Goal: Task Accomplishment & Management: Complete application form

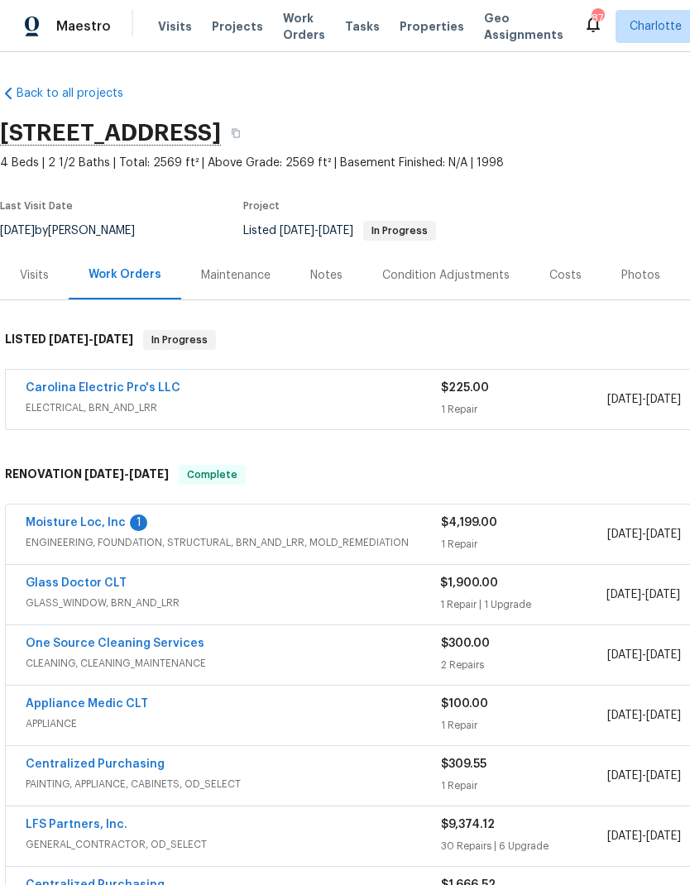
click at [104, 527] on link "Moisture Loc, Inc" at bounding box center [76, 523] width 100 height 12
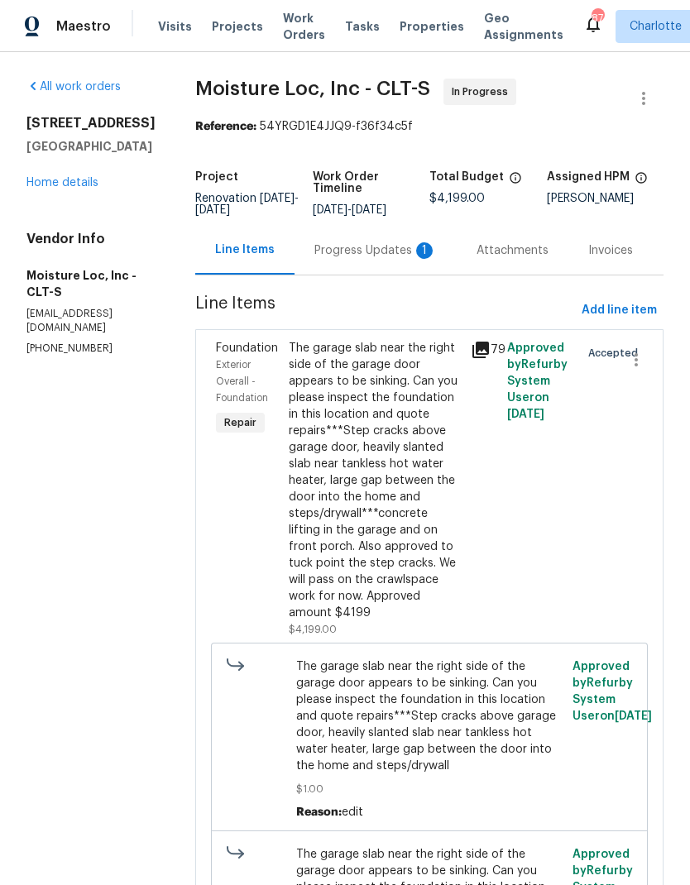
click at [371, 254] on div "Progress Updates 1" at bounding box center [375, 250] width 122 height 17
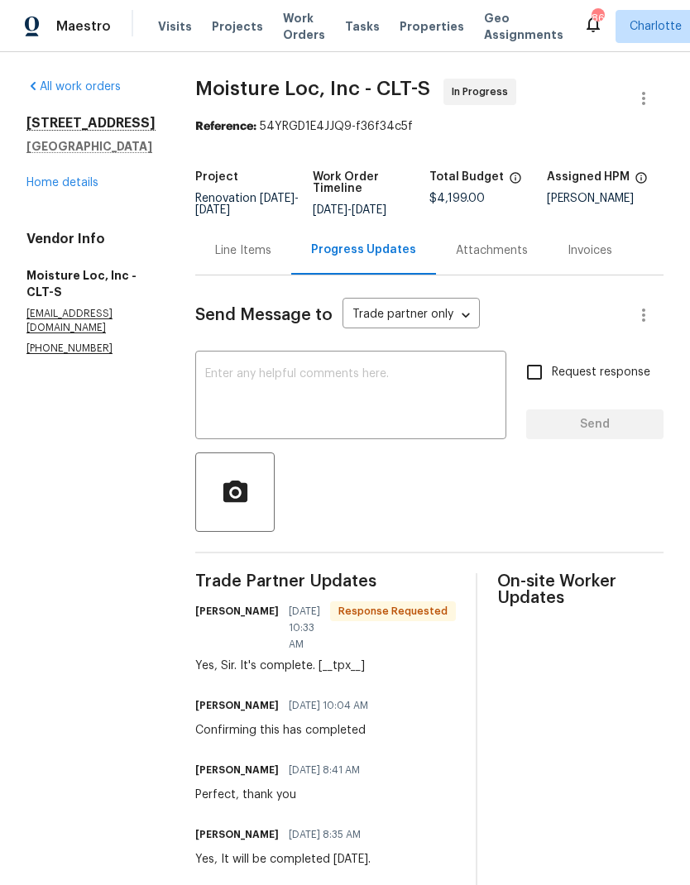
click at [229, 261] on div "Line Items" at bounding box center [243, 250] width 96 height 49
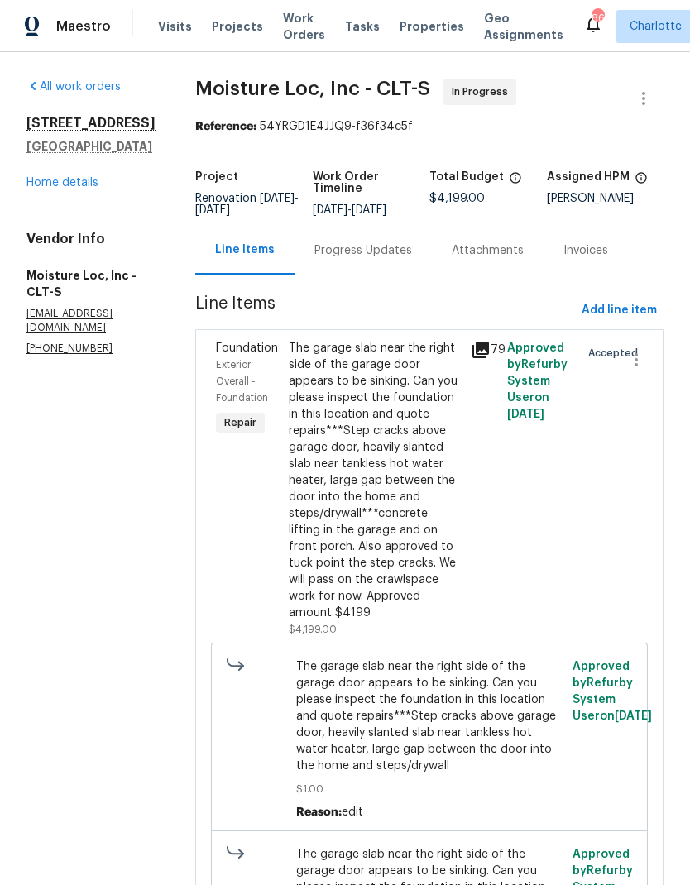
click at [239, 358] on div "Exterior Overall - Foundation" at bounding box center [247, 382] width 63 height 50
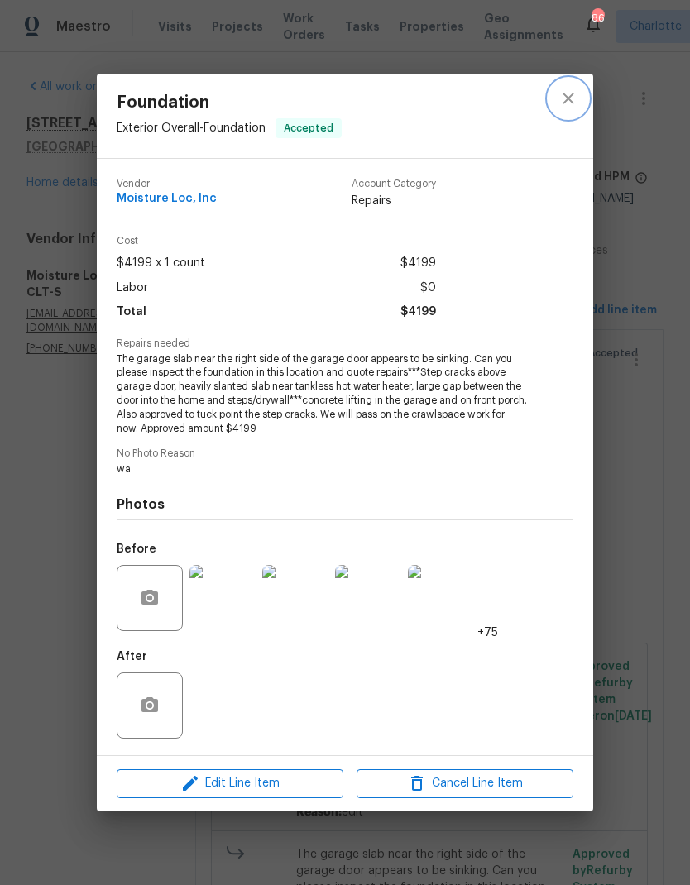
click at [575, 103] on icon "close" at bounding box center [568, 99] width 20 height 20
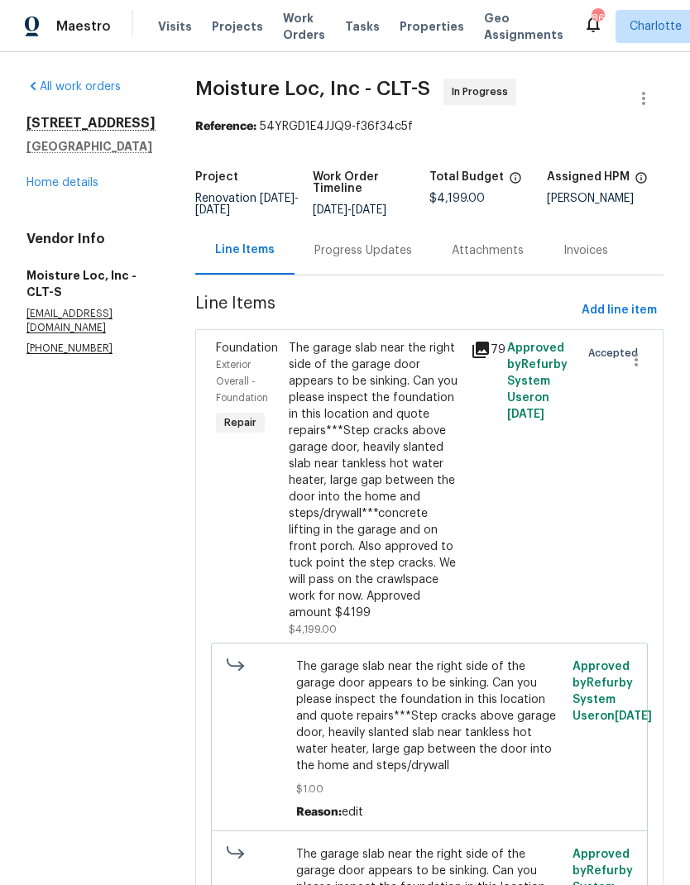
click at [343, 259] on div "Progress Updates" at bounding box center [363, 250] width 98 height 17
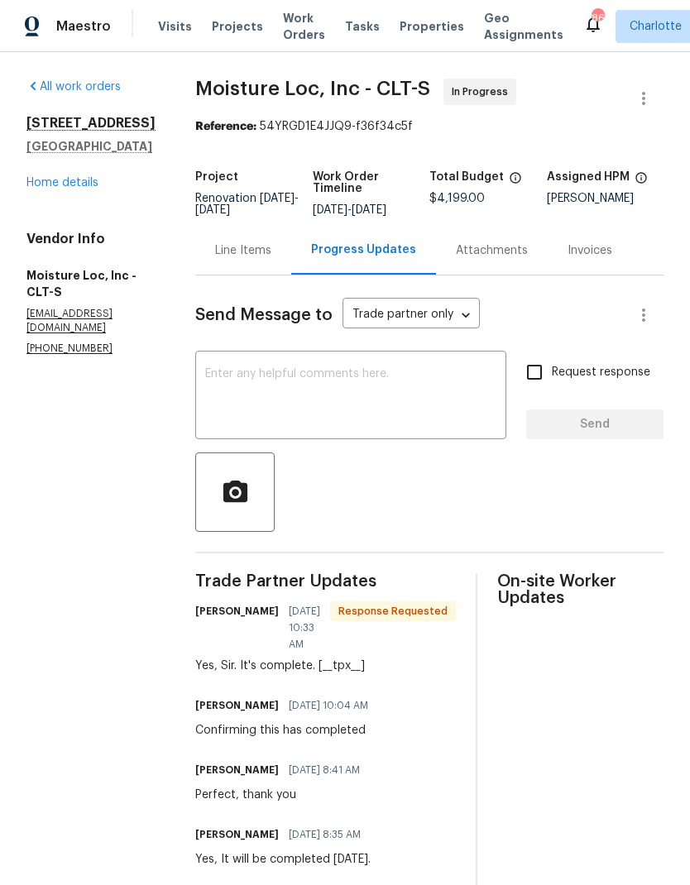
click at [336, 394] on textarea at bounding box center [350, 397] width 291 height 58
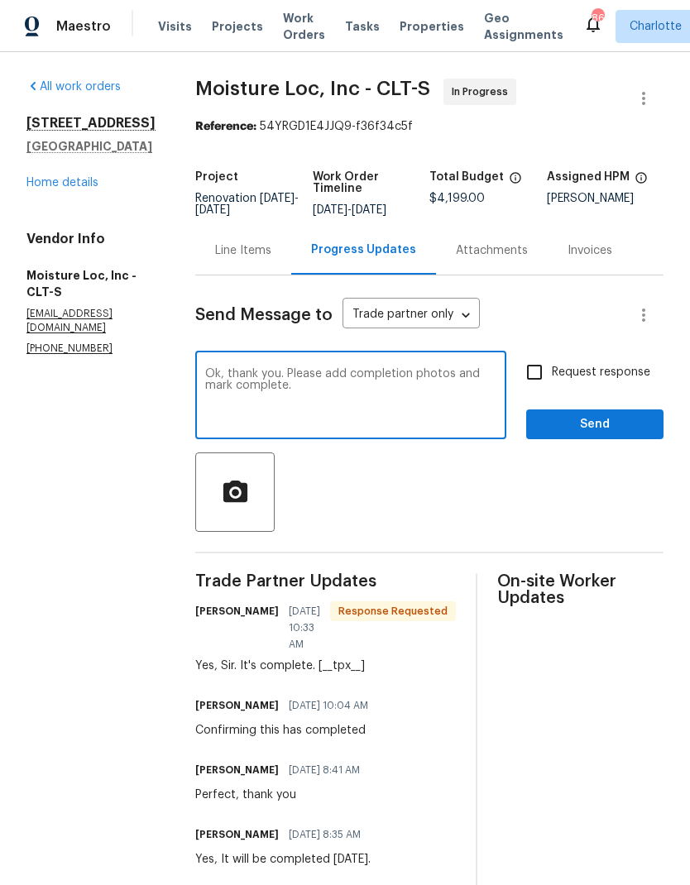
type textarea "Ok, thank you. Please add completion photos and mark complete."
click at [543, 367] on input "Request response" at bounding box center [534, 372] width 35 height 35
checkbox input "true"
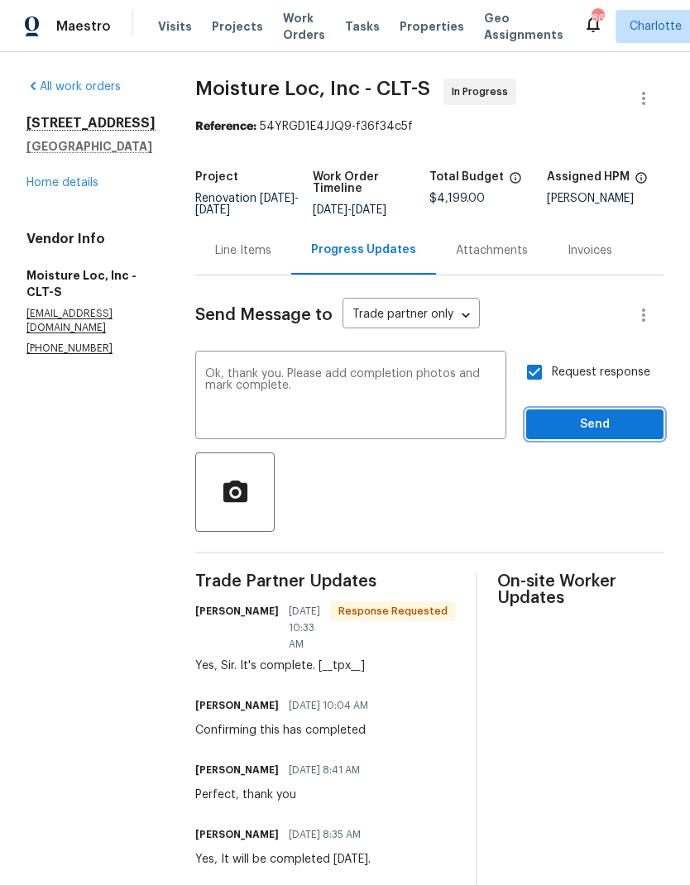
click at [620, 418] on span "Send" at bounding box center [594, 425] width 111 height 21
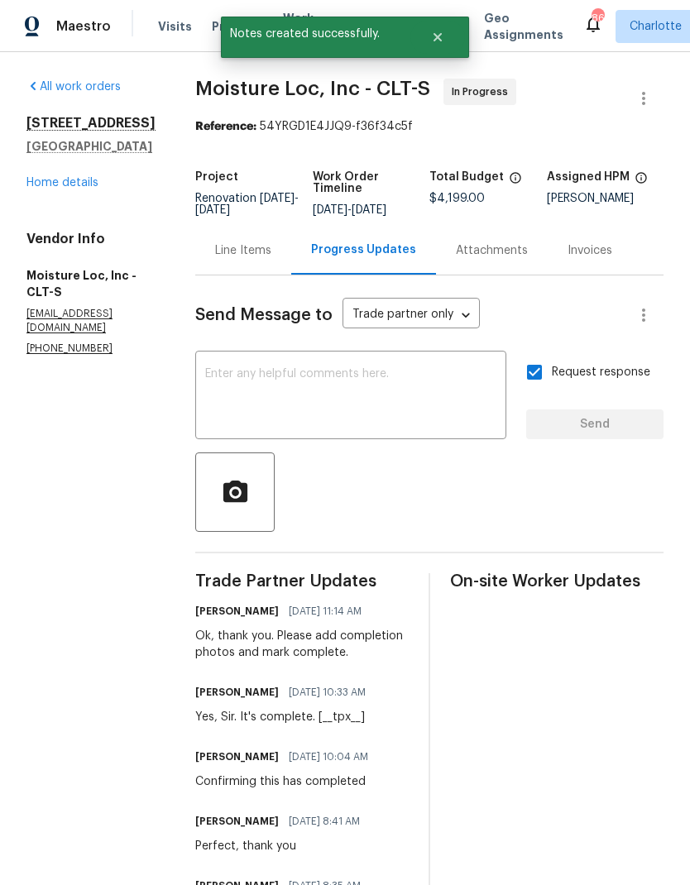
click at [50, 189] on link "Home details" at bounding box center [62, 183] width 72 height 12
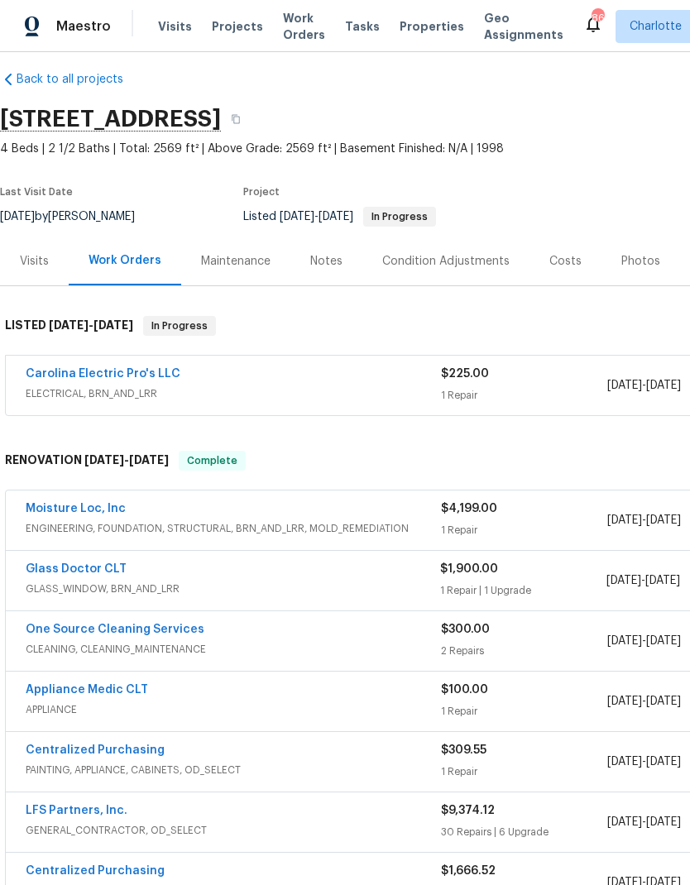
scroll to position [15, 0]
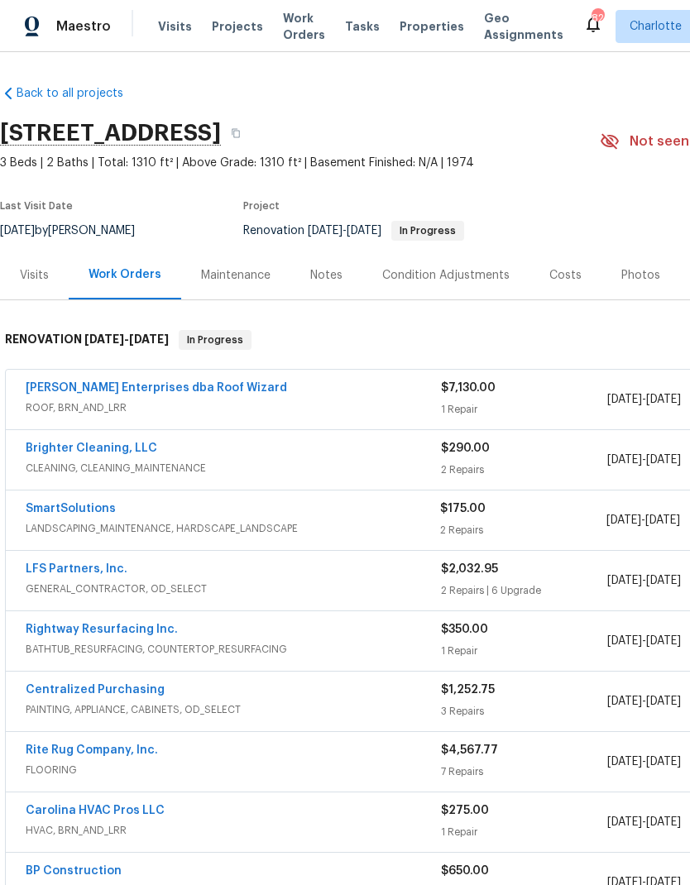
click at [84, 506] on link "SmartSolutions" at bounding box center [71, 509] width 90 height 12
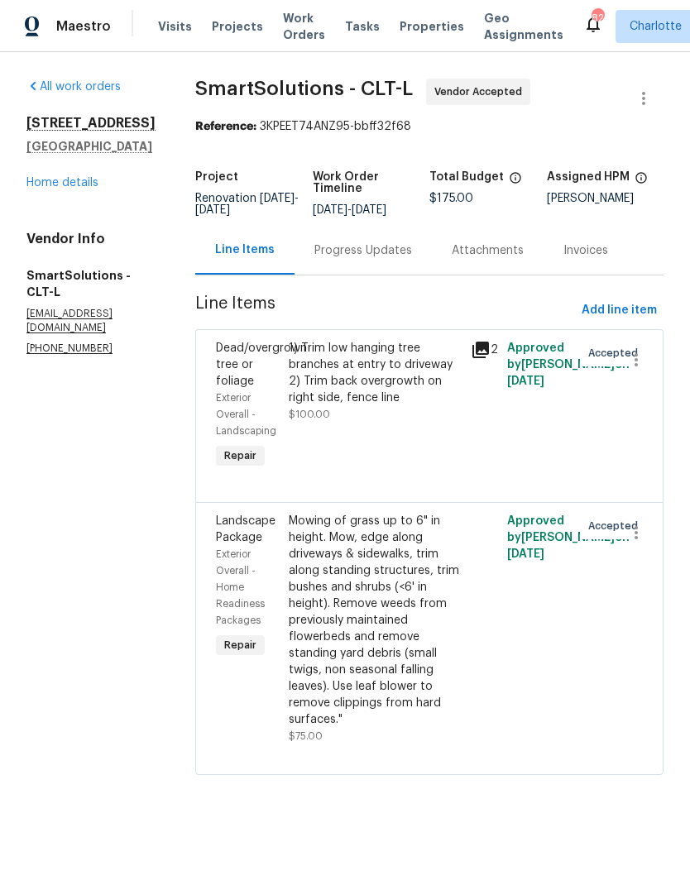
click at [360, 259] on div "Progress Updates" at bounding box center [363, 250] width 98 height 17
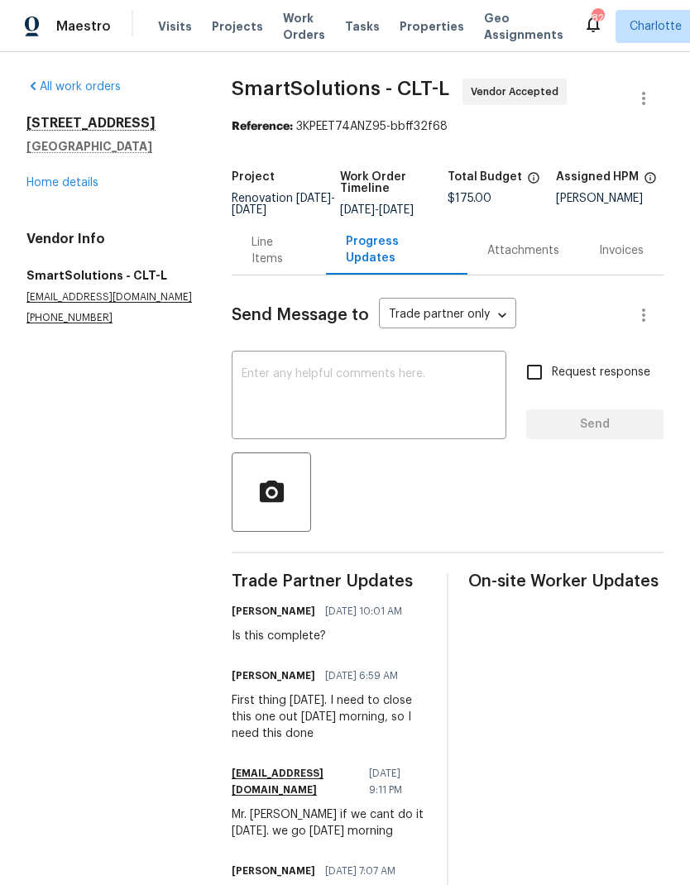
click at [52, 188] on link "Home details" at bounding box center [62, 183] width 72 height 12
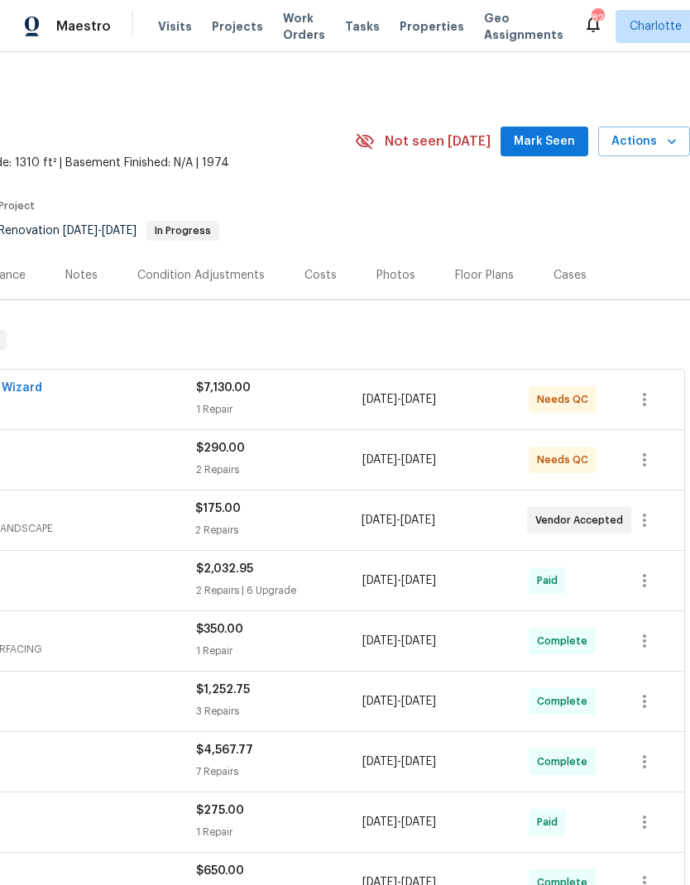
scroll to position [0, 245]
click at [545, 145] on span "Mark Seen" at bounding box center [544, 142] width 61 height 21
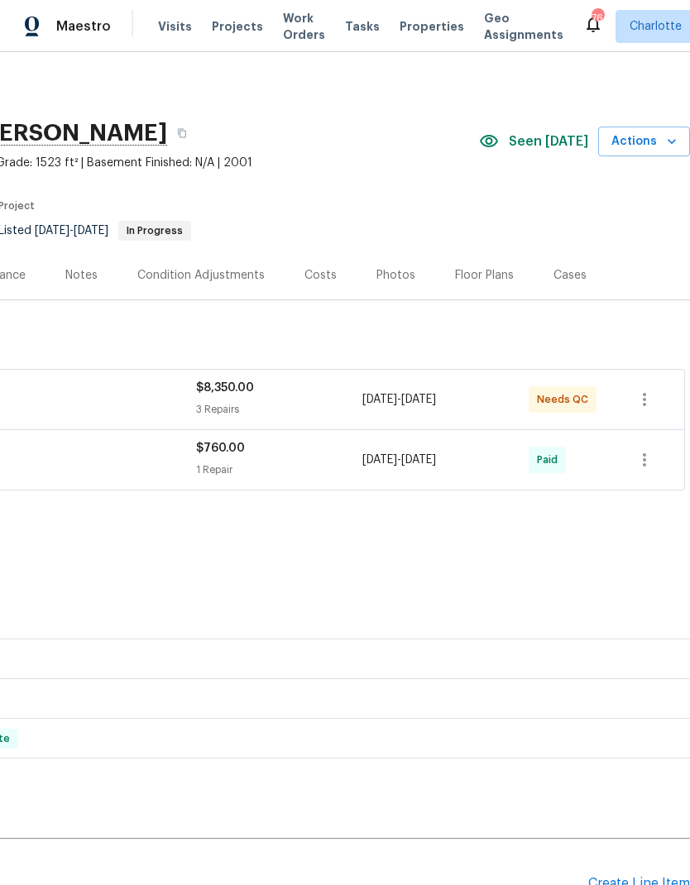
scroll to position [0, 245]
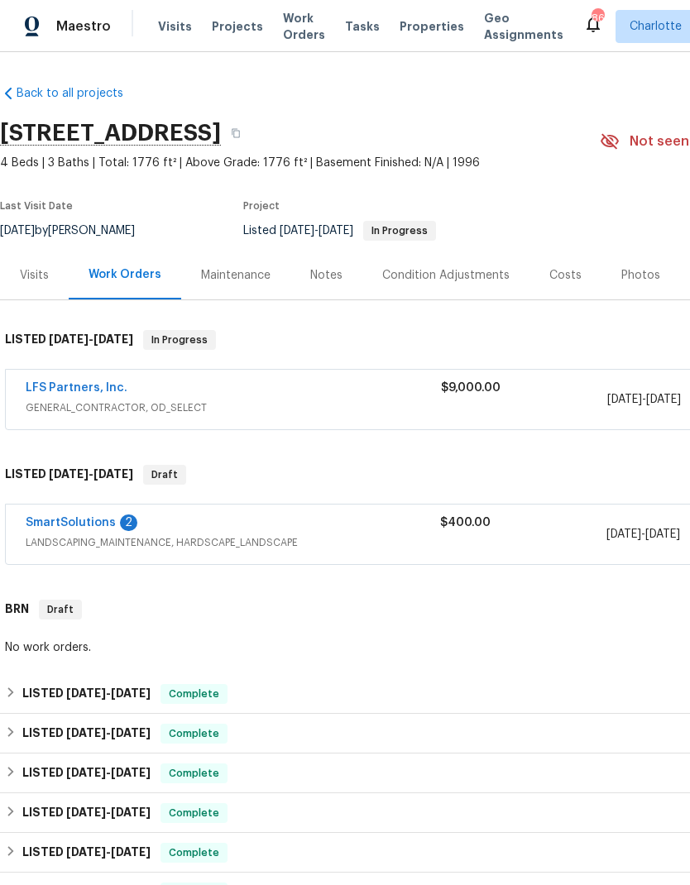
click at [92, 522] on link "SmartSolutions" at bounding box center [71, 523] width 90 height 12
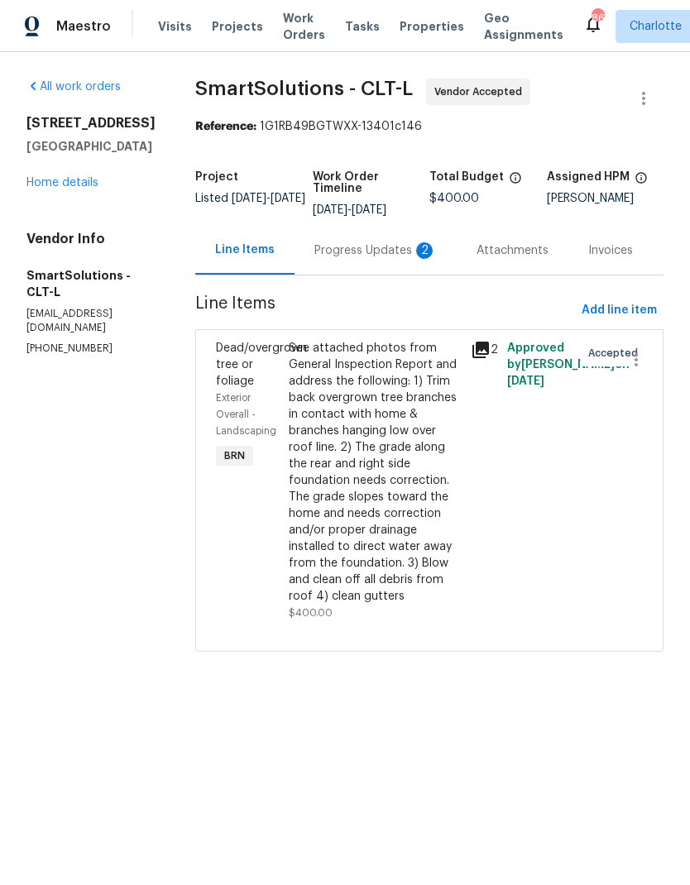
click at [368, 249] on div "Progress Updates 2" at bounding box center [375, 250] width 122 height 17
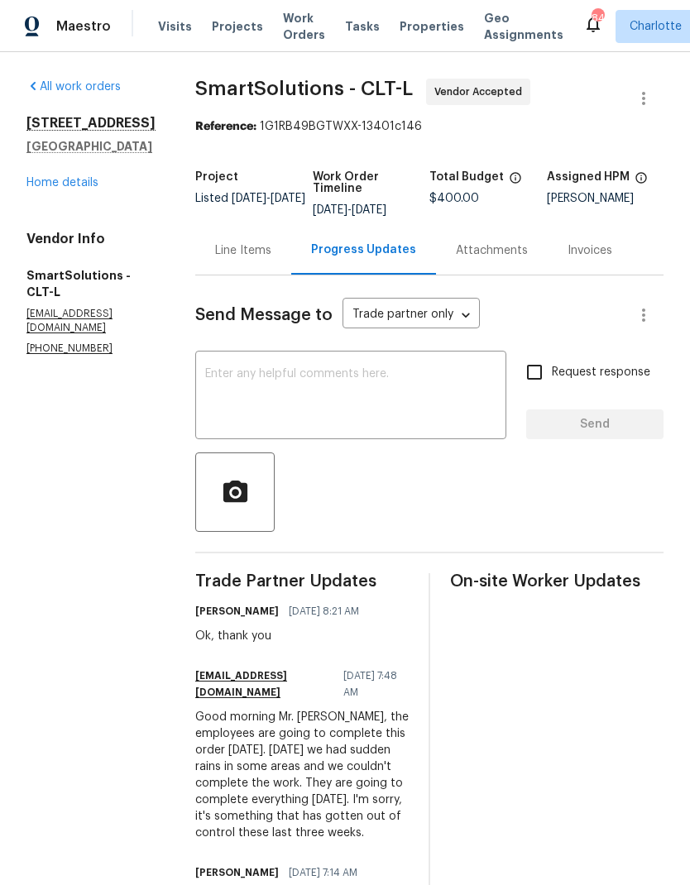
click at [79, 186] on link "Home details" at bounding box center [62, 183] width 72 height 12
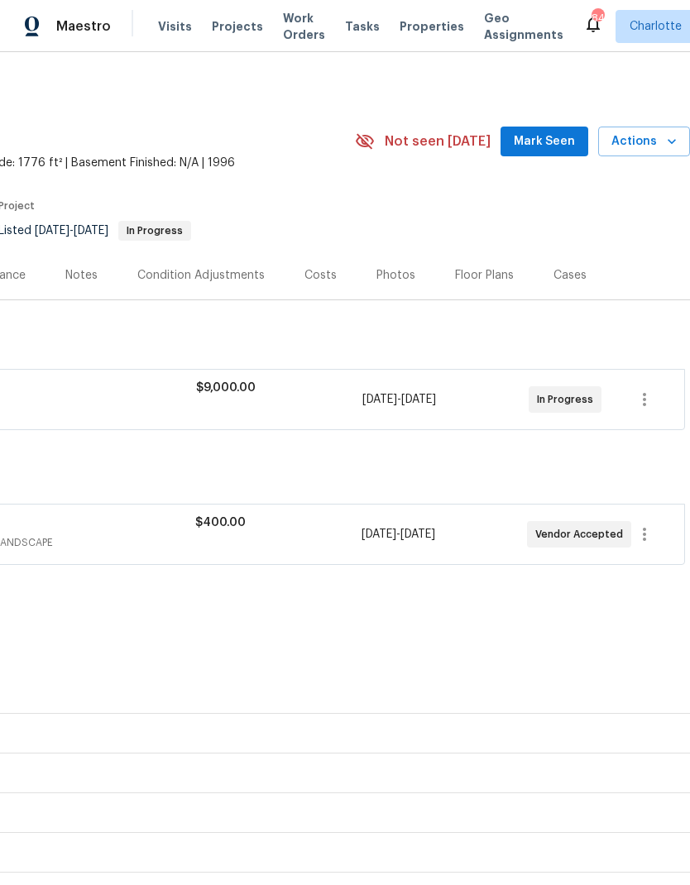
scroll to position [0, 245]
click at [552, 135] on span "Mark Seen" at bounding box center [544, 142] width 61 height 21
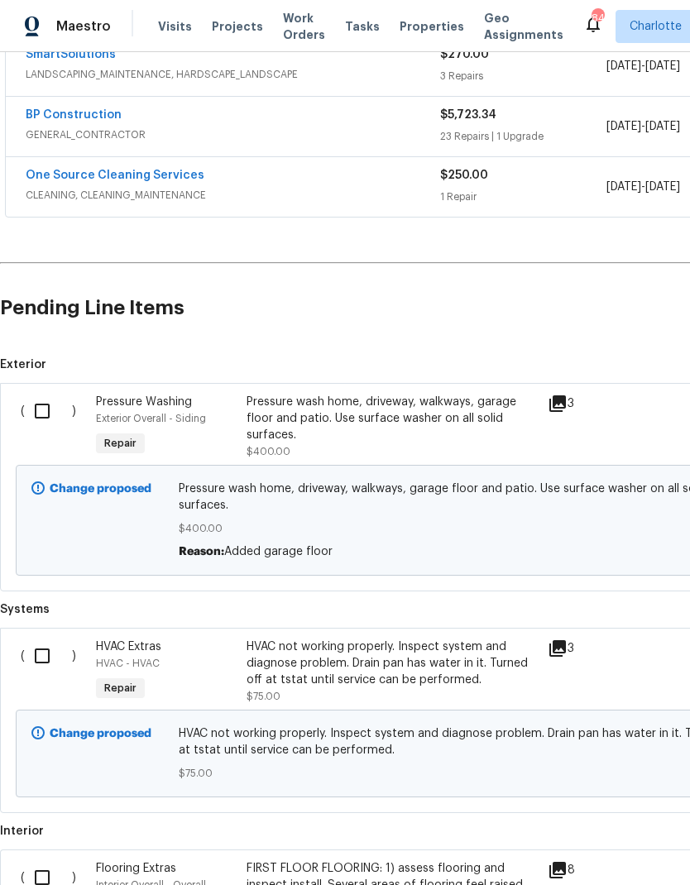
scroll to position [334, 0]
click at [47, 410] on input "checkbox" at bounding box center [48, 410] width 47 height 35
checkbox input "true"
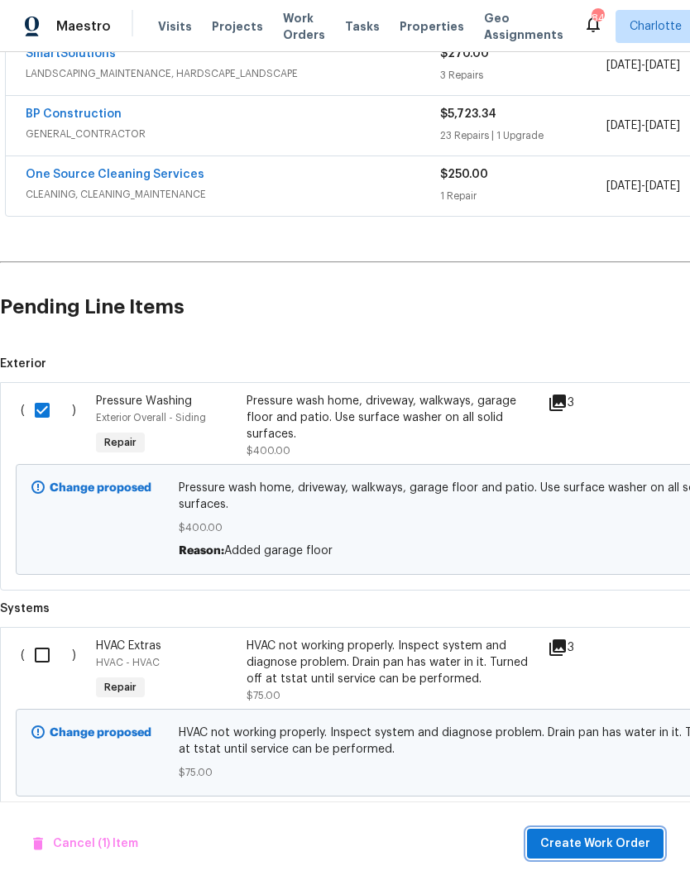
click at [602, 838] on span "Create Work Order" at bounding box center [595, 844] width 110 height 21
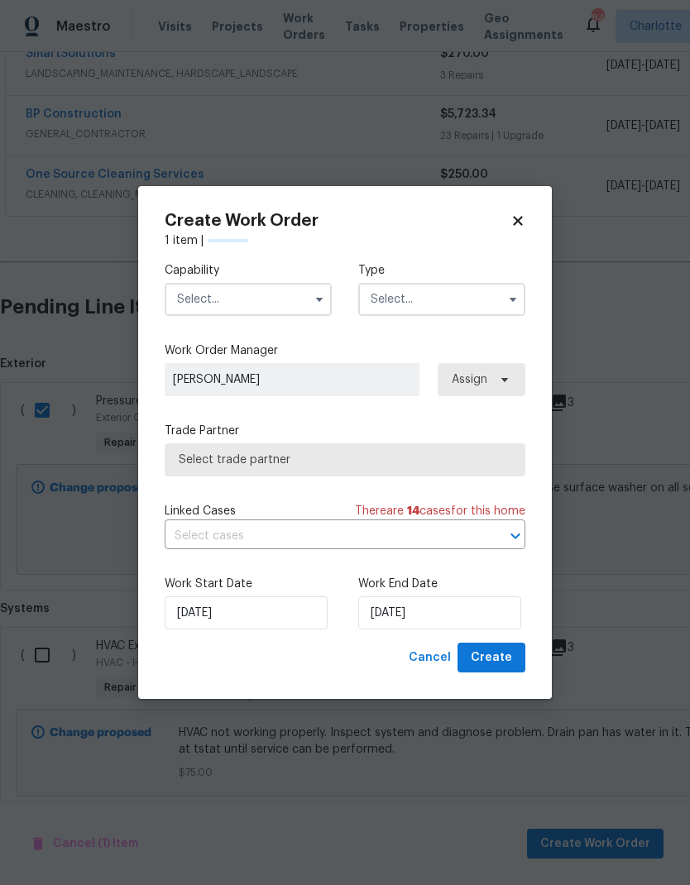
click at [269, 304] on input "text" at bounding box center [248, 299] width 167 height 33
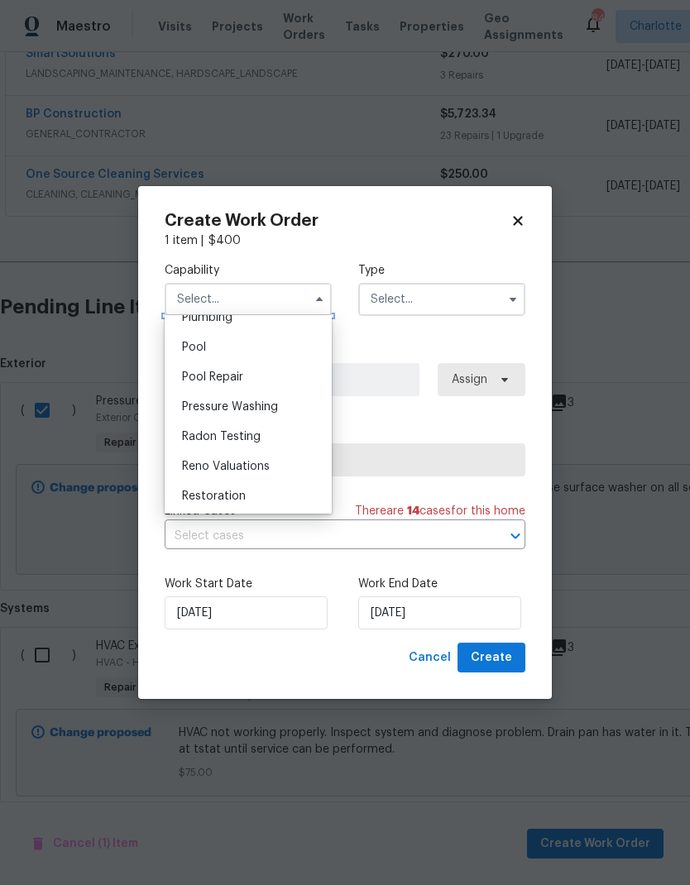
scroll to position [1497, 0]
click at [273, 406] on span "Pressure Washing" at bounding box center [230, 406] width 96 height 12
type input "Pressure Washing"
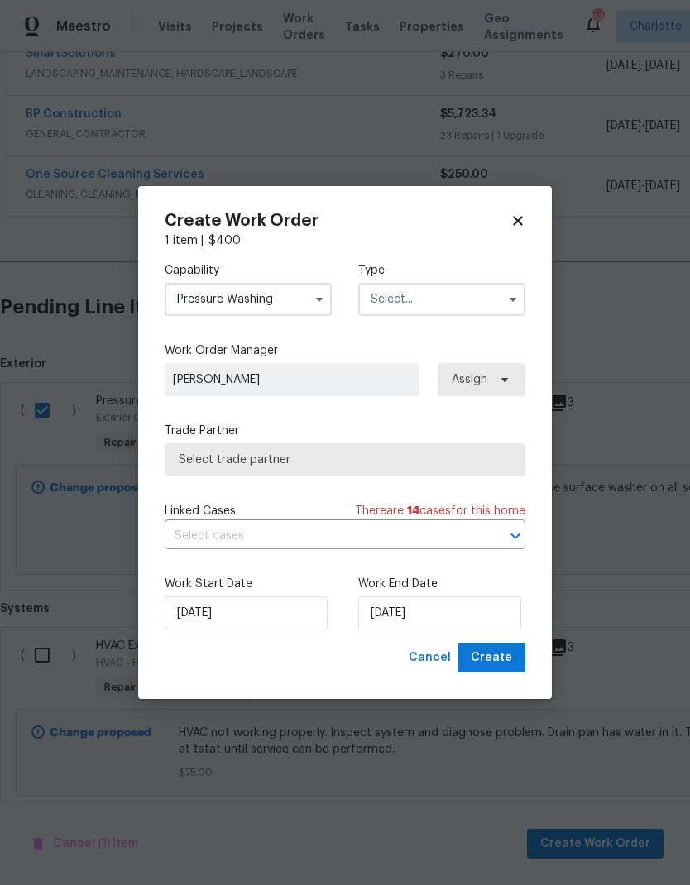
click at [467, 307] on input "text" at bounding box center [441, 299] width 167 height 33
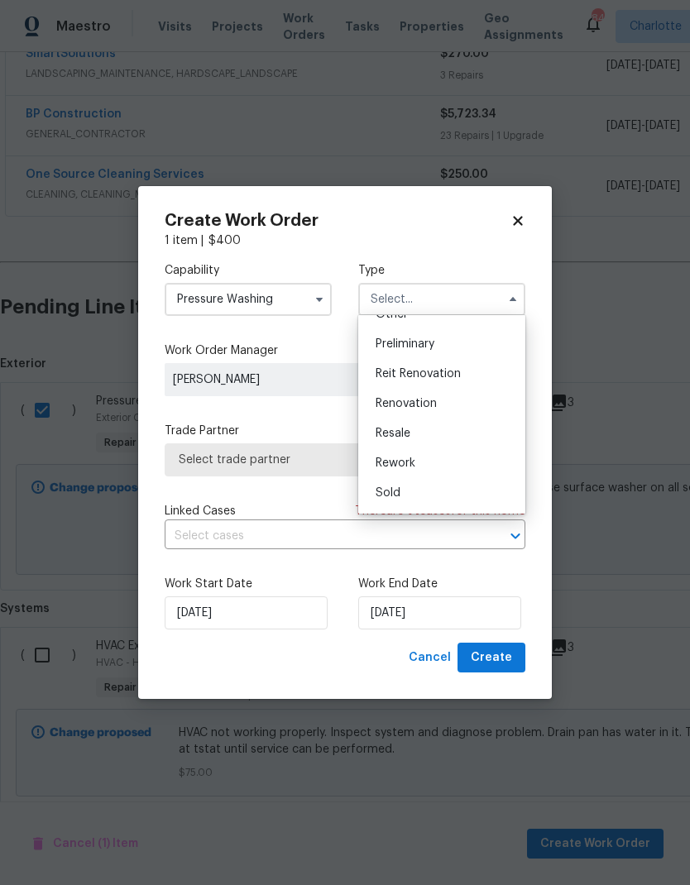
scroll to position [357, 0]
click at [453, 403] on div "Renovation" at bounding box center [441, 395] width 159 height 30
type input "Renovation"
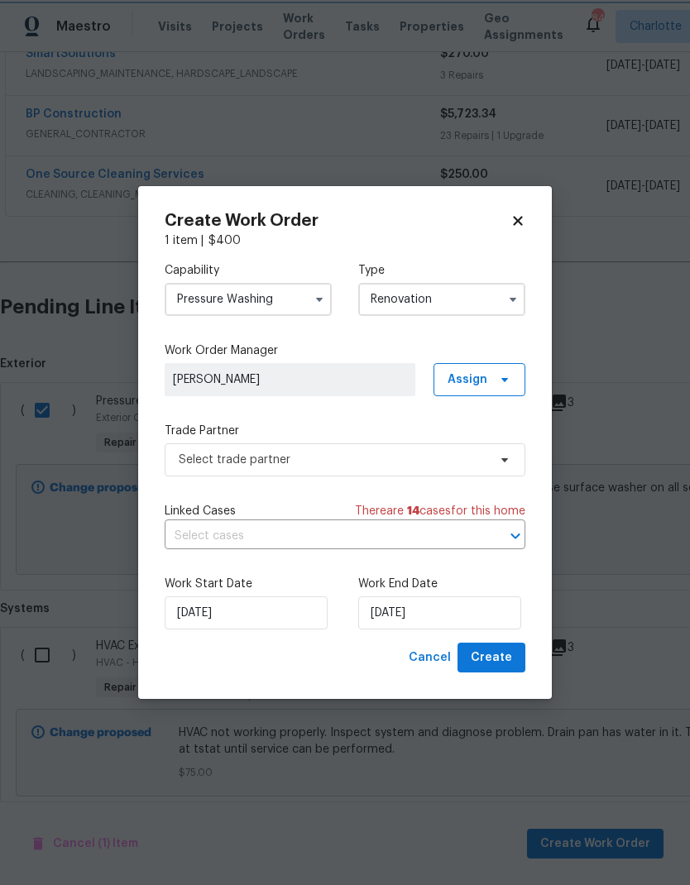
scroll to position [0, 0]
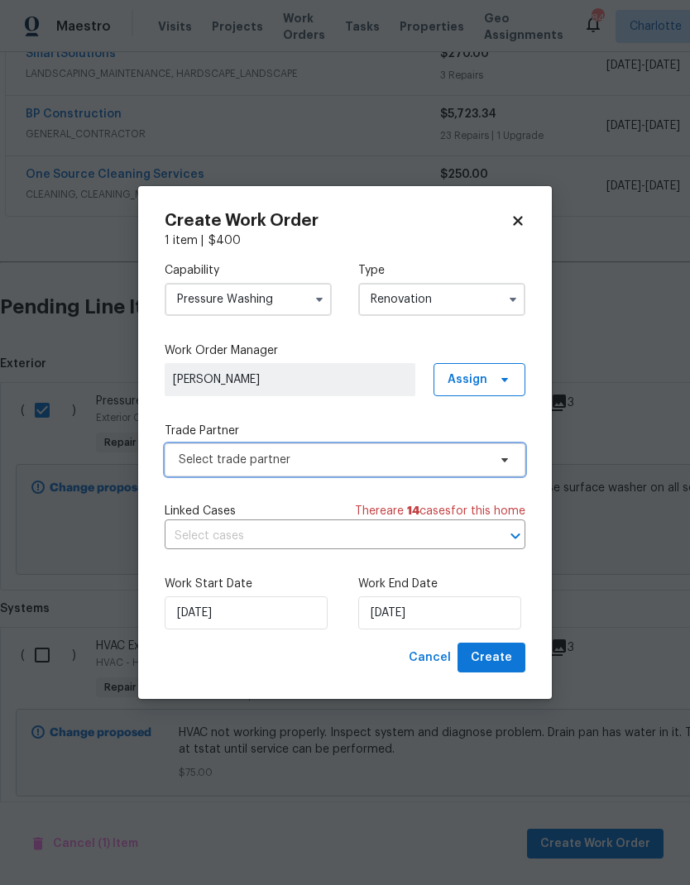
click at [511, 467] on span "Select trade partner" at bounding box center [345, 459] width 361 height 33
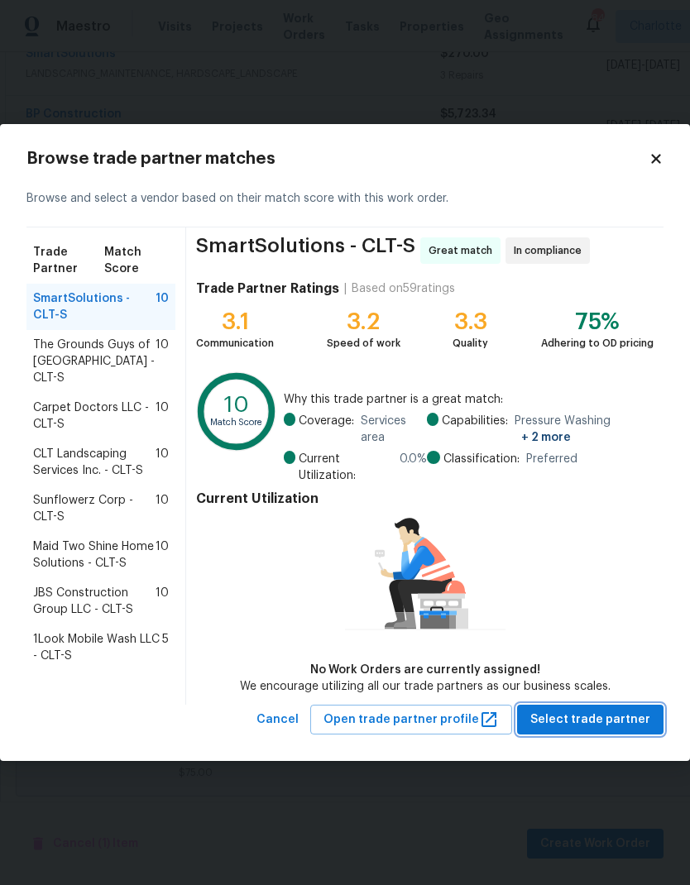
click at [609, 718] on span "Select trade partner" at bounding box center [590, 720] width 120 height 21
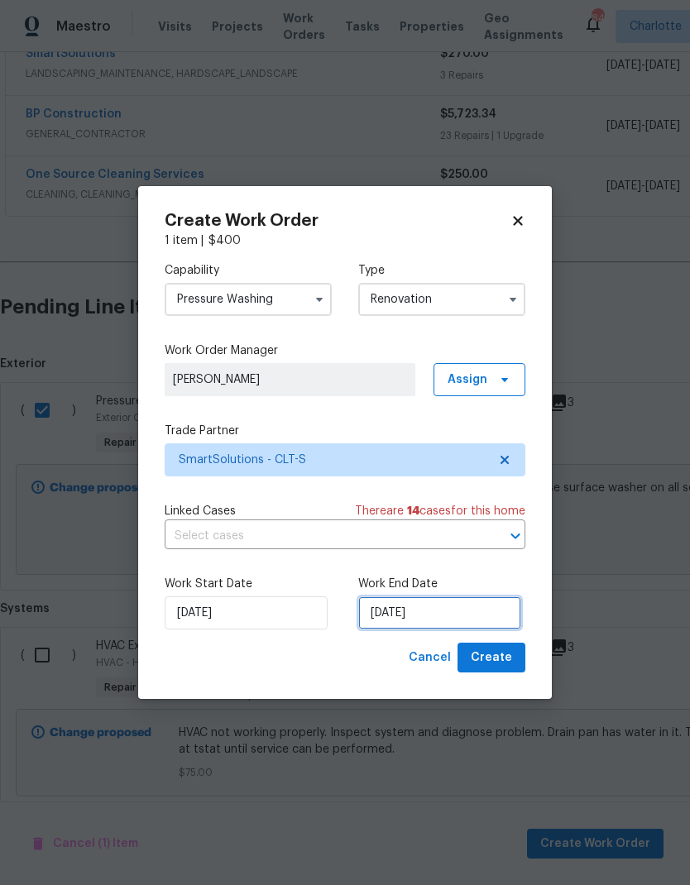
click at [438, 614] on input "[DATE]" at bounding box center [439, 613] width 163 height 33
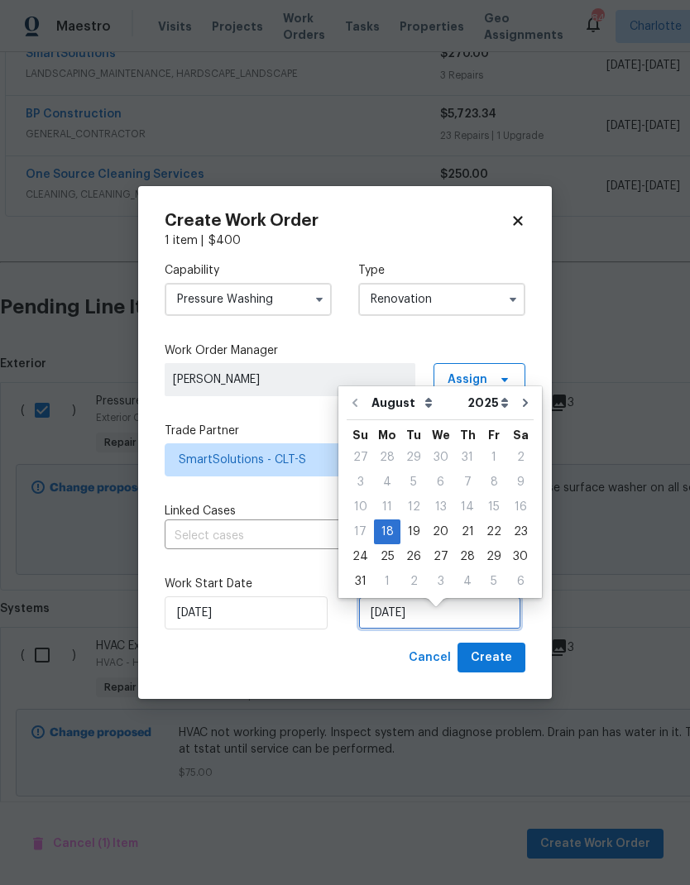
scroll to position [12, 0]
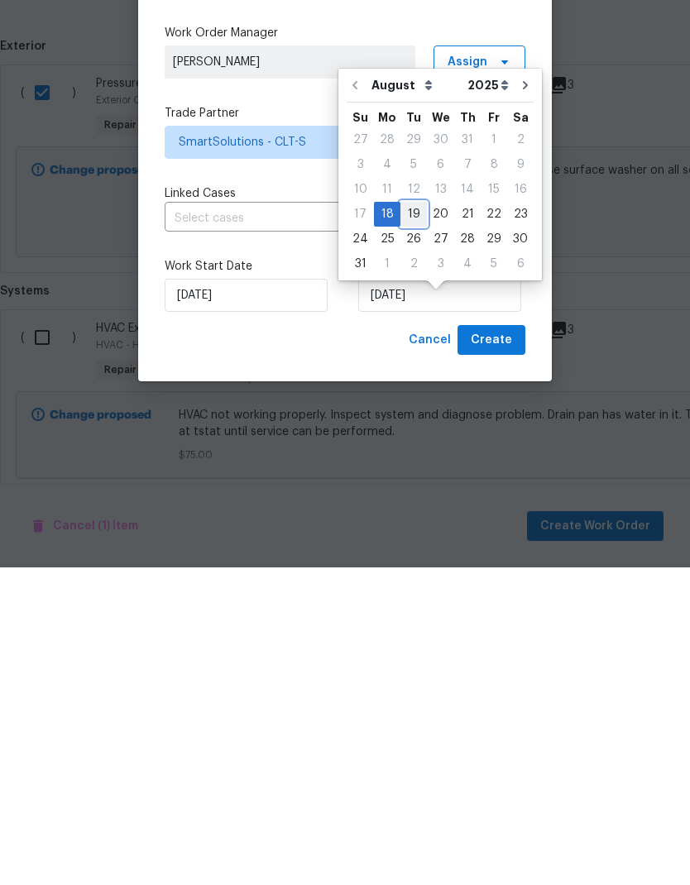
click at [412, 520] on div "19" at bounding box center [413, 531] width 26 height 23
type input "[DATE]"
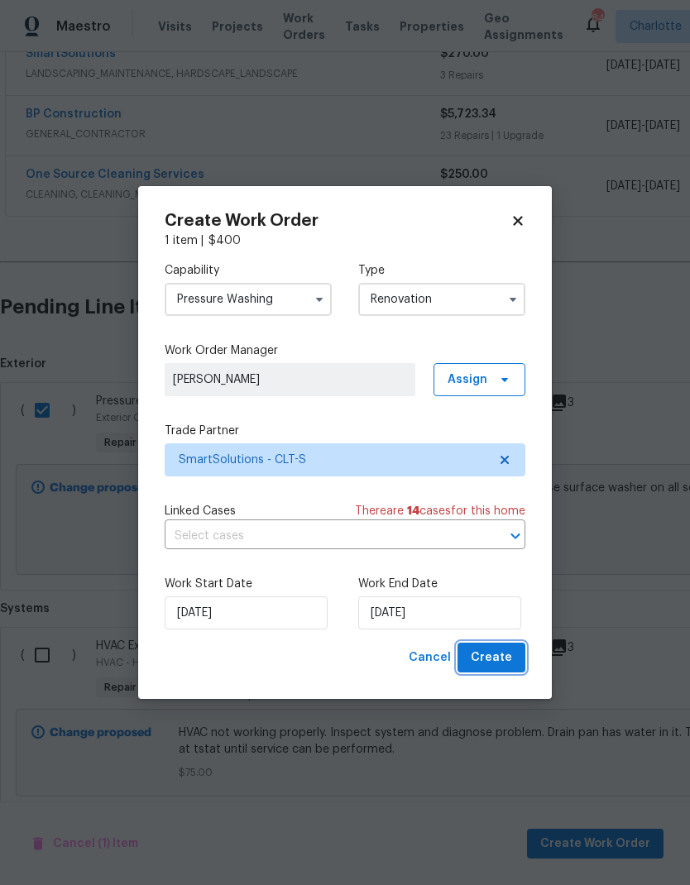
click at [493, 658] on span "Create" at bounding box center [491, 658] width 41 height 21
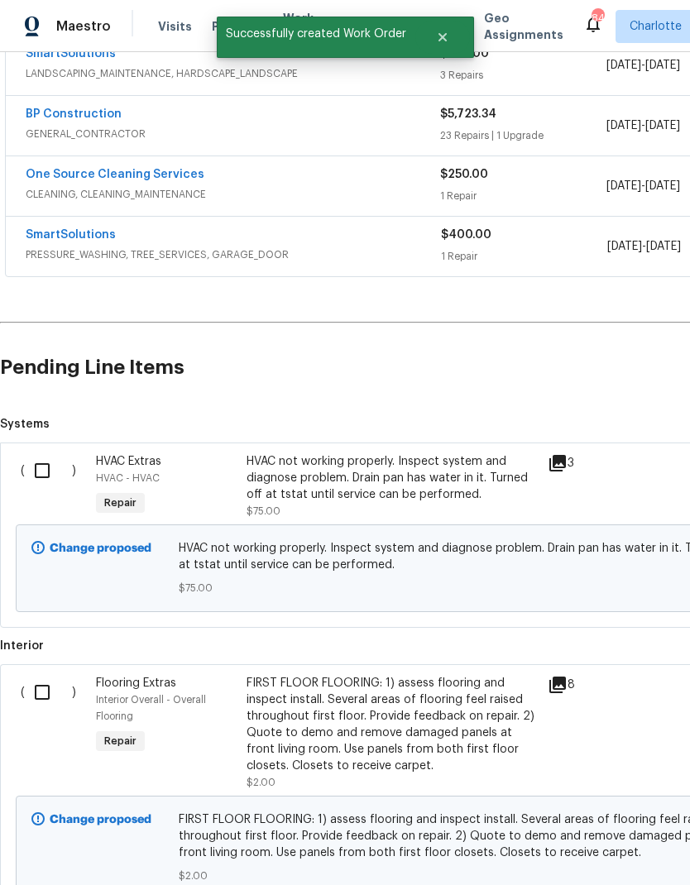
click at [50, 453] on input "checkbox" at bounding box center [48, 470] width 47 height 35
checkbox input "true"
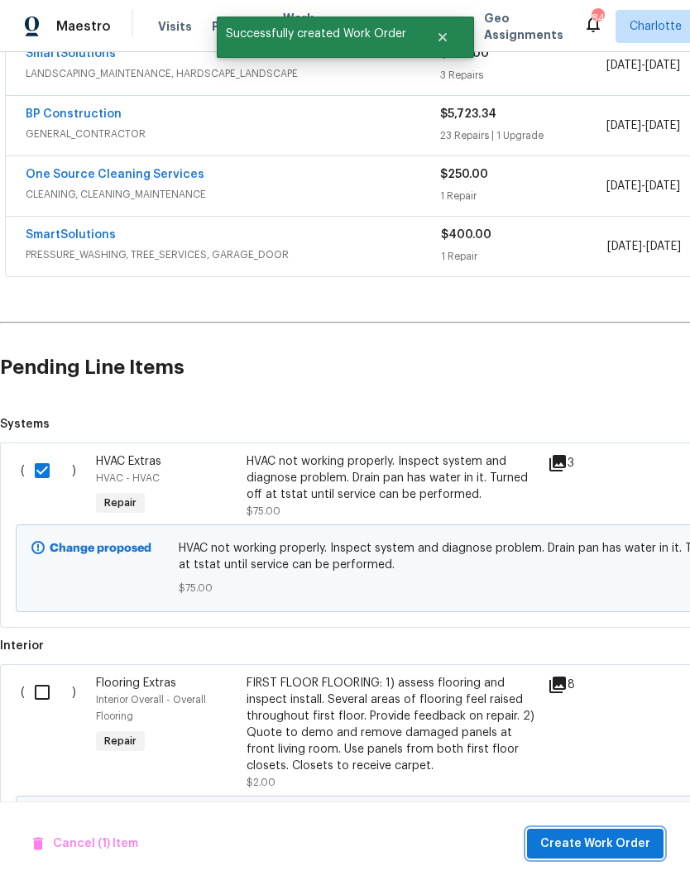
click at [600, 855] on button "Create Work Order" at bounding box center [595, 844] width 137 height 31
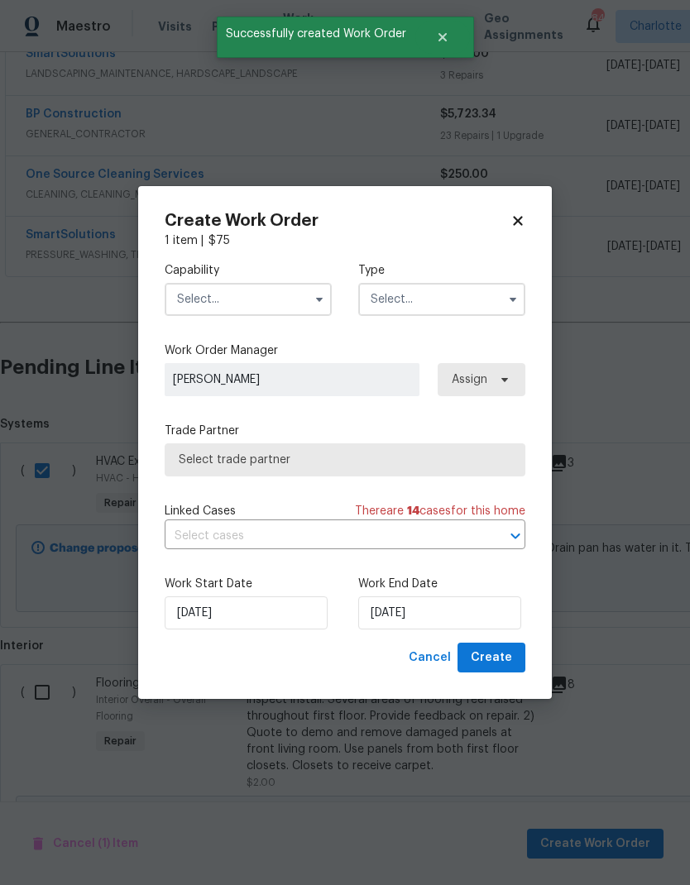
click at [263, 309] on input "text" at bounding box center [248, 299] width 167 height 33
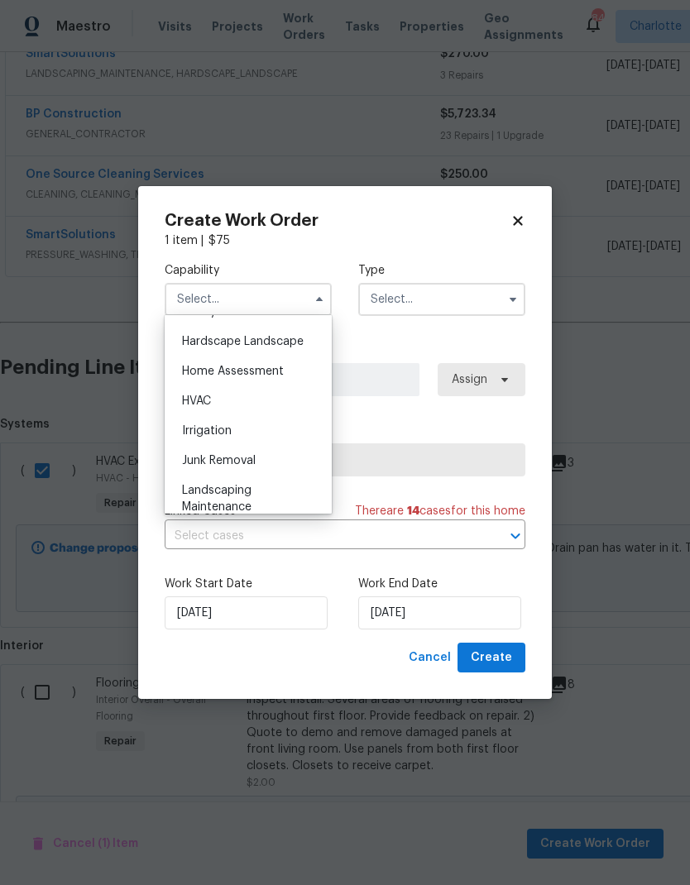
scroll to position [932, 0]
click at [259, 407] on div "HVAC" at bounding box center [248, 402] width 159 height 30
type input "HVAC"
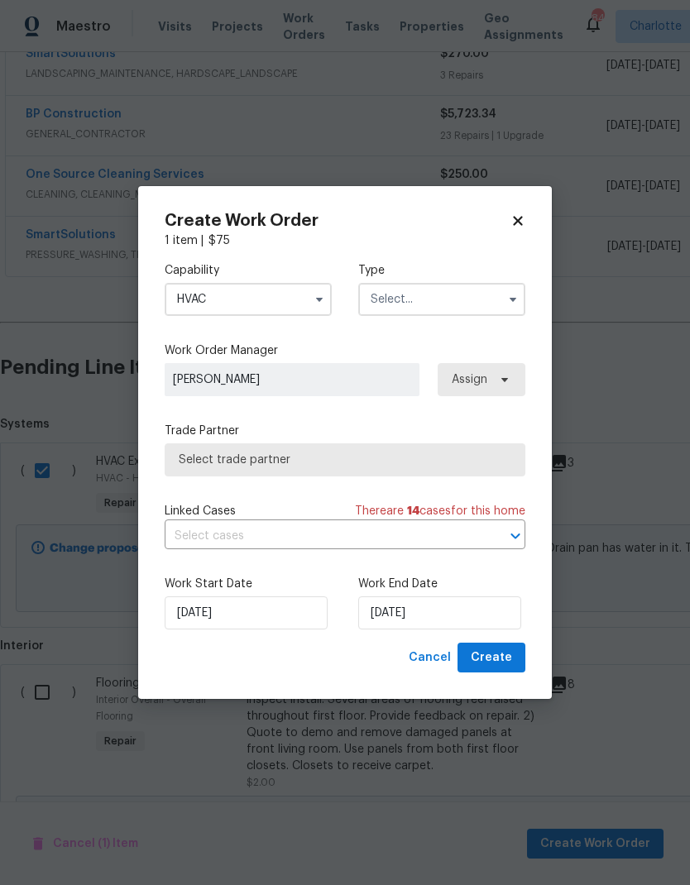
click at [474, 291] on input "text" at bounding box center [441, 299] width 167 height 33
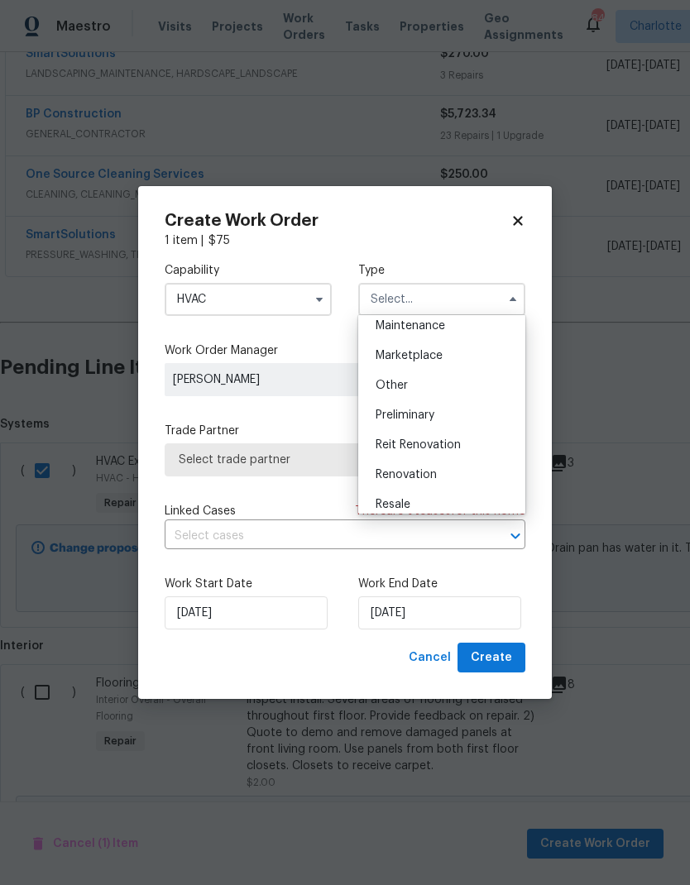
scroll to position [319, 0]
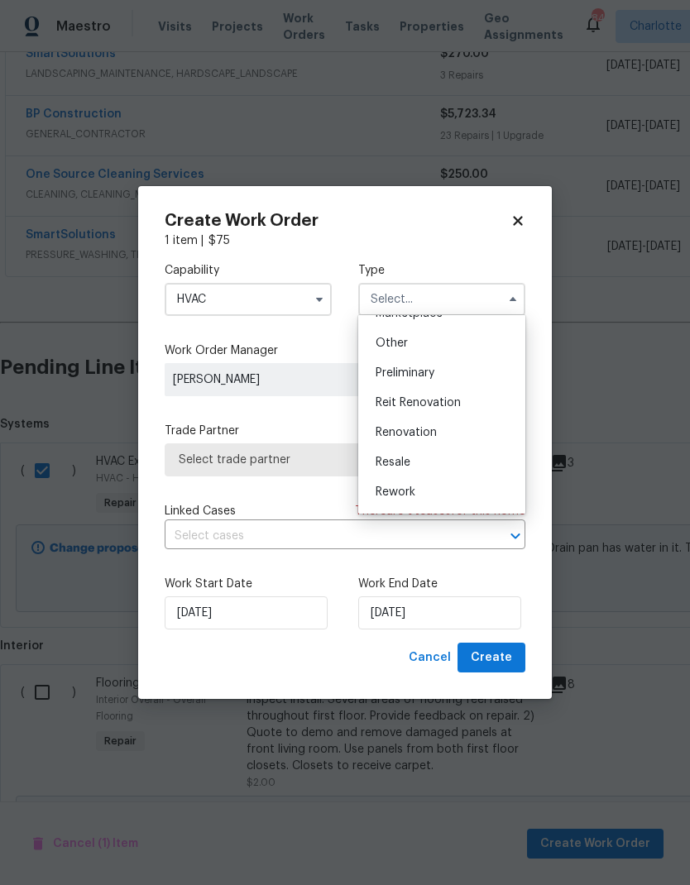
click at [442, 439] on div "Renovation" at bounding box center [441, 433] width 159 height 30
type input "Renovation"
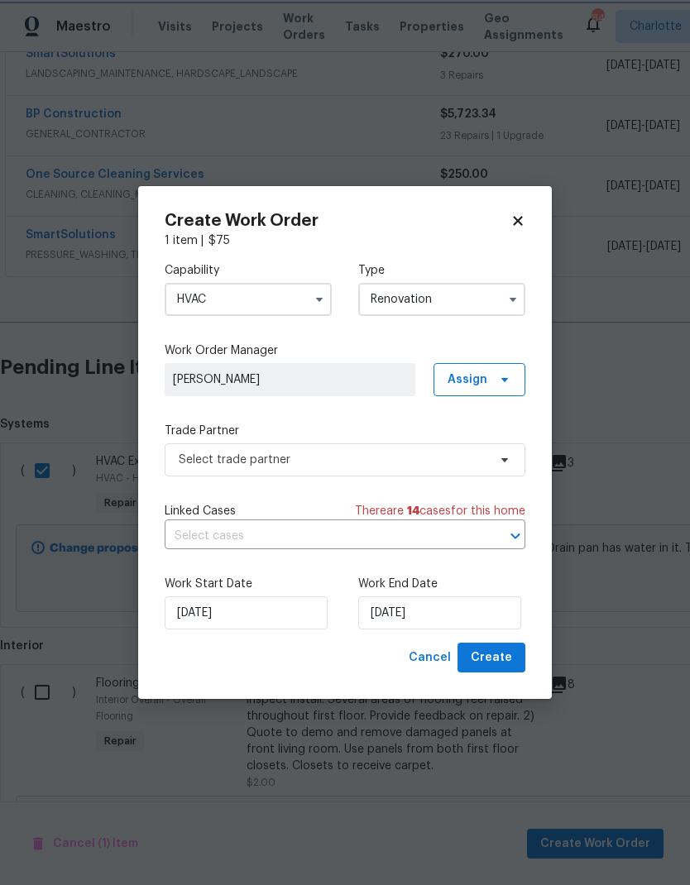
scroll to position [0, 0]
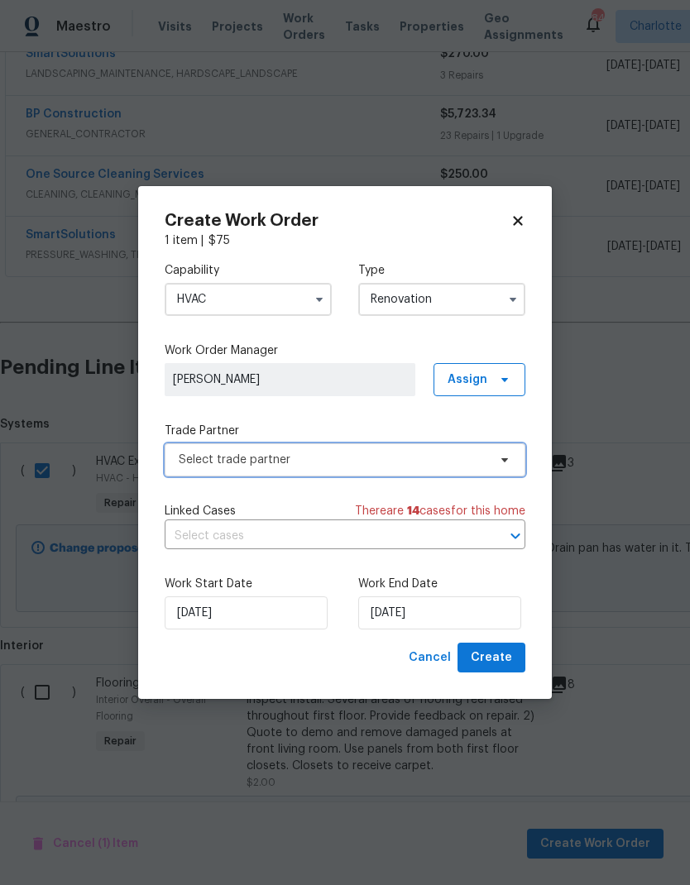
click at [504, 456] on icon at bounding box center [504, 459] width 13 height 13
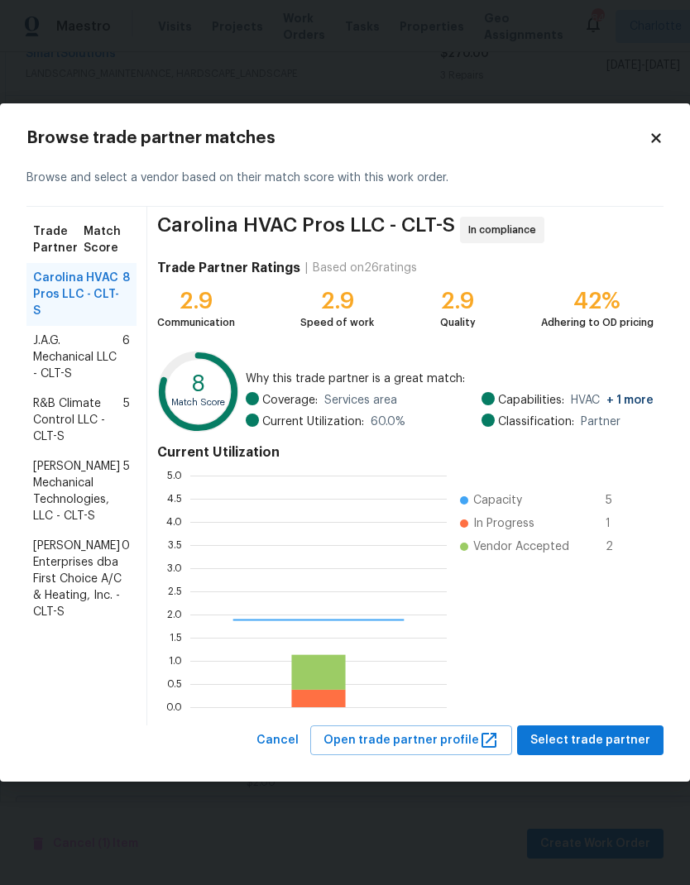
scroll to position [232, 256]
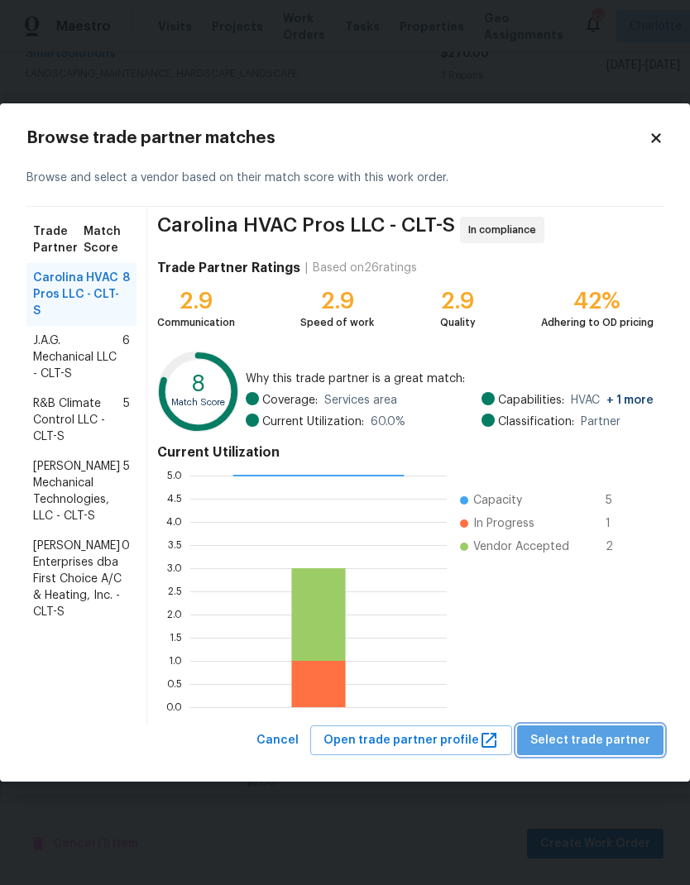
click at [617, 739] on span "Select trade partner" at bounding box center [590, 741] width 120 height 21
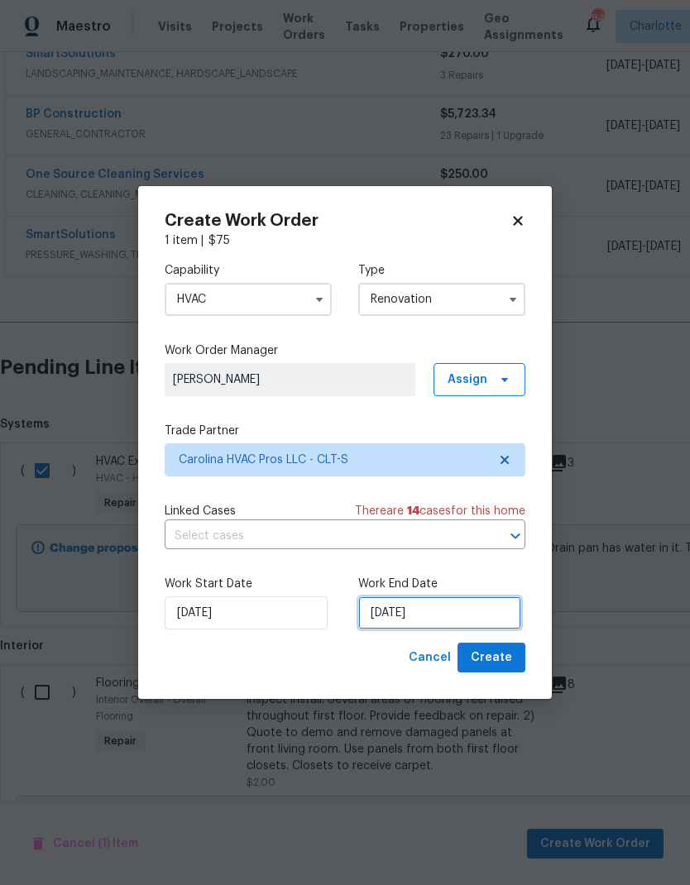
click at [441, 624] on input "[DATE]" at bounding box center [439, 613] width 163 height 33
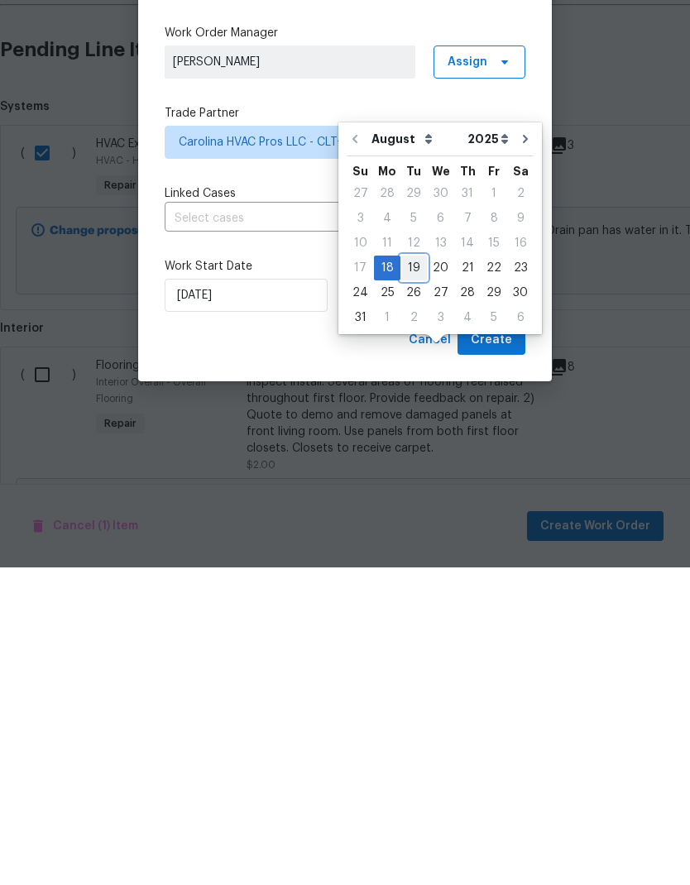
click at [410, 574] on div "19" at bounding box center [413, 585] width 26 height 23
type input "8/19/2025"
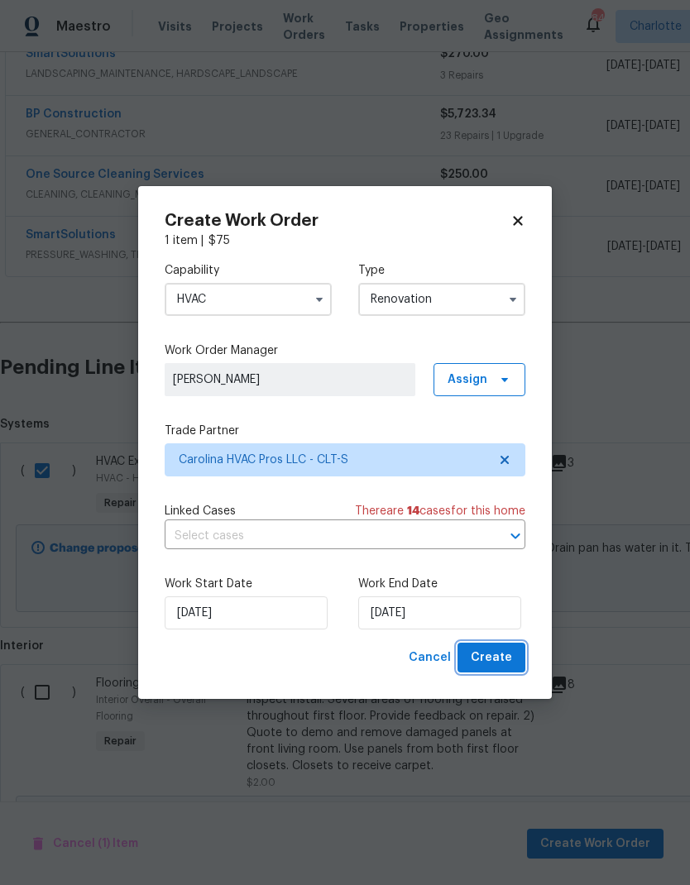
click at [501, 654] on span "Create" at bounding box center [491, 658] width 41 height 21
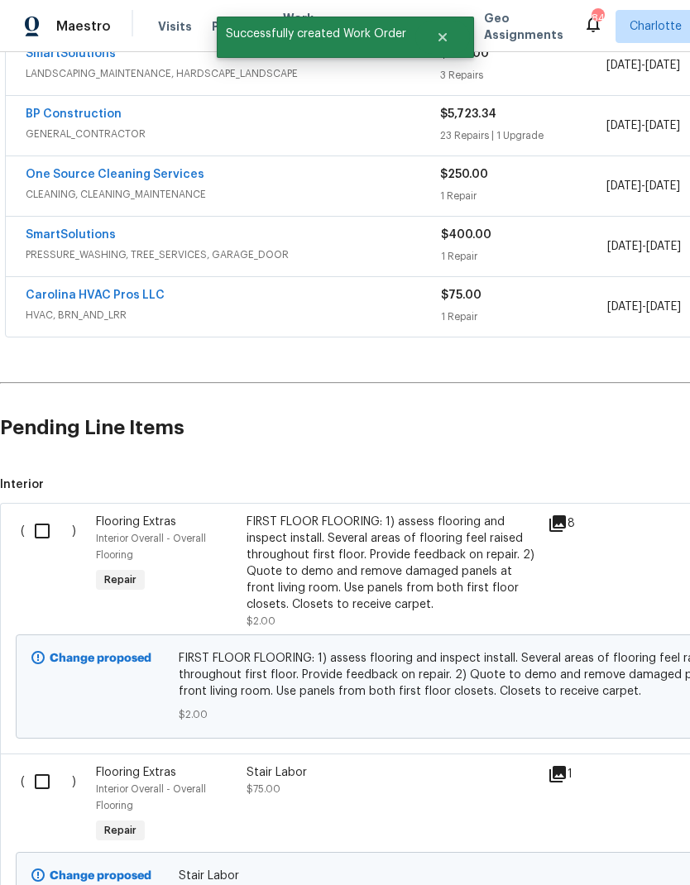
click at [41, 514] on input "checkbox" at bounding box center [48, 531] width 47 height 35
checkbox input "true"
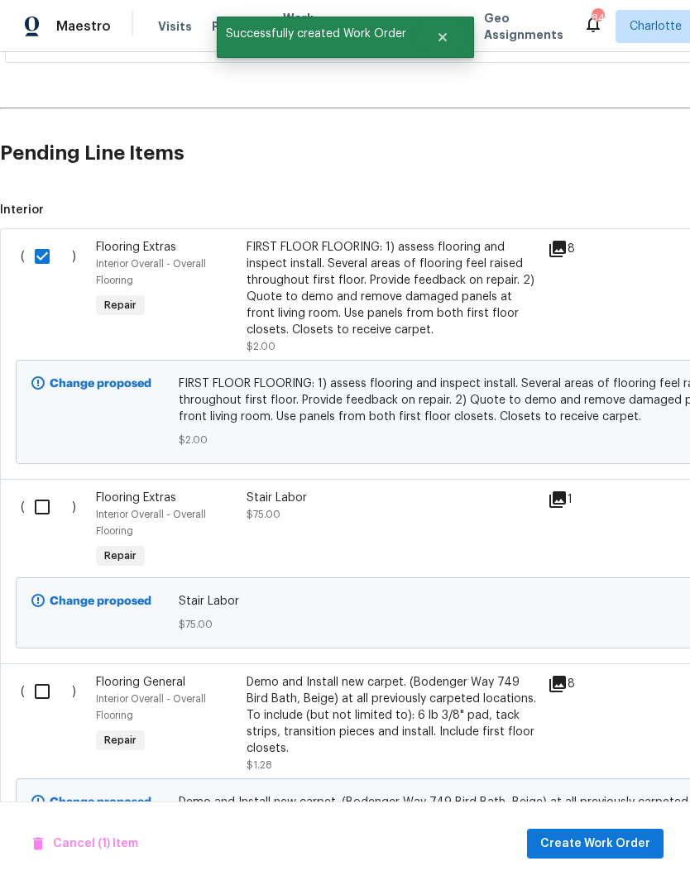
scroll to position [609, 0]
click at [40, 490] on input "checkbox" at bounding box center [48, 507] width 47 height 35
checkbox input "true"
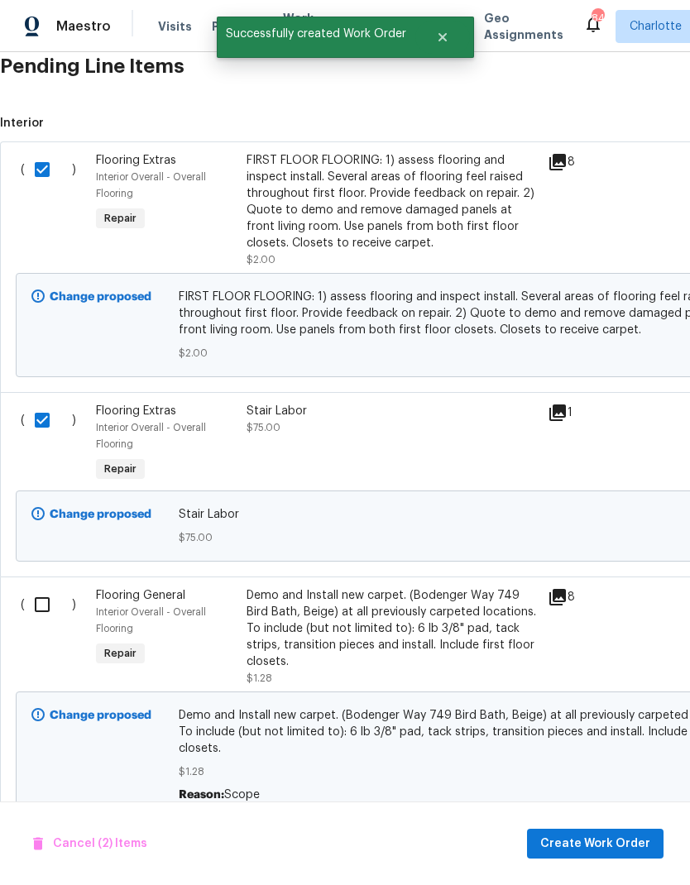
scroll to position [695, 0]
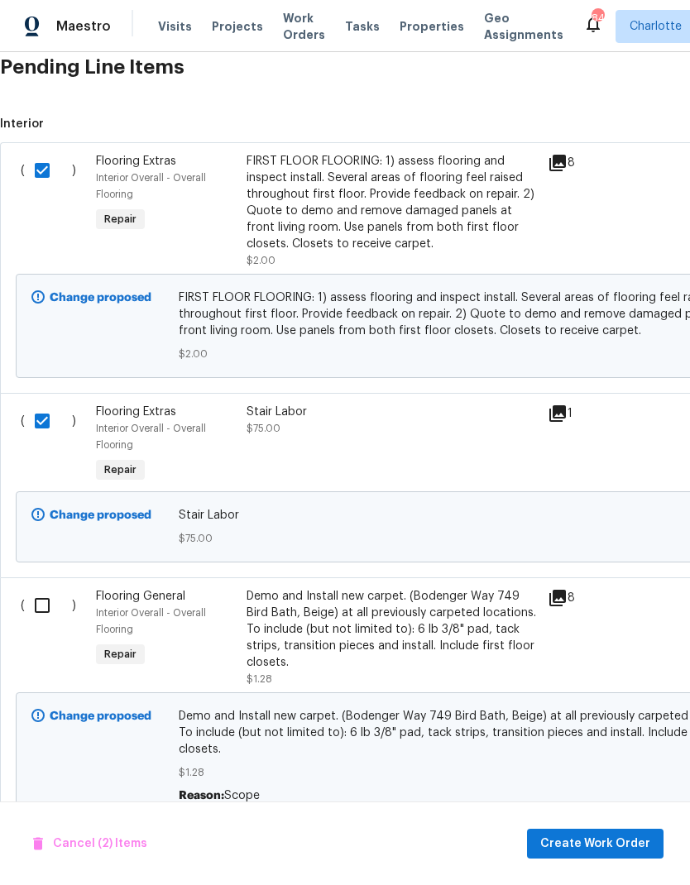
click at [45, 588] on input "checkbox" at bounding box center [48, 605] width 47 height 35
checkbox input "true"
click at [611, 838] on span "Create Work Order" at bounding box center [595, 844] width 110 height 21
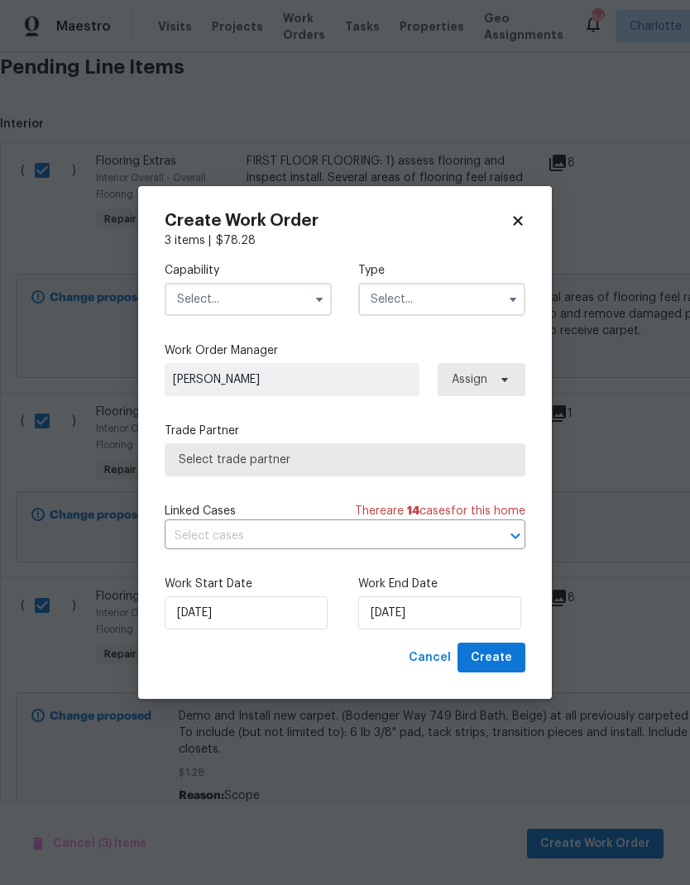
click at [263, 302] on input "text" at bounding box center [248, 299] width 167 height 33
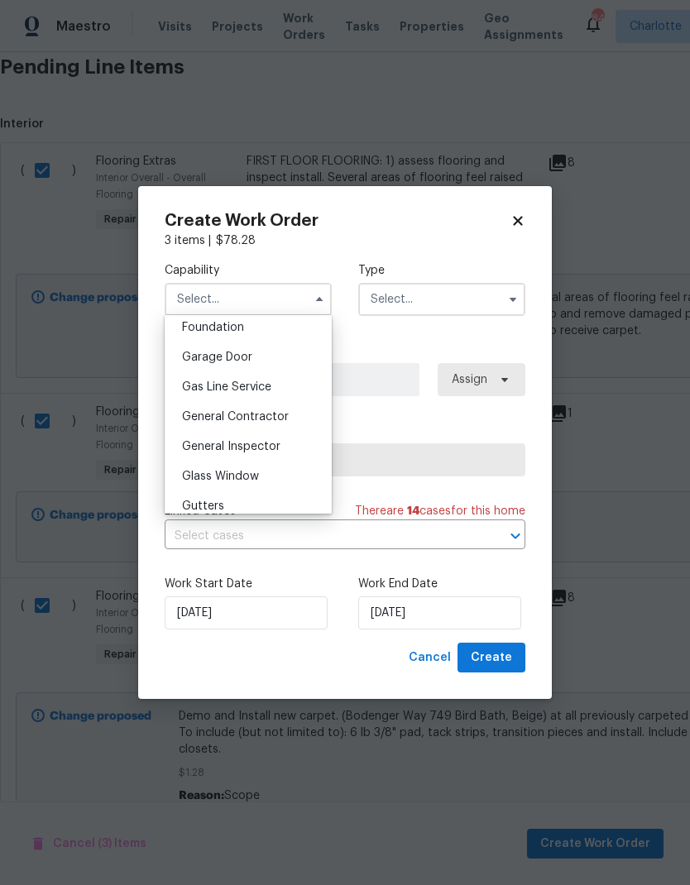
scroll to position [722, 0]
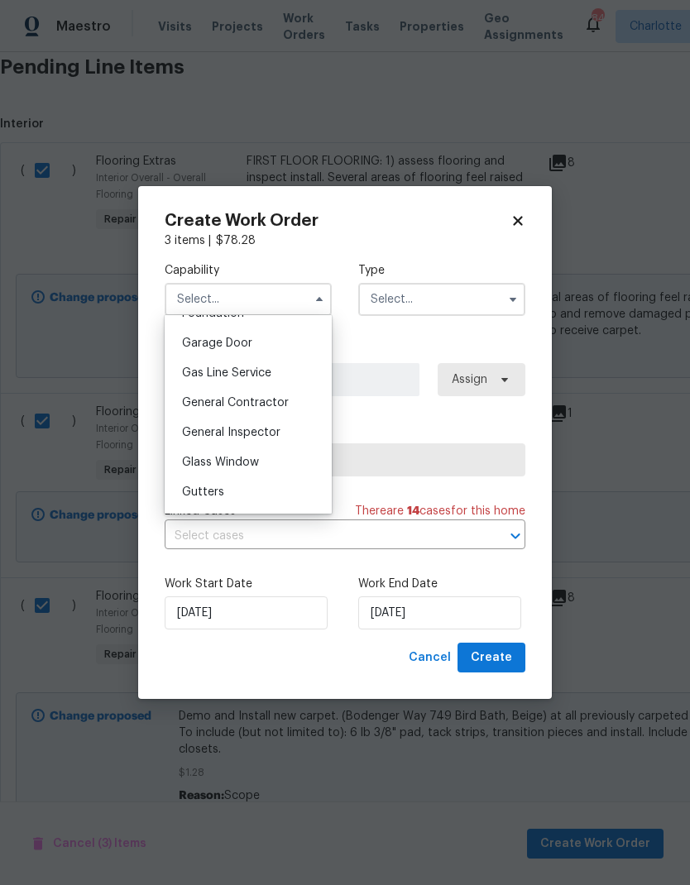
click at [284, 409] on div "General Contractor" at bounding box center [248, 403] width 159 height 30
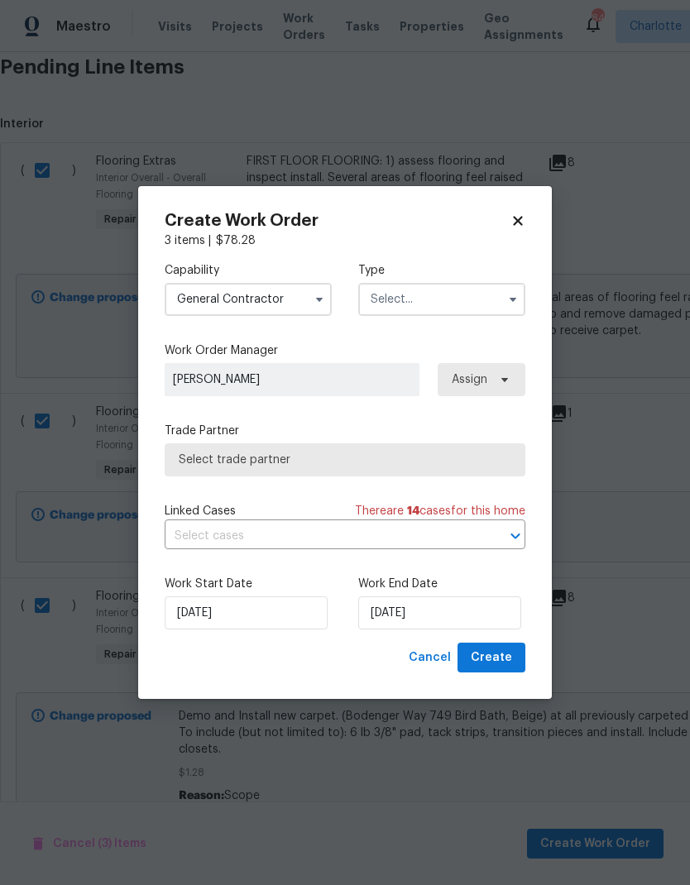
click at [299, 314] on input "General Contractor" at bounding box center [248, 299] width 167 height 33
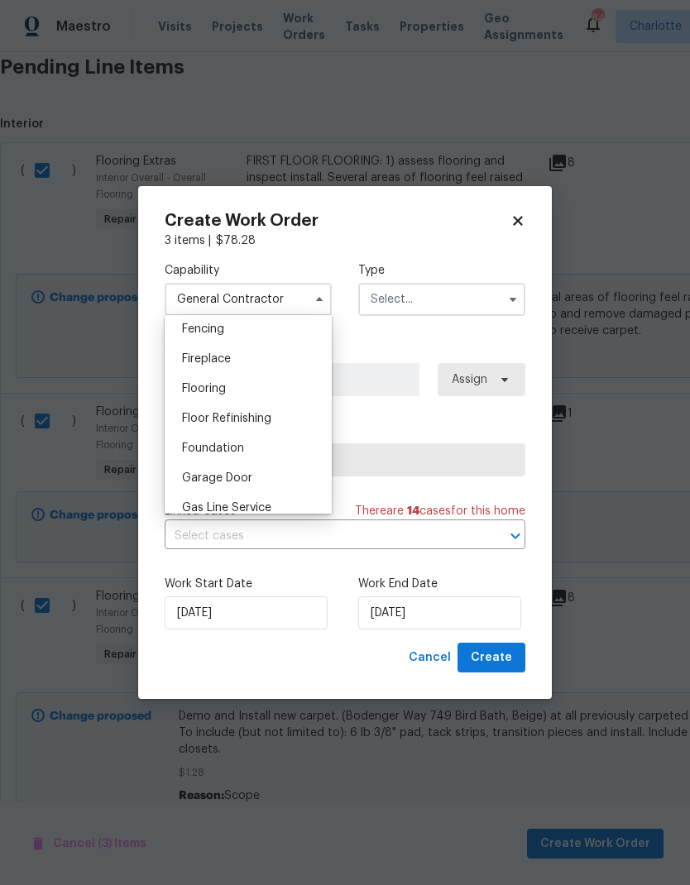
scroll to position [564, 0]
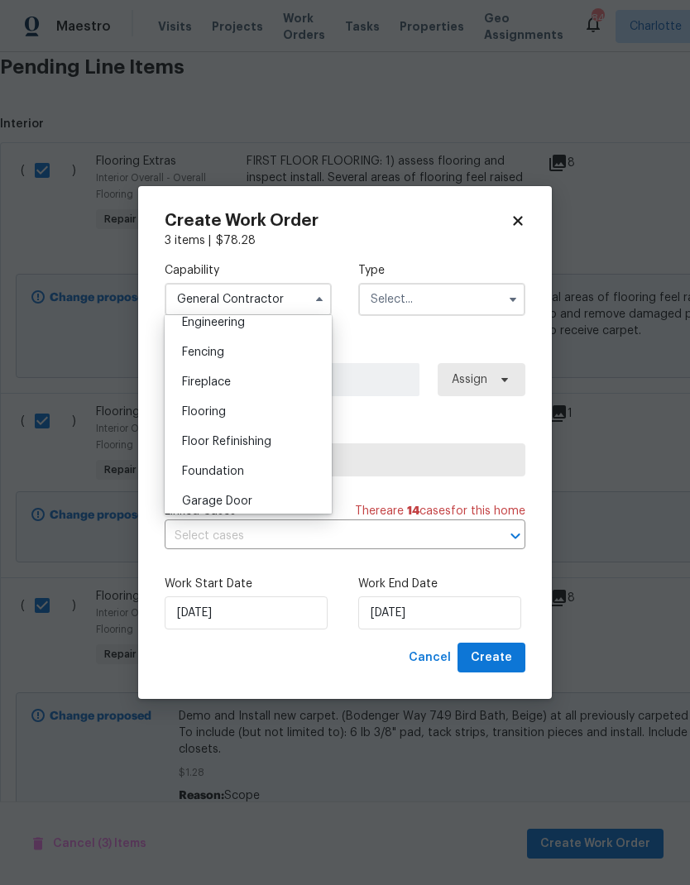
click at [260, 408] on div "Flooring" at bounding box center [248, 412] width 159 height 30
type input "Flooring"
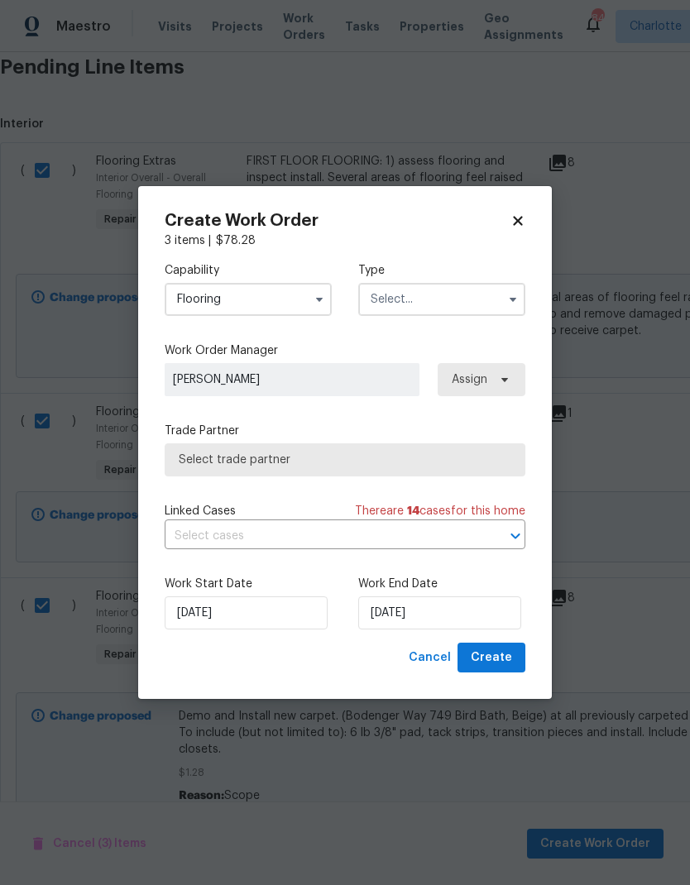
click at [485, 305] on input "text" at bounding box center [441, 299] width 167 height 33
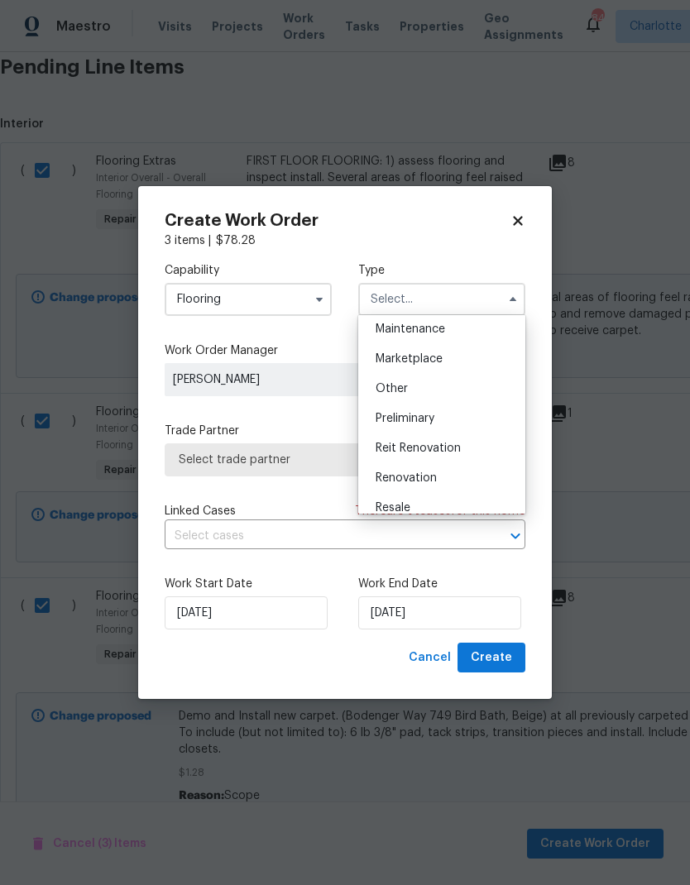
scroll to position [274, 0]
click at [455, 447] on span "Reit Renovation" at bounding box center [418, 448] width 85 height 12
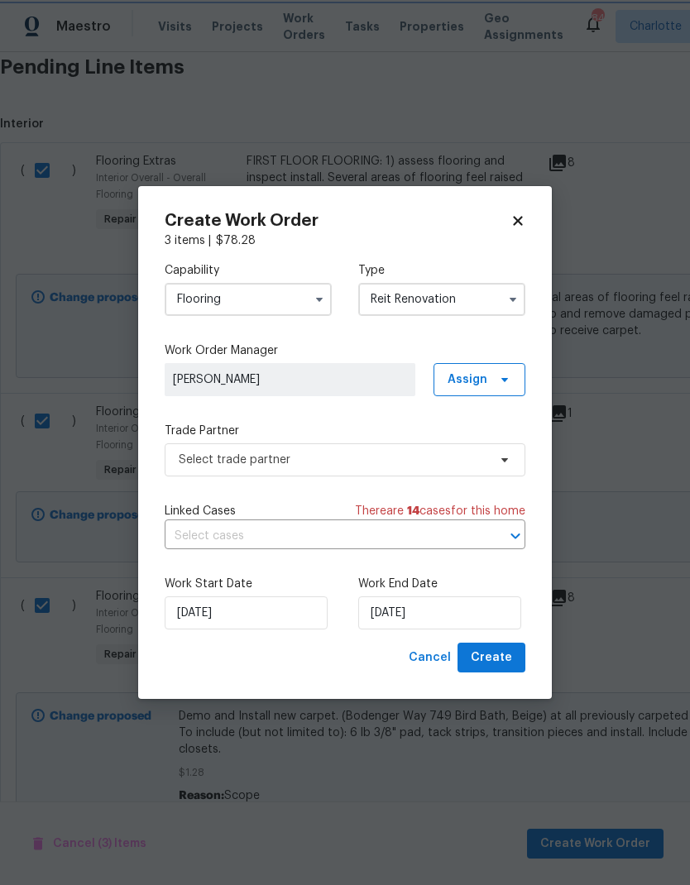
scroll to position [0, 0]
click at [465, 296] on input "Reit Renovation" at bounding box center [441, 299] width 167 height 33
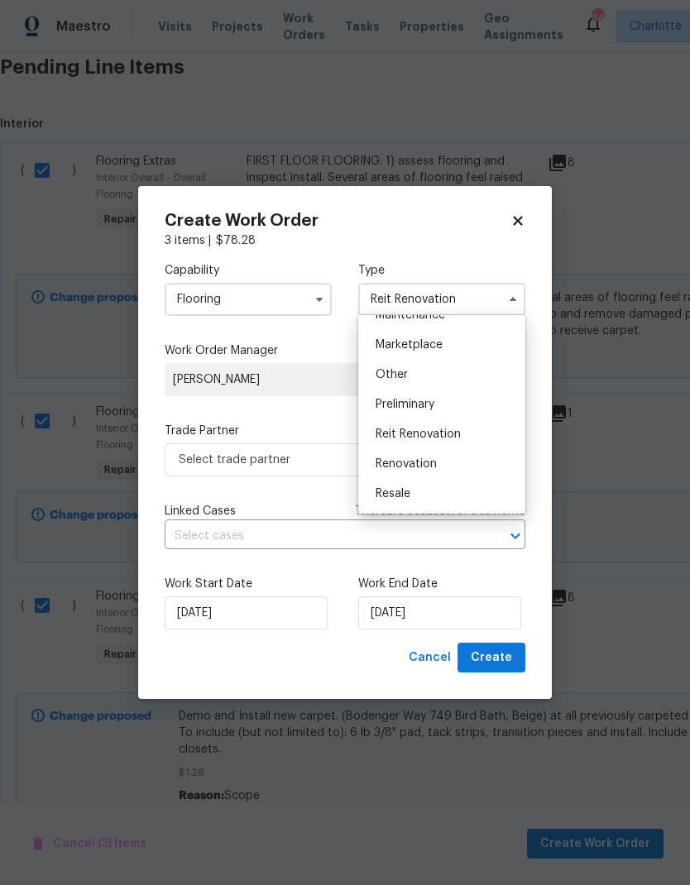
scroll to position [295, 0]
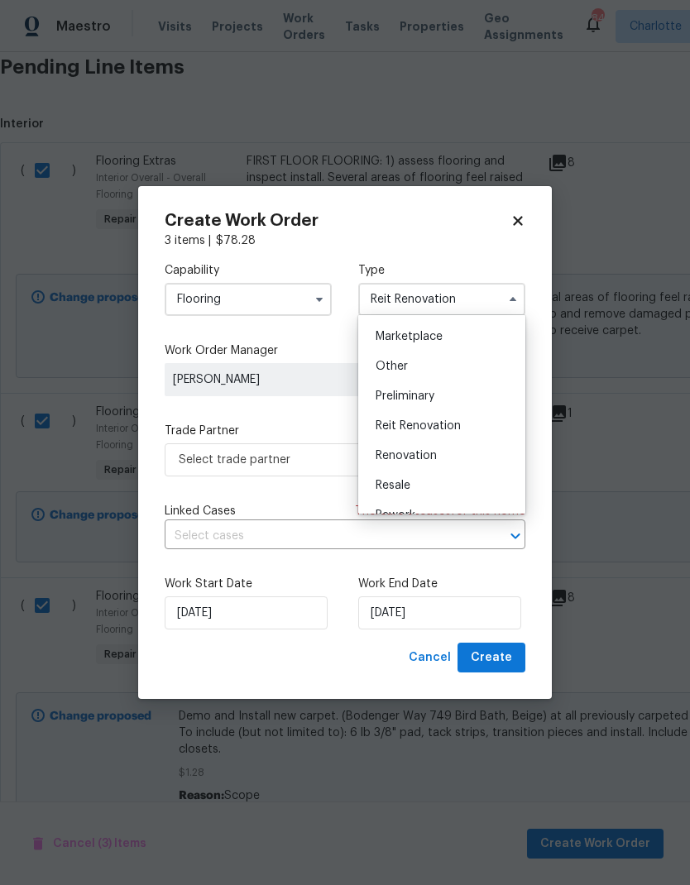
click at [446, 457] on div "Renovation" at bounding box center [441, 456] width 159 height 30
type input "Renovation"
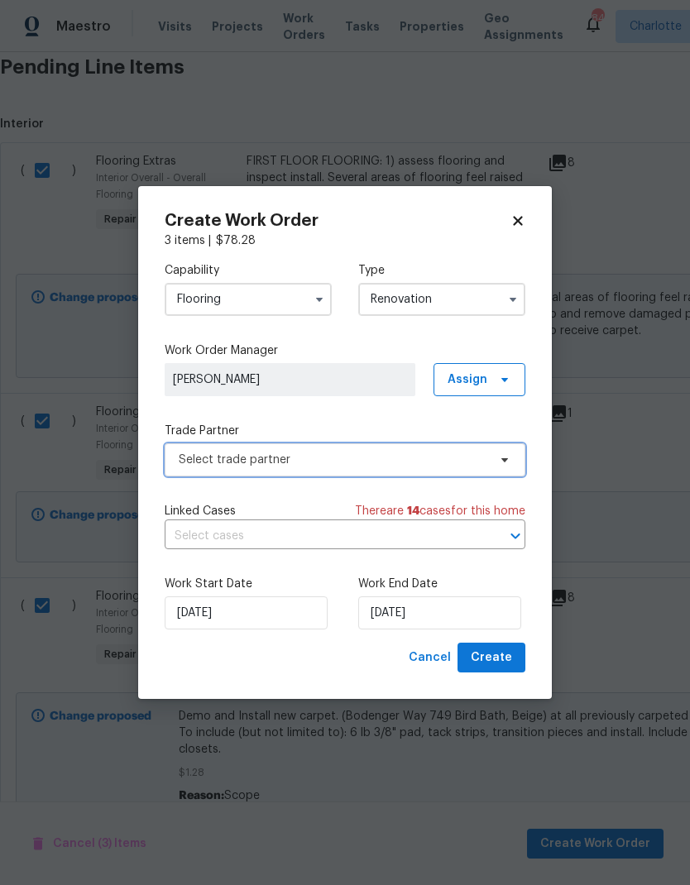
click at [489, 464] on span "Select trade partner" at bounding box center [345, 459] width 361 height 33
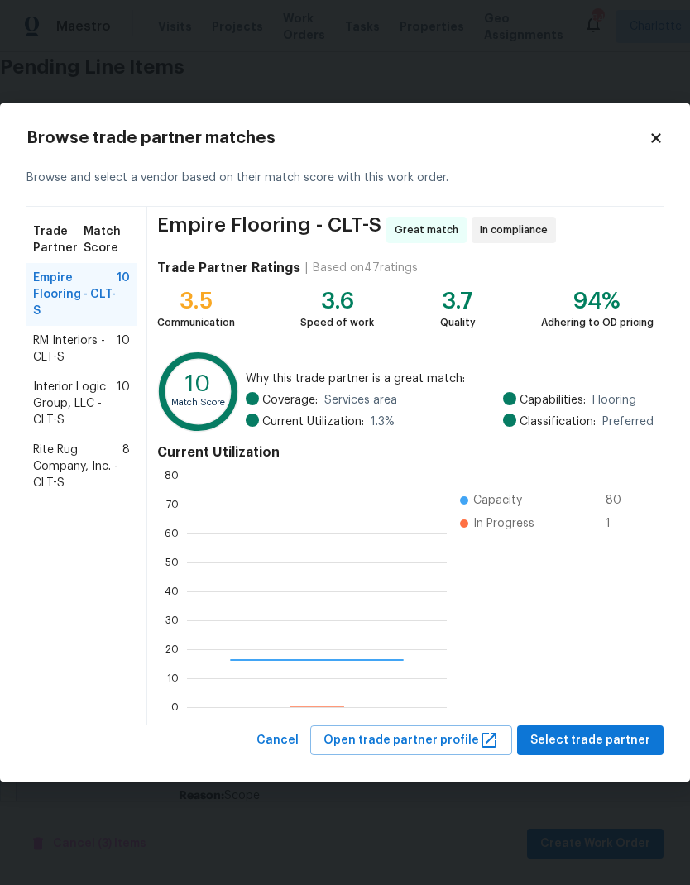
scroll to position [232, 260]
click at [62, 470] on span "Rite Rug Company, Inc. - CLT-S" at bounding box center [77, 467] width 89 height 50
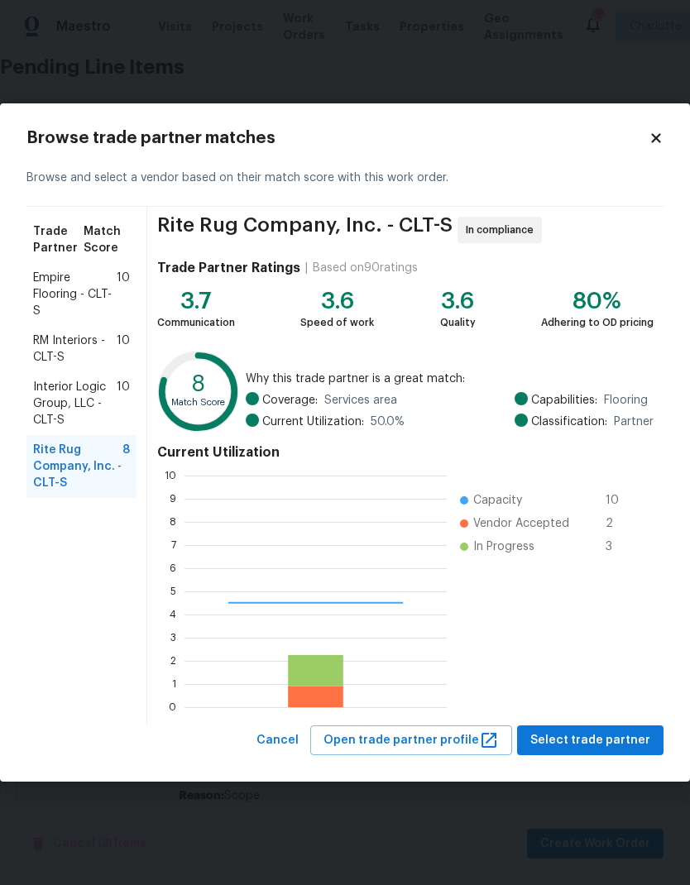
scroll to position [232, 262]
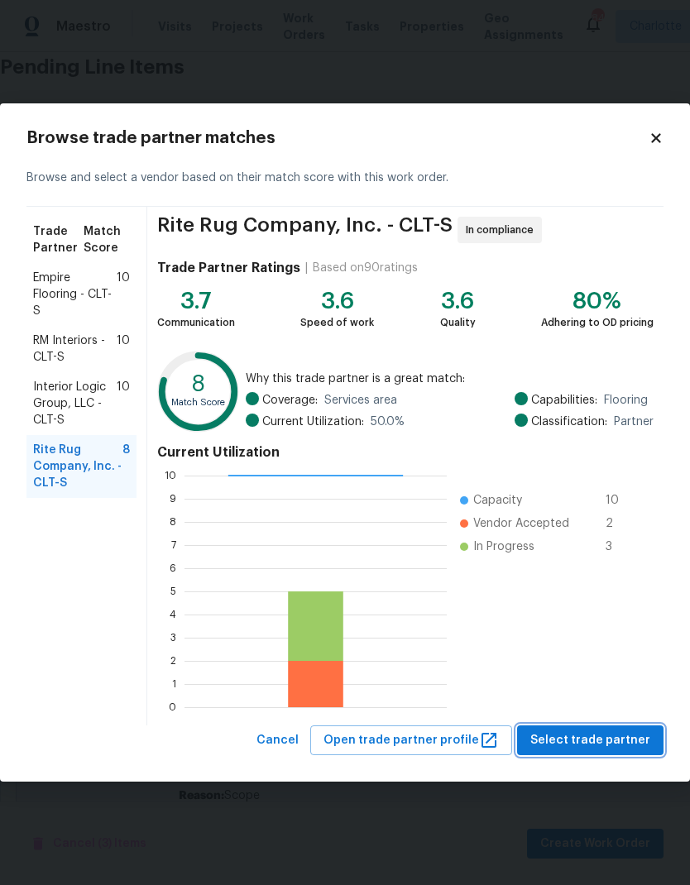
click at [601, 753] on button "Select trade partner" at bounding box center [590, 741] width 146 height 31
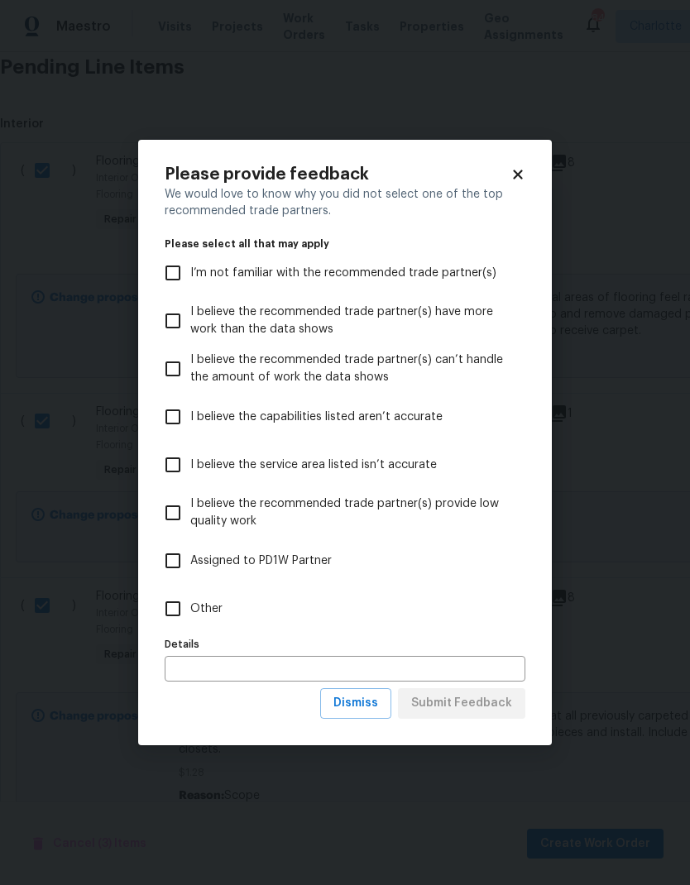
click at [170, 606] on input "Other" at bounding box center [173, 609] width 35 height 35
checkbox input "true"
click at [477, 704] on span "Submit Feedback" at bounding box center [461, 703] width 101 height 21
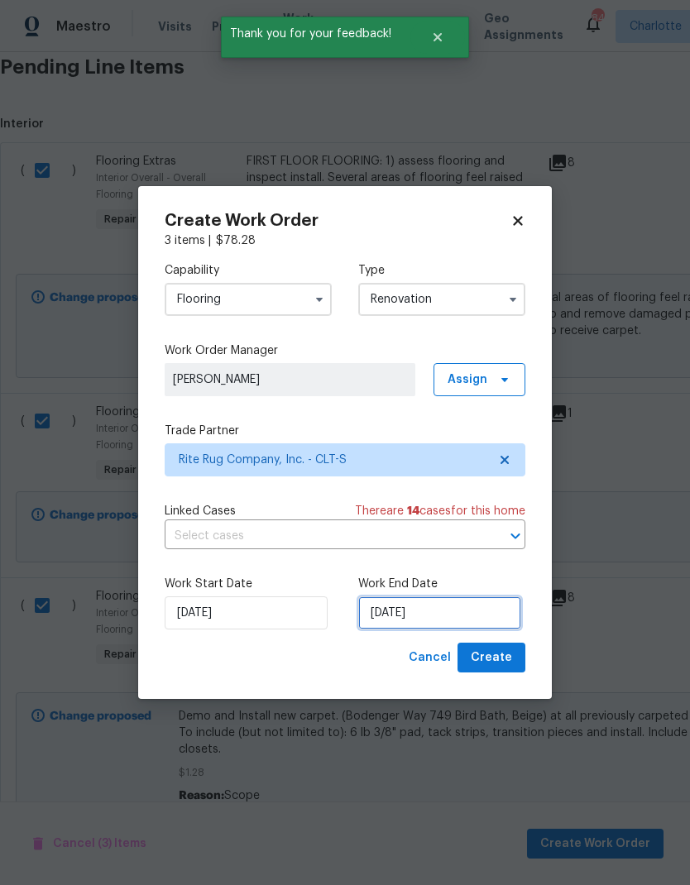
click at [448, 615] on input "[DATE]" at bounding box center [439, 613] width 163 height 33
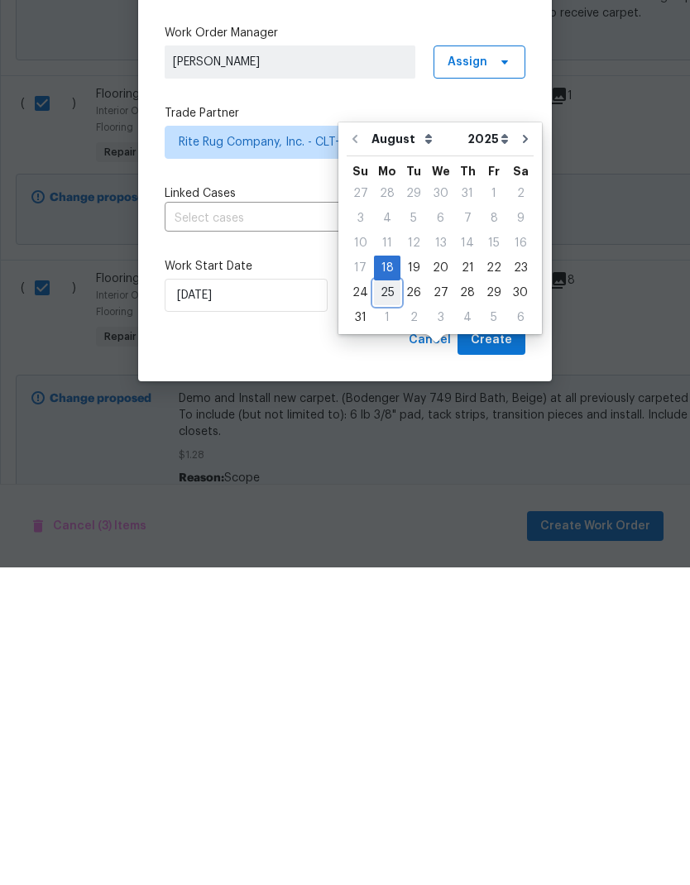
click at [388, 599] on div "25" at bounding box center [387, 610] width 26 height 23
type input "[DATE]"
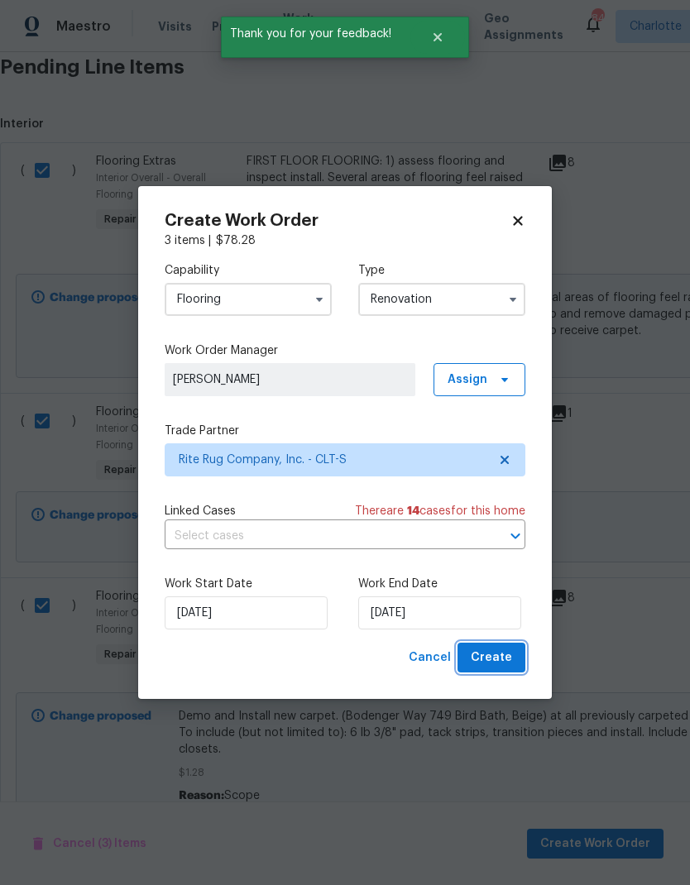
click at [499, 660] on span "Create" at bounding box center [491, 658] width 41 height 21
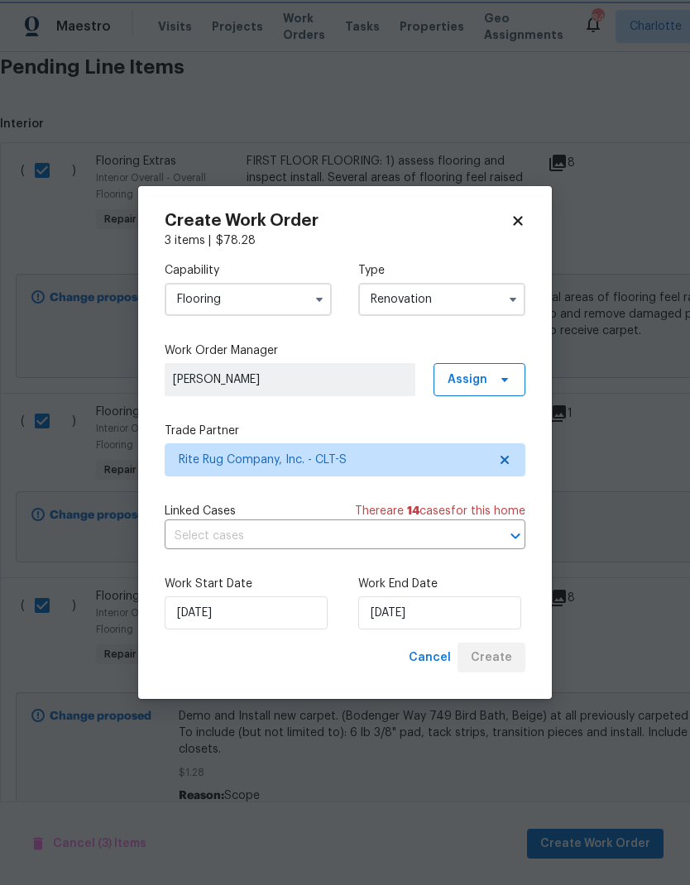
scroll to position [38, 0]
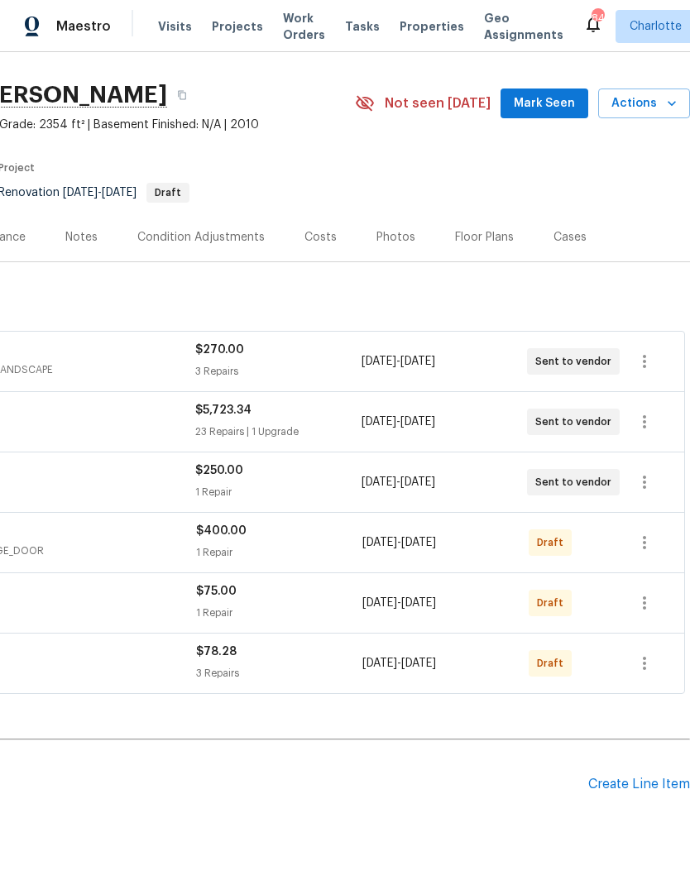
scroll to position [38, 245]
click at [556, 100] on span "Mark Seen" at bounding box center [544, 103] width 61 height 21
click at [640, 544] on icon "button" at bounding box center [645, 543] width 20 height 20
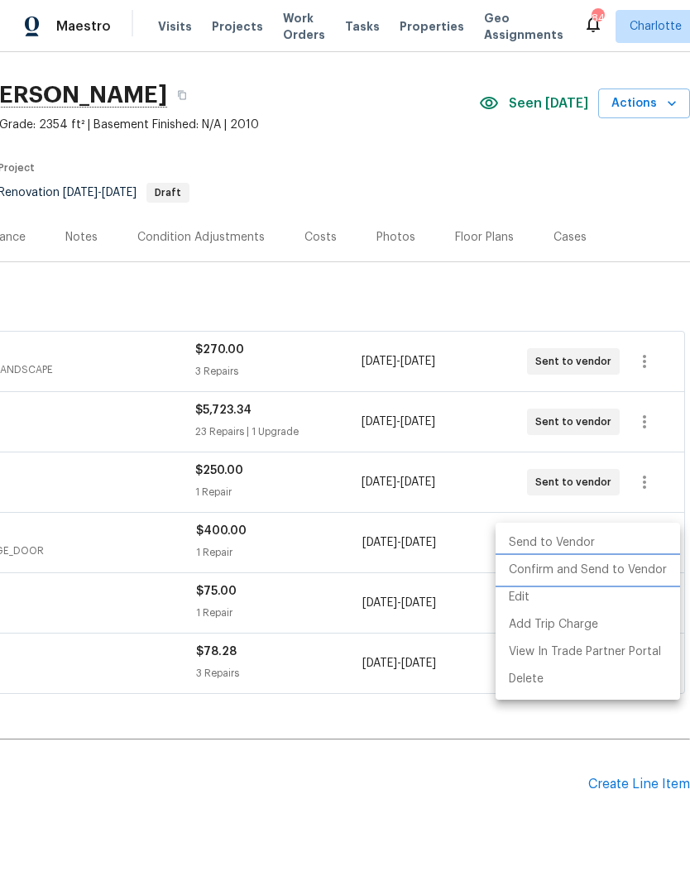
click at [616, 568] on li "Confirm and Send to Vendor" at bounding box center [588, 570] width 185 height 27
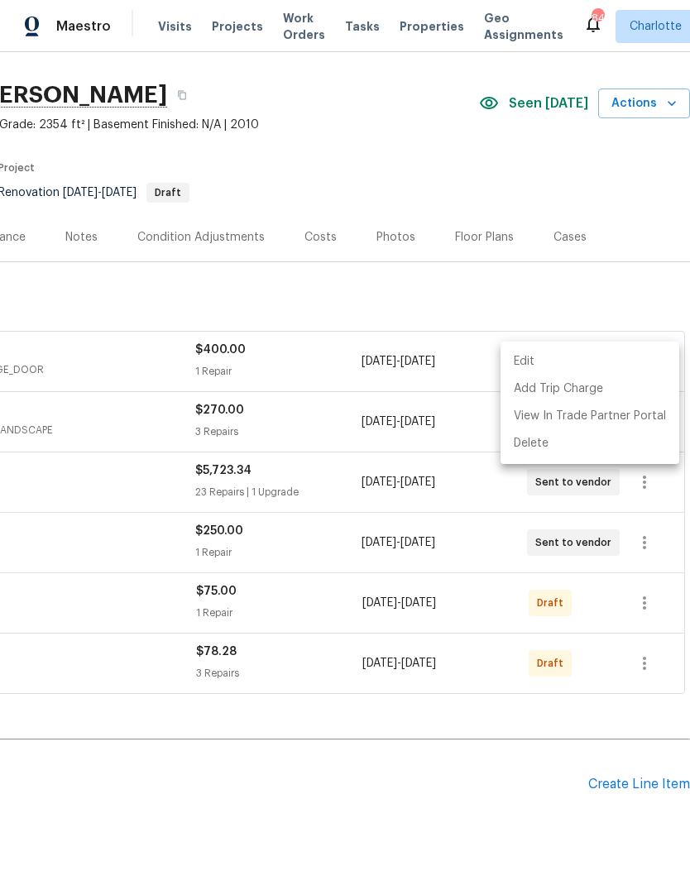
click at [405, 832] on div at bounding box center [345, 442] width 690 height 885
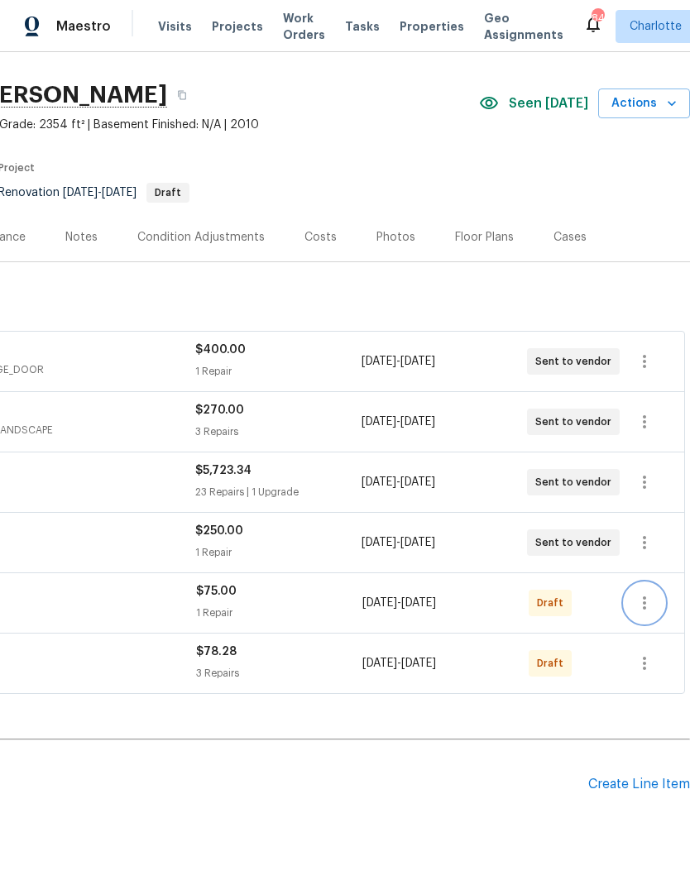
click at [645, 611] on icon "button" at bounding box center [645, 603] width 20 height 20
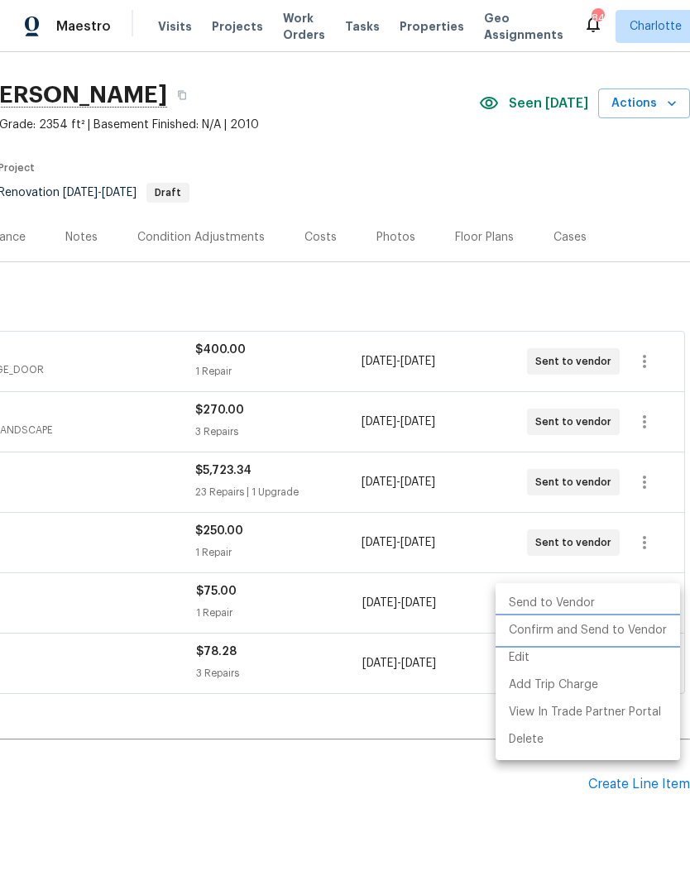
click at [612, 635] on li "Confirm and Send to Vendor" at bounding box center [588, 630] width 185 height 27
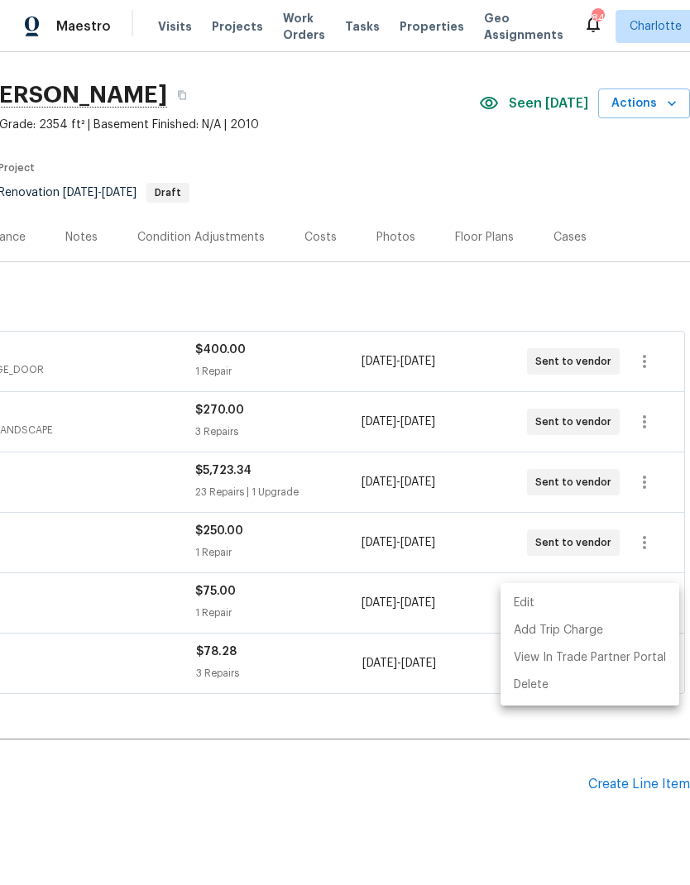
click at [439, 803] on div at bounding box center [345, 442] width 690 height 885
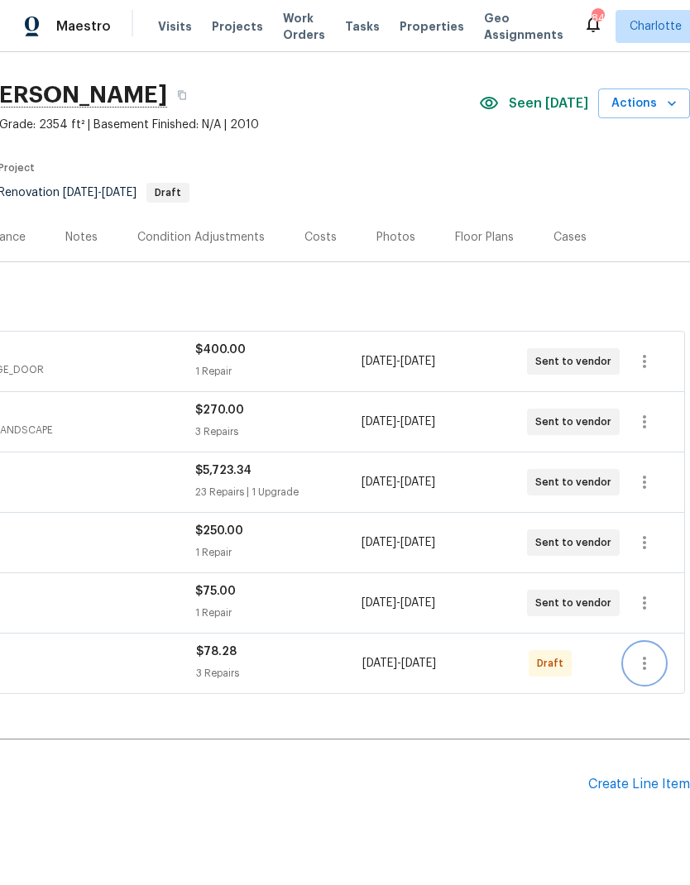
click at [640, 664] on icon "button" at bounding box center [645, 664] width 20 height 20
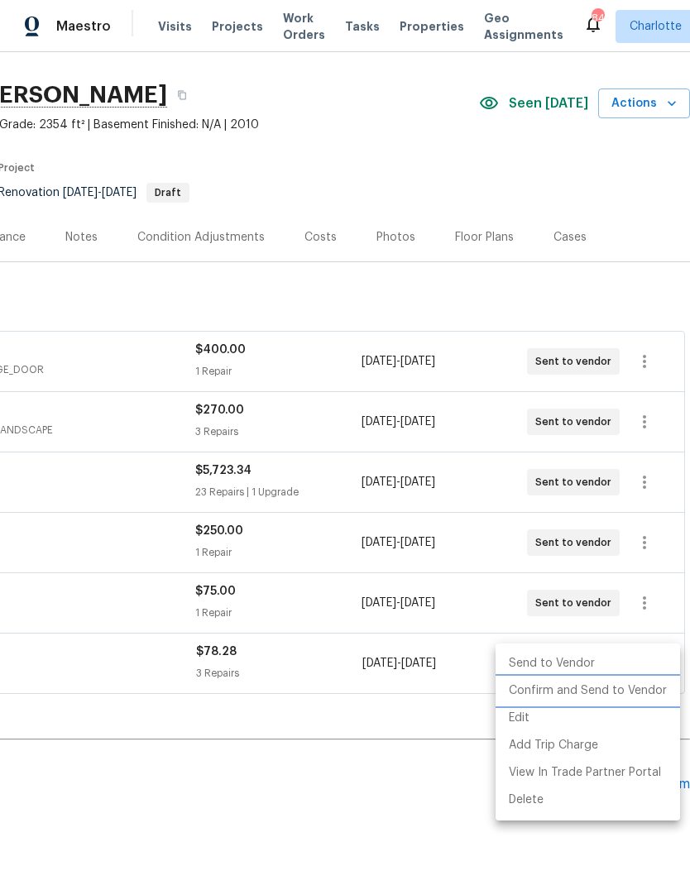
click at [614, 691] on li "Confirm and Send to Vendor" at bounding box center [588, 691] width 185 height 27
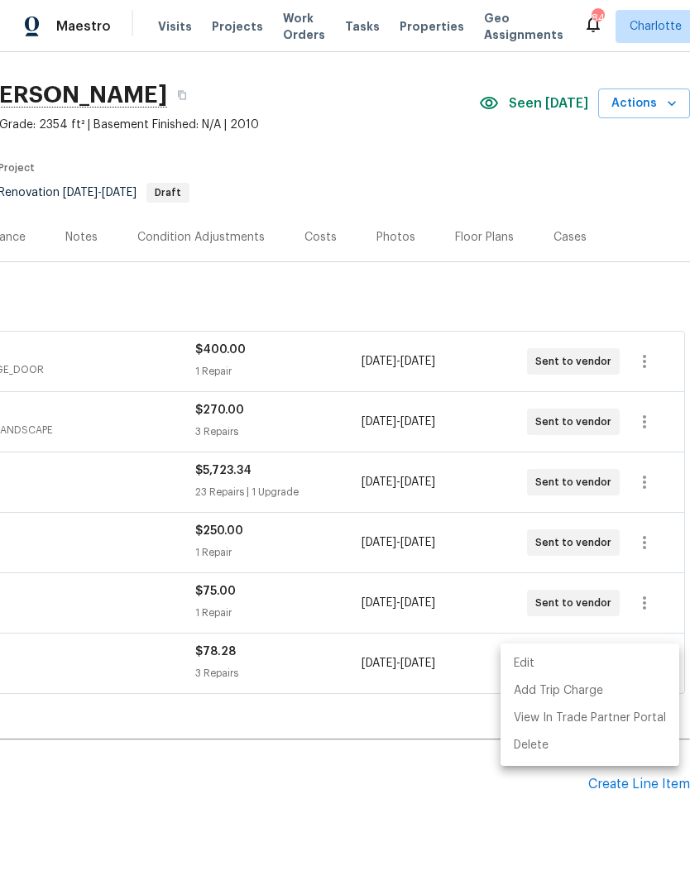
click at [444, 830] on div at bounding box center [345, 442] width 690 height 885
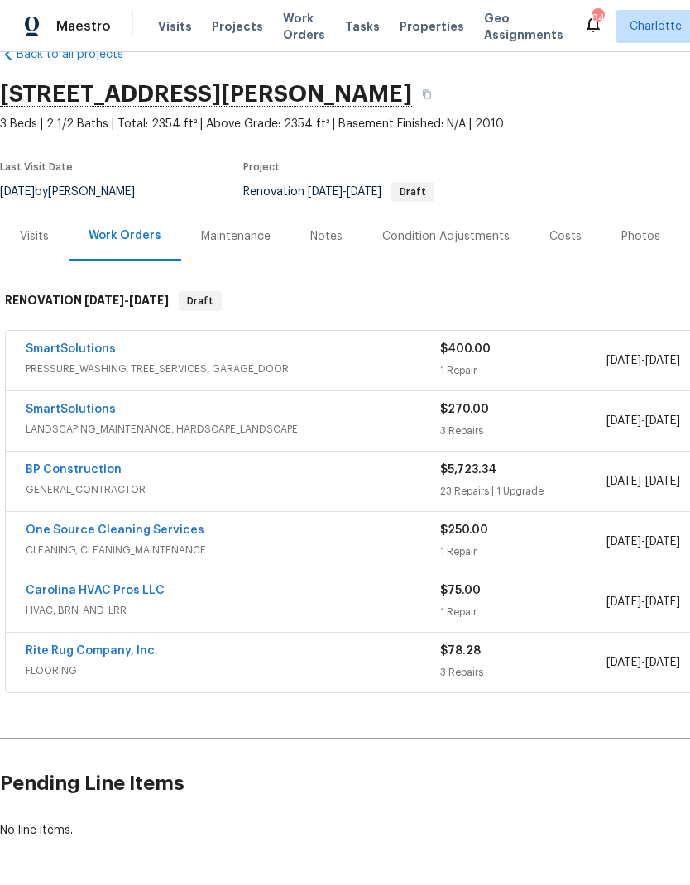
scroll to position [38, 0]
click at [106, 652] on link "Rite Rug Company, Inc." at bounding box center [92, 652] width 132 height 12
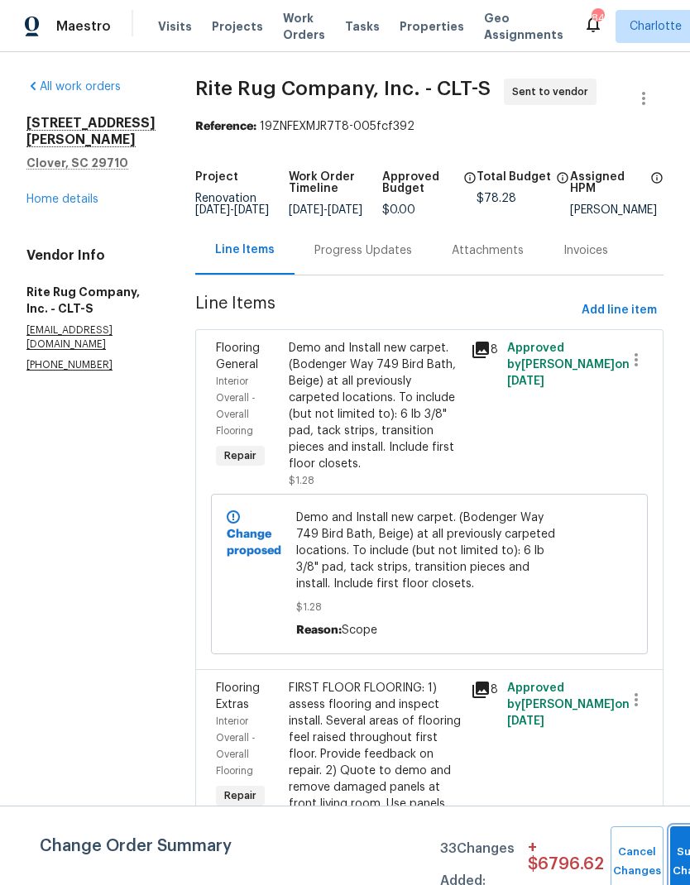
click at [679, 862] on span "Submit Changes" at bounding box center [696, 862] width 36 height 38
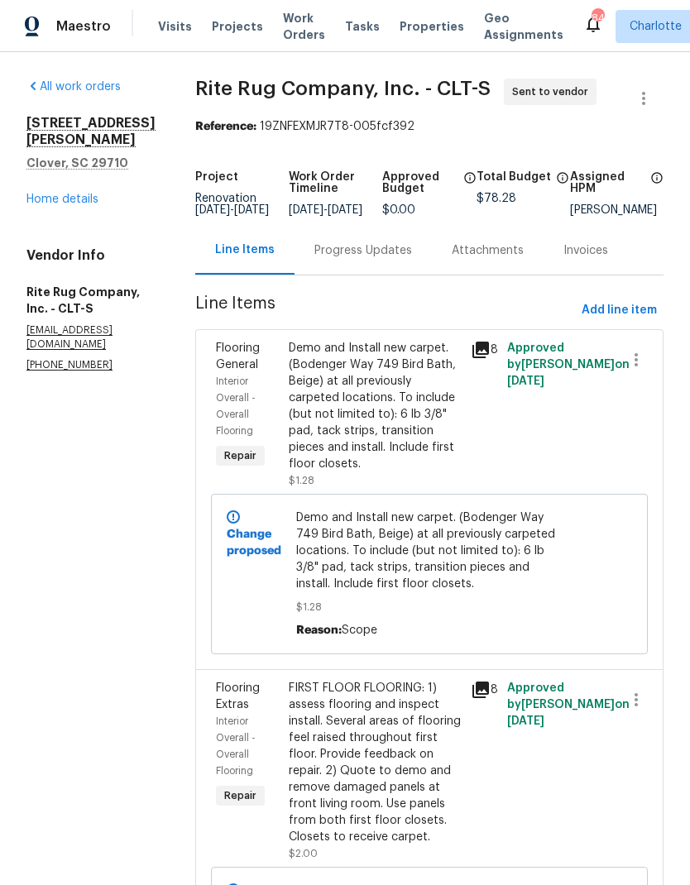
click at [381, 259] on div "Progress Updates" at bounding box center [363, 250] width 98 height 17
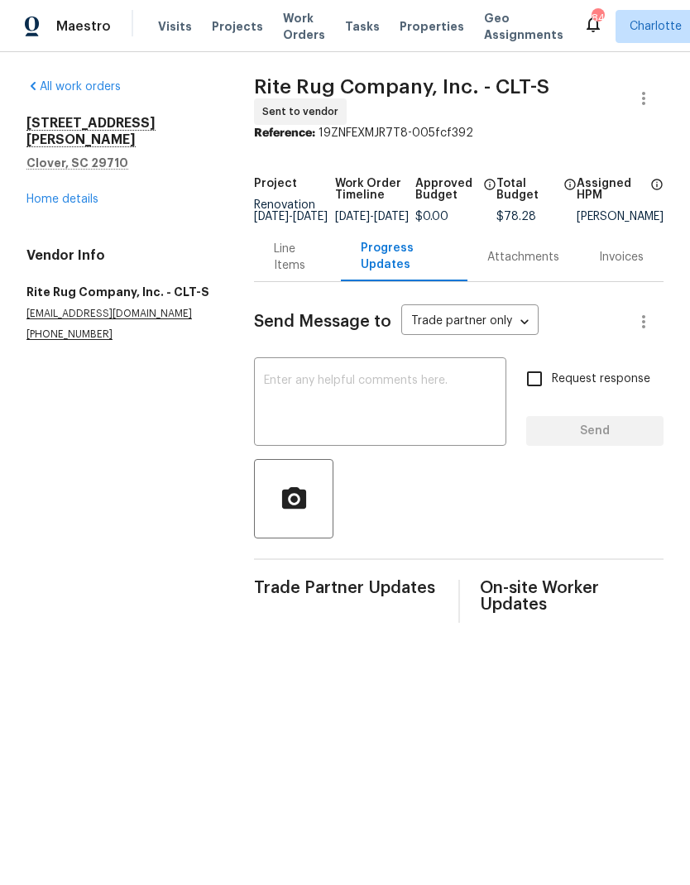
click at [356, 412] on textarea at bounding box center [380, 404] width 232 height 58
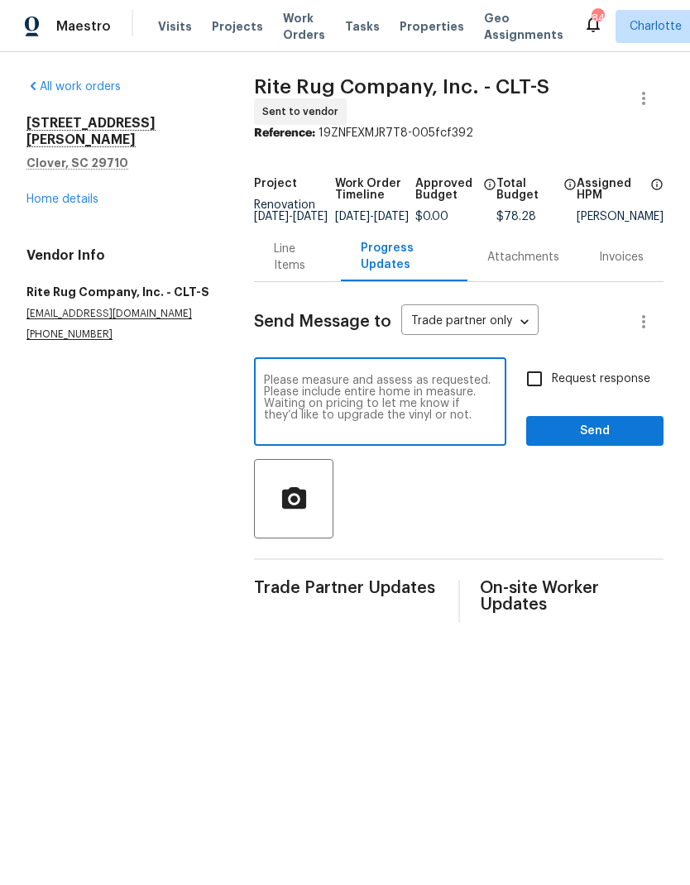
type textarea "Please measure and assess as requested. Please include entire home in measure. …"
click at [542, 396] on input "Request response" at bounding box center [534, 379] width 35 height 35
checkbox input "true"
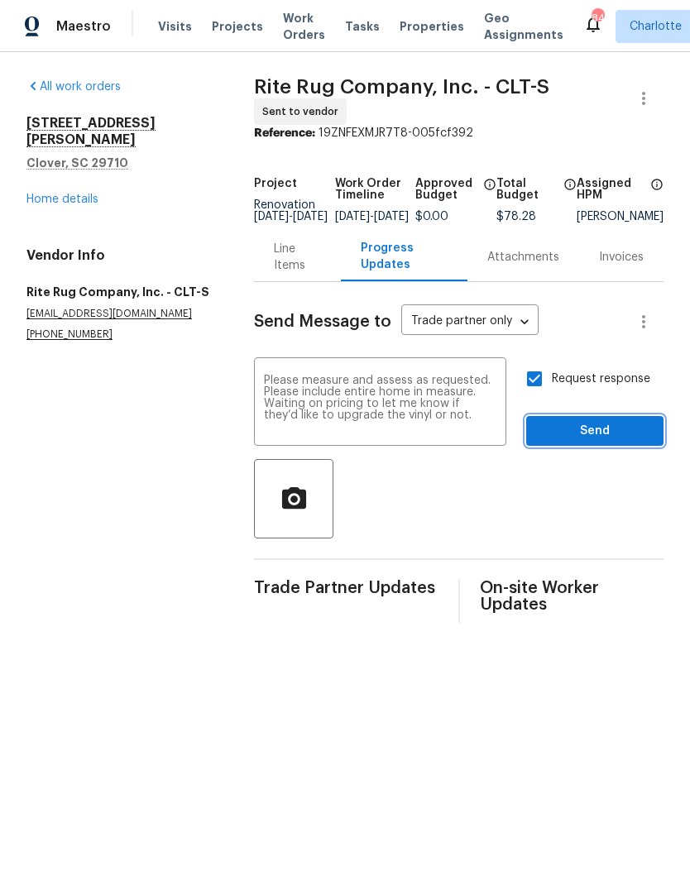
click at [639, 429] on button "Send" at bounding box center [594, 431] width 137 height 31
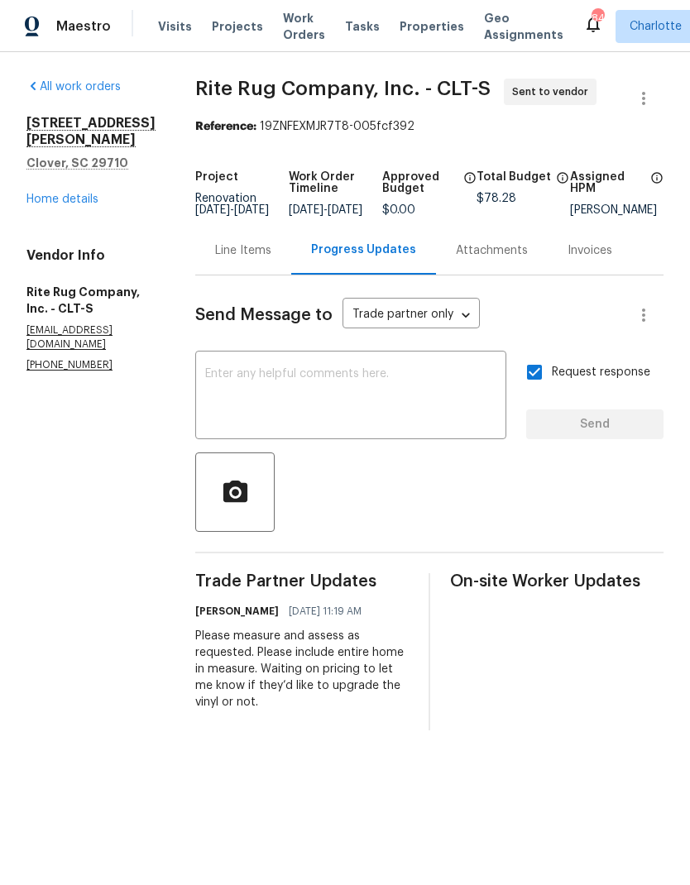
click at [89, 194] on link "Home details" at bounding box center [62, 200] width 72 height 12
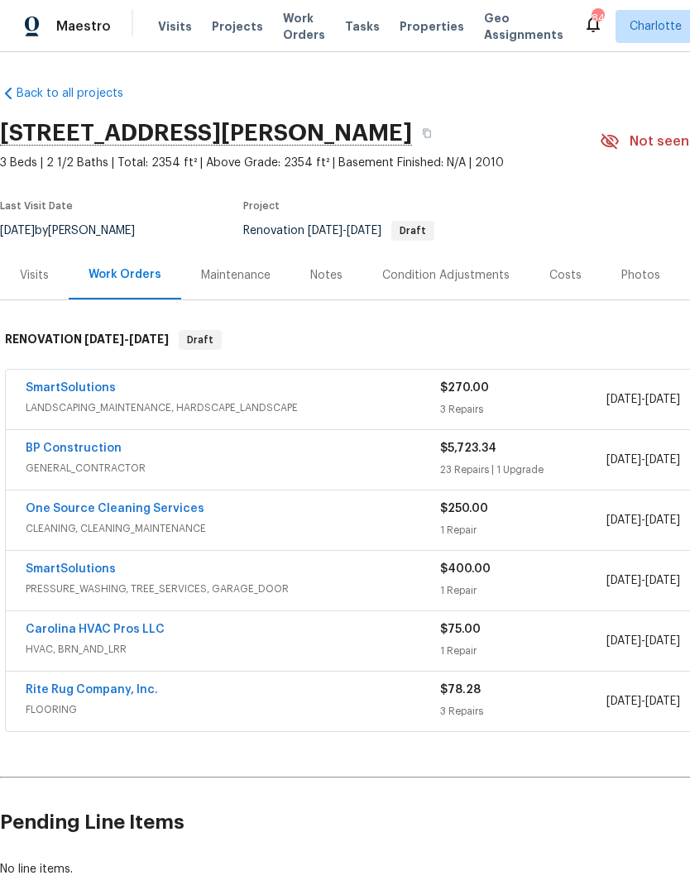
click at [133, 512] on link "One Source Cleaning Services" at bounding box center [115, 509] width 179 height 12
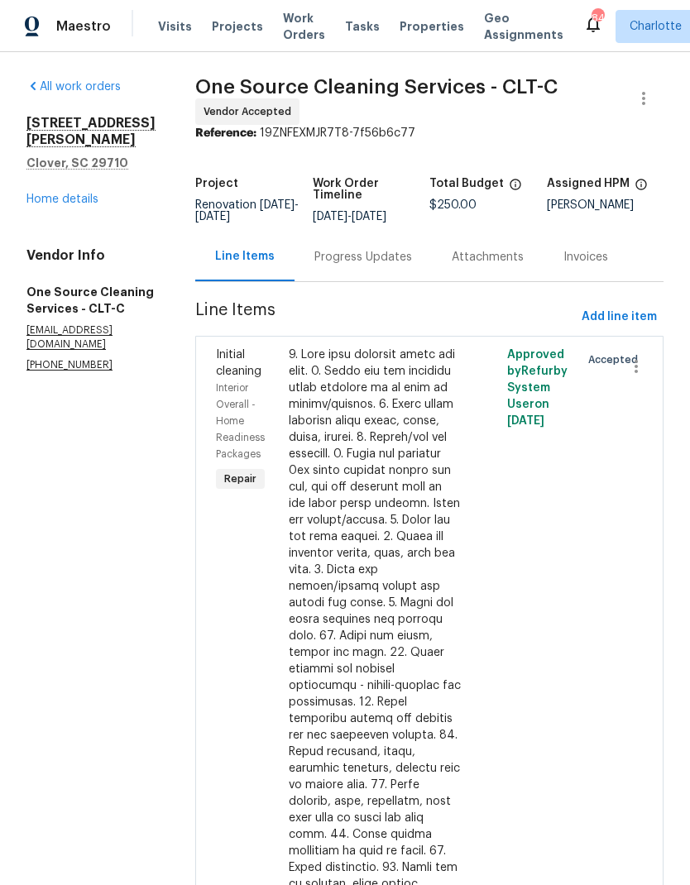
click at [68, 194] on link "Home details" at bounding box center [62, 200] width 72 height 12
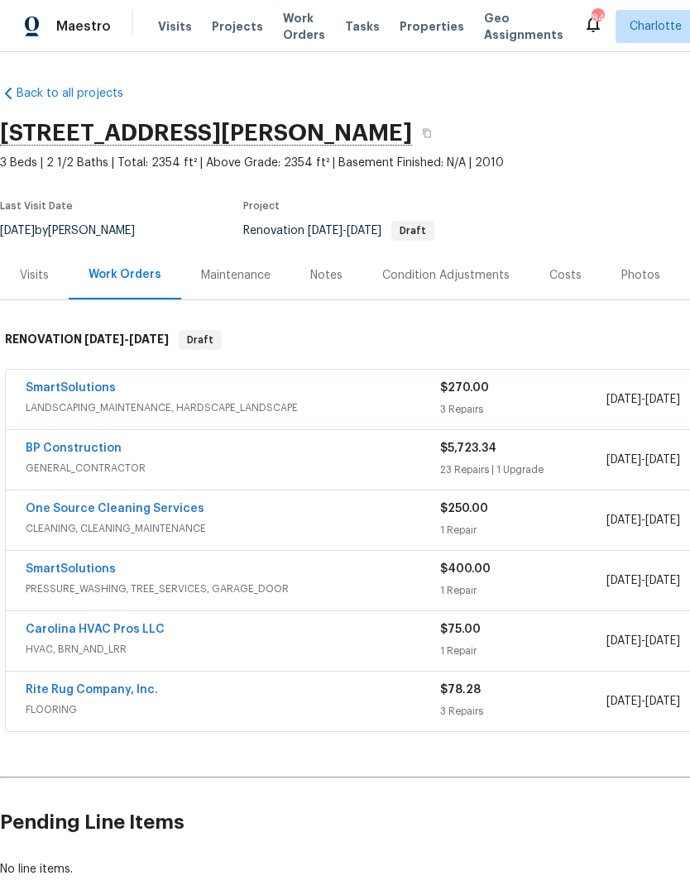
click at [70, 451] on link "BP Construction" at bounding box center [74, 449] width 96 height 12
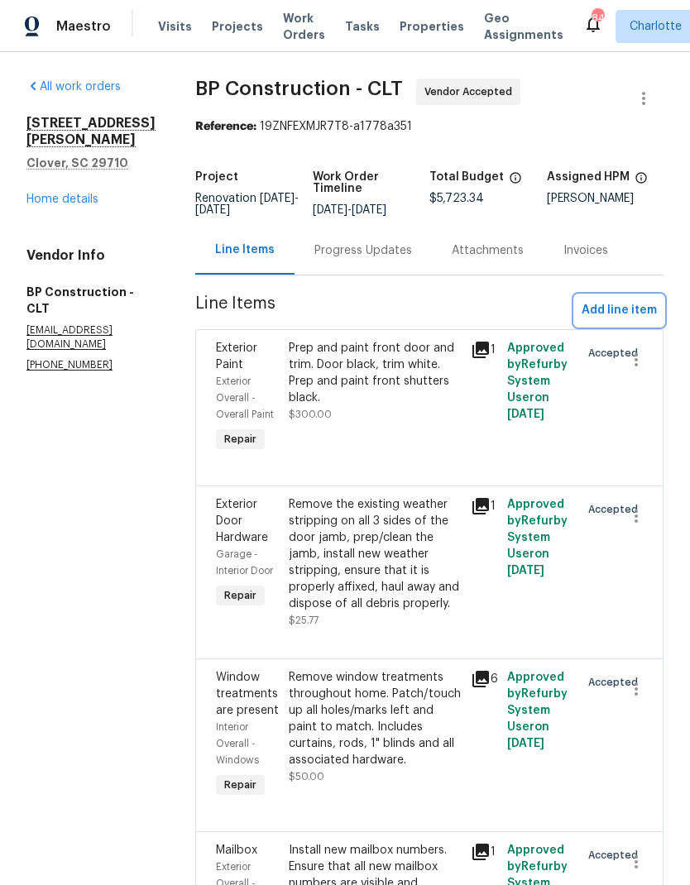
click at [625, 309] on span "Add line item" at bounding box center [619, 310] width 75 height 21
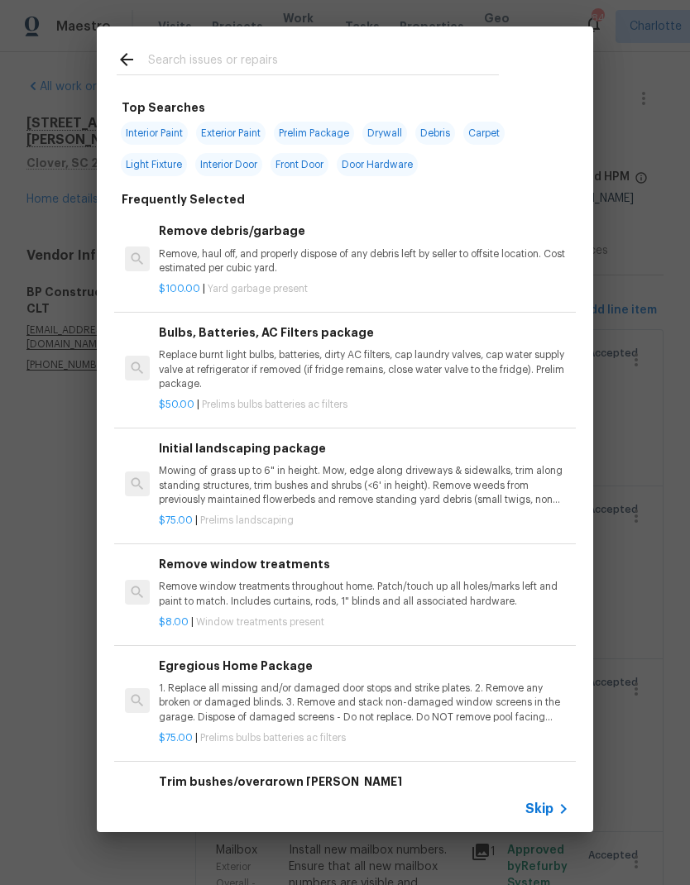
click at [277, 61] on input "text" at bounding box center [323, 62] width 351 height 25
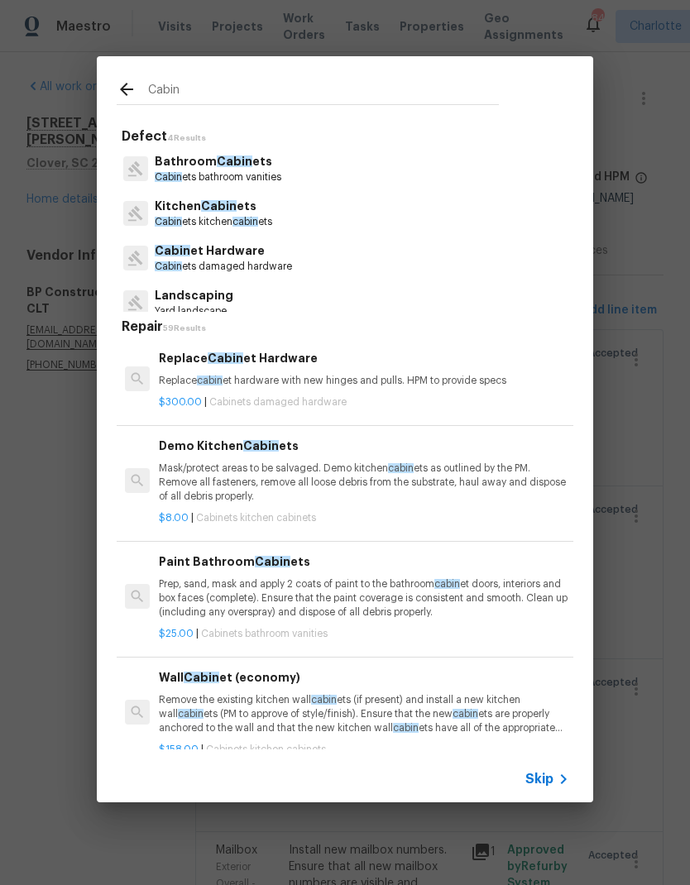
type input "Cabin"
click at [295, 203] on div "Kitchen Cabin ets Cabin ets kitchen cabin ets" at bounding box center [345, 213] width 457 height 45
click at [228, 212] on span "Cabin" at bounding box center [219, 206] width 36 height 12
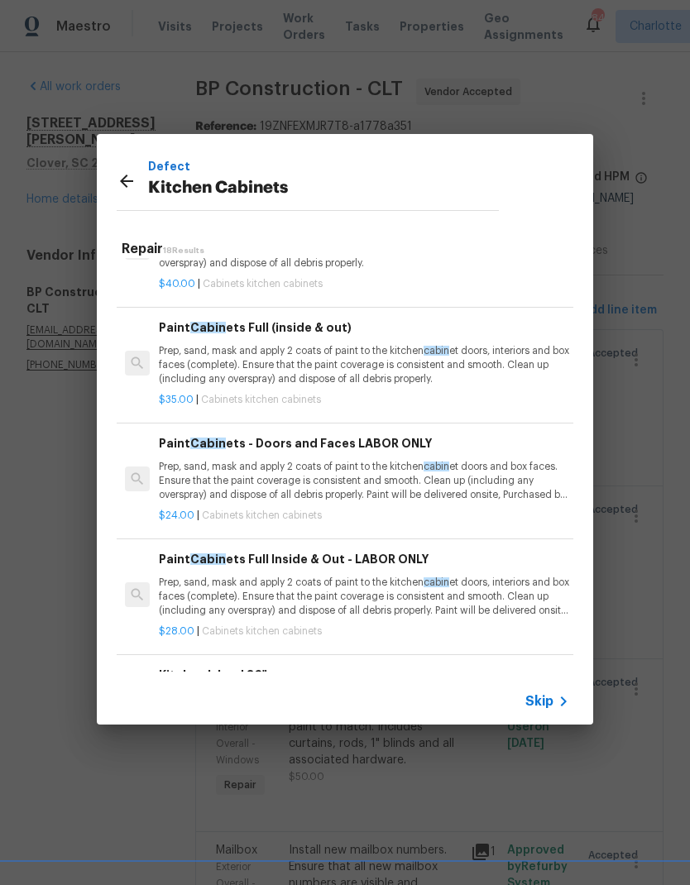
scroll to position [1214, 0]
click at [342, 575] on p "Prep, sand, mask and apply 2 coats of paint to the kitchen cabin et doors, inte…" at bounding box center [364, 596] width 410 height 42
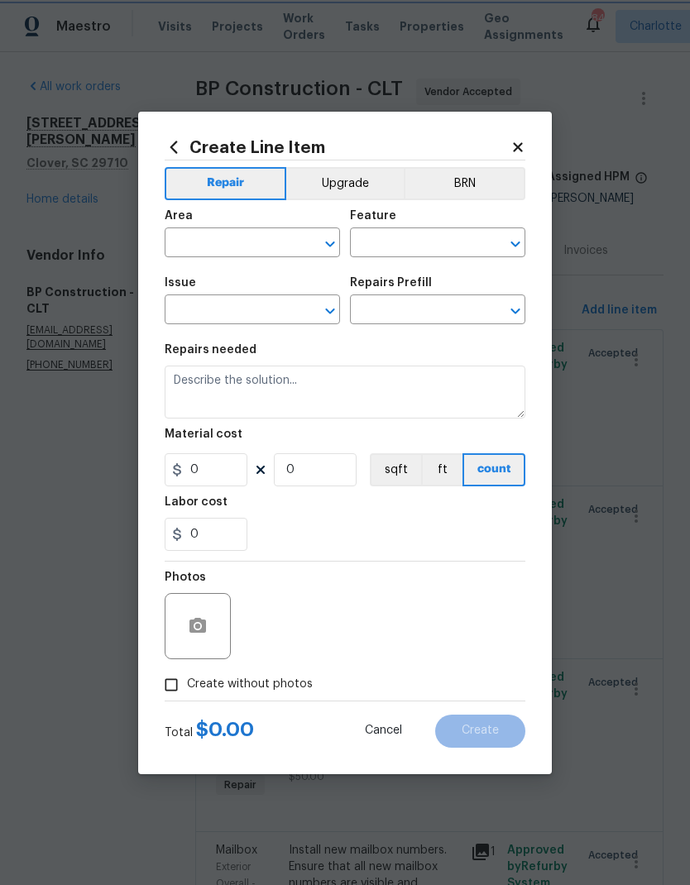
type input "Cabinets"
type input "Kitchen Cabinets"
type input "Paint Cabinets Full Inside & Out - LABOR ONLY $28.00"
type textarea "Prep, sand, mask and apply 2 coats of paint to the kitchen cabinet doors, inter…"
type input "28"
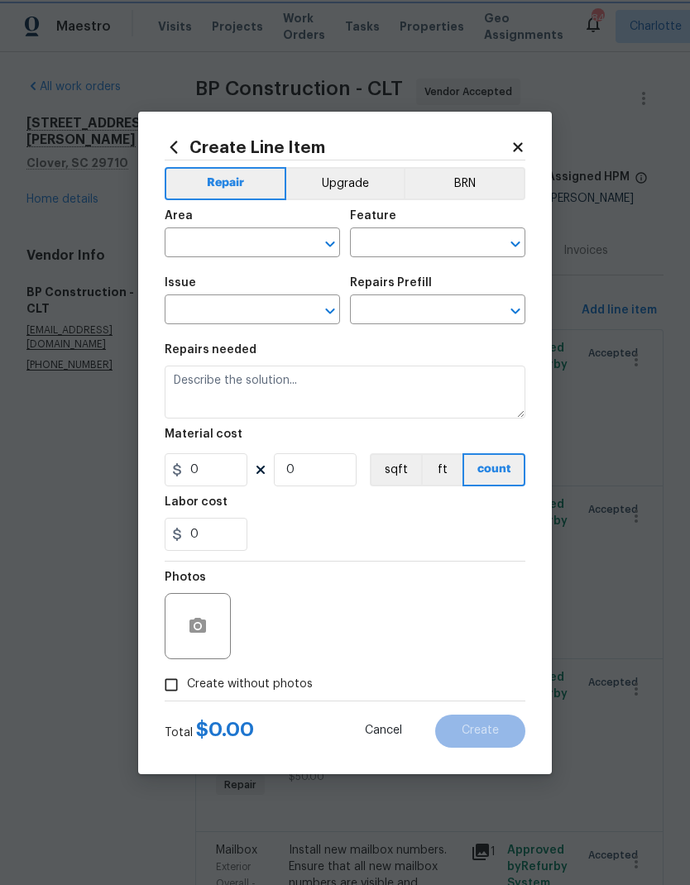
type input "1"
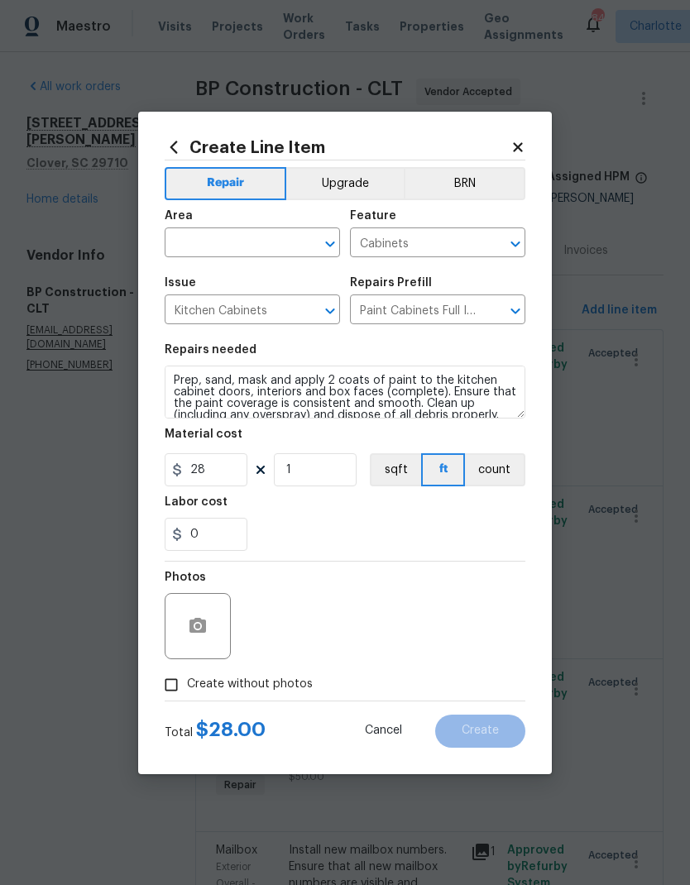
click at [245, 233] on input "text" at bounding box center [229, 245] width 129 height 26
click at [232, 283] on li "Kitchen" at bounding box center [252, 280] width 175 height 27
type input "Kitchen"
click at [360, 187] on button "Upgrade" at bounding box center [345, 183] width 118 height 33
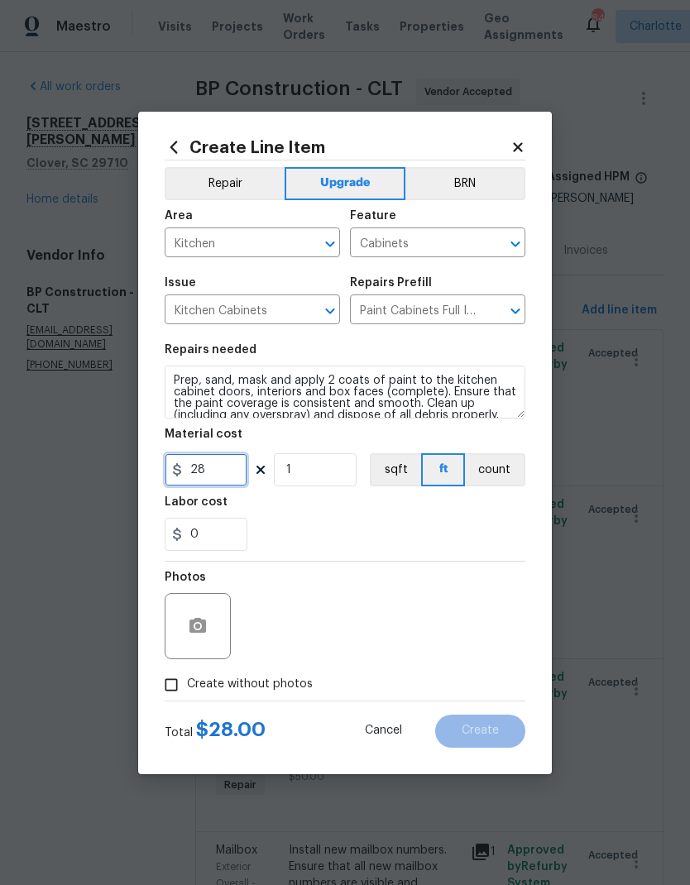
click at [229, 467] on input "28" at bounding box center [206, 469] width 83 height 33
click at [332, 474] on input "1" at bounding box center [315, 469] width 83 height 33
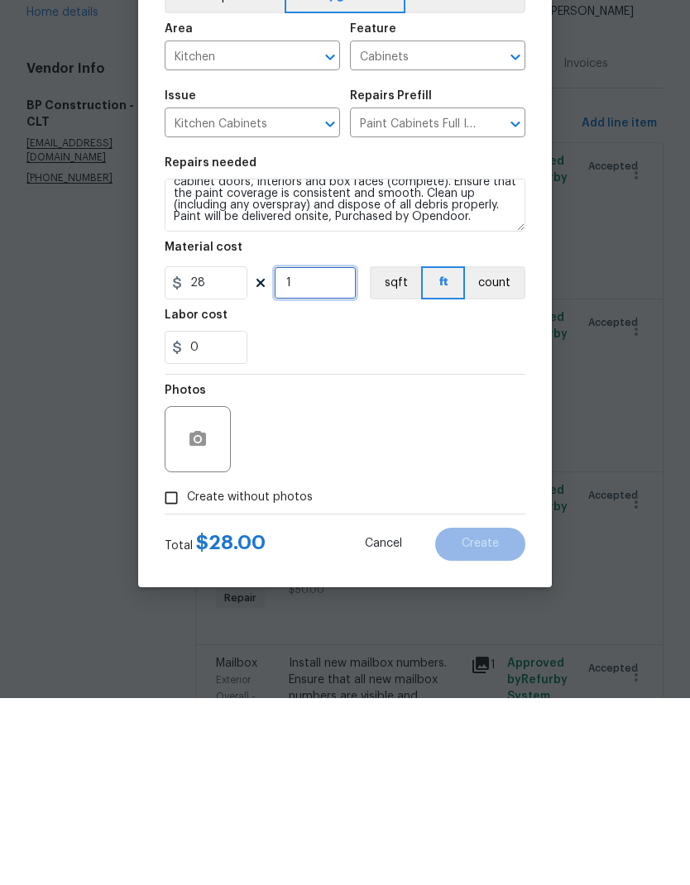
scroll to position [66, 0]
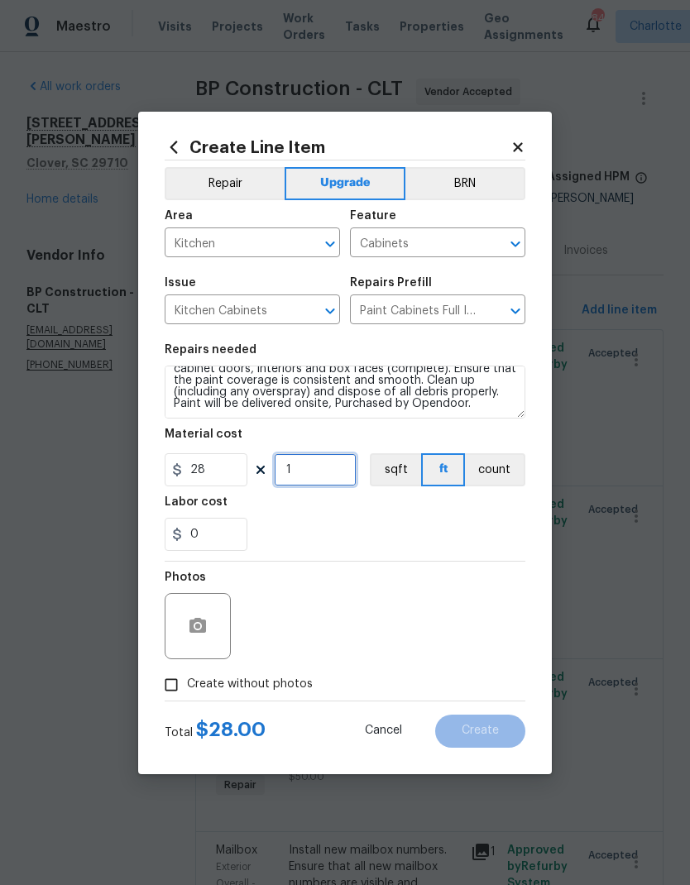
click at [337, 466] on input "1" at bounding box center [315, 469] width 83 height 33
click at [413, 534] on div "0" at bounding box center [345, 534] width 361 height 33
click at [323, 472] on input "36" at bounding box center [315, 469] width 83 height 33
type input "40"
click at [400, 532] on div "0" at bounding box center [345, 534] width 361 height 33
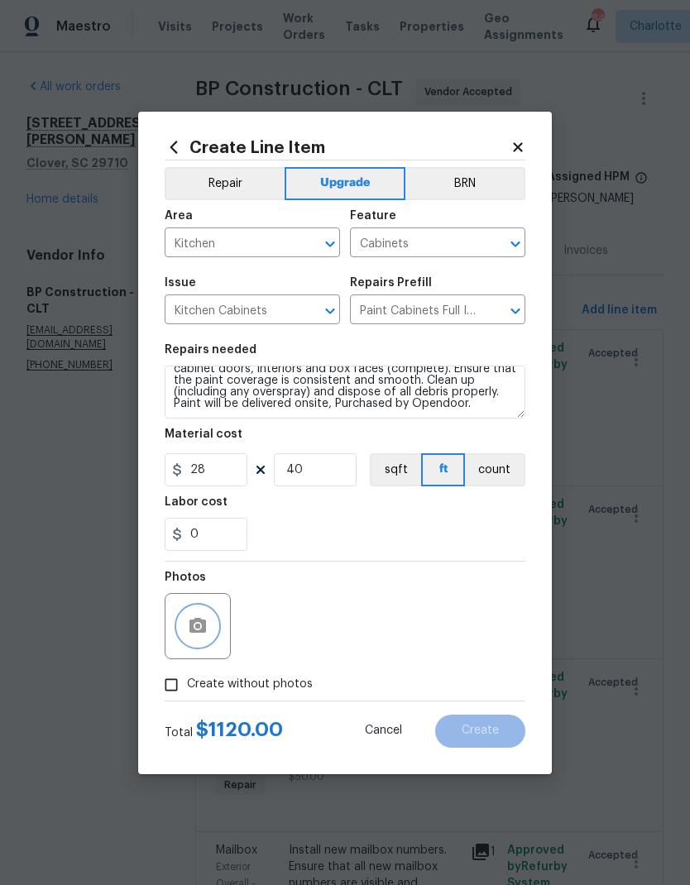
click at [193, 618] on icon "button" at bounding box center [198, 626] width 20 height 20
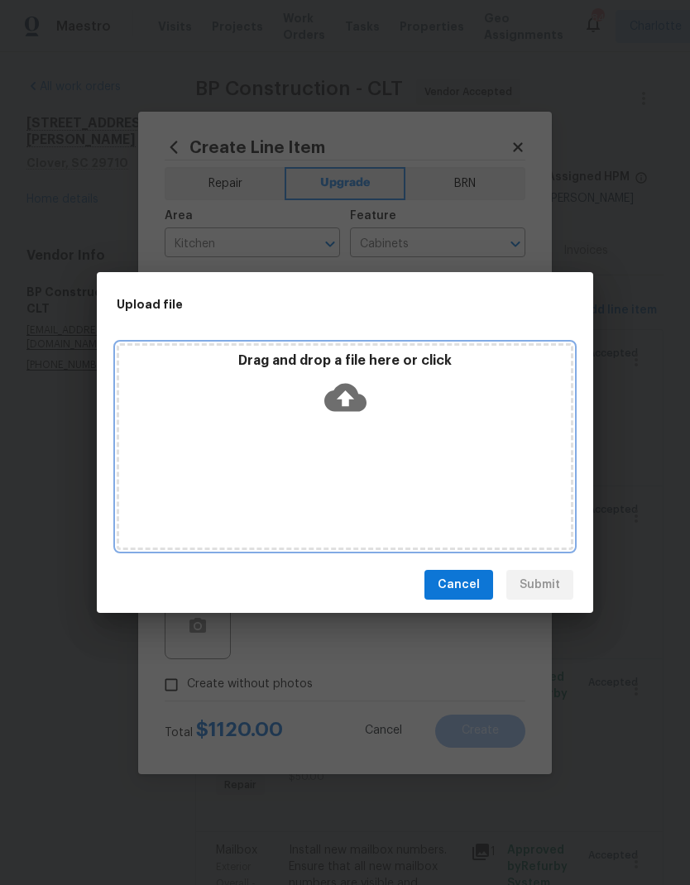
click at [226, 424] on div "Drag and drop a file here or click" at bounding box center [345, 446] width 457 height 207
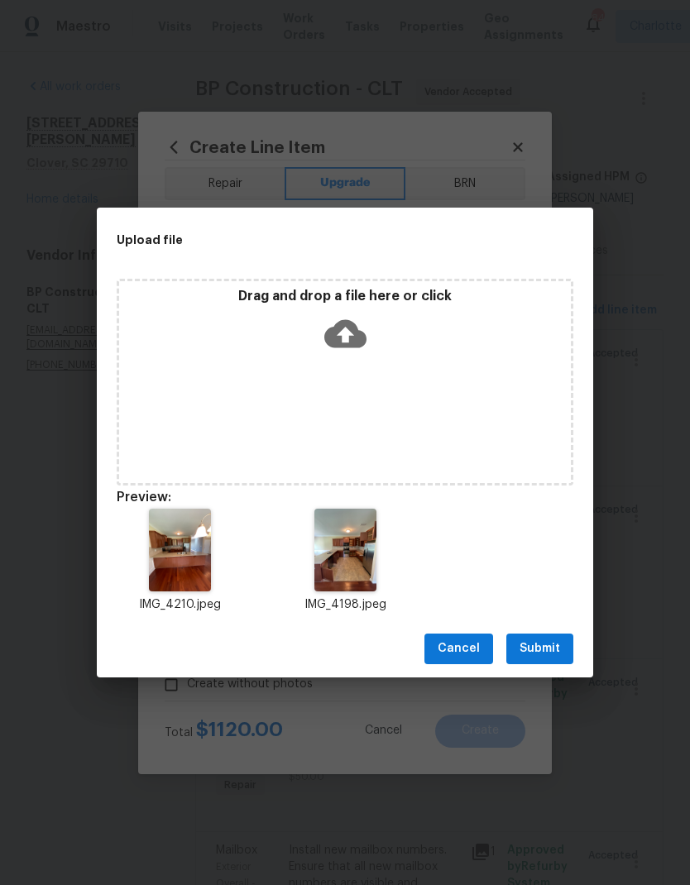
click at [539, 640] on span "Submit" at bounding box center [540, 649] width 41 height 21
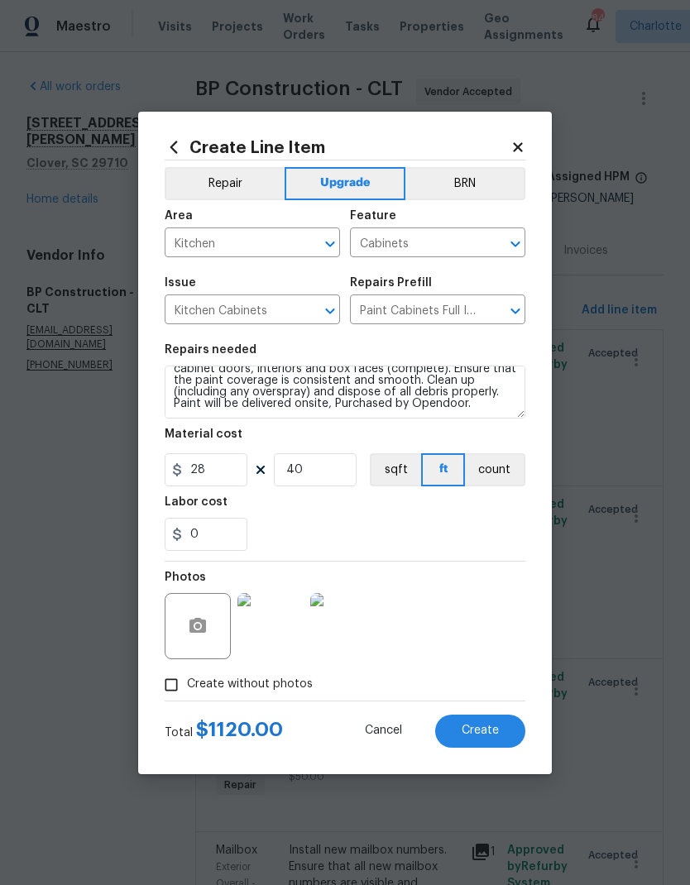
click at [495, 729] on span "Create" at bounding box center [480, 731] width 37 height 12
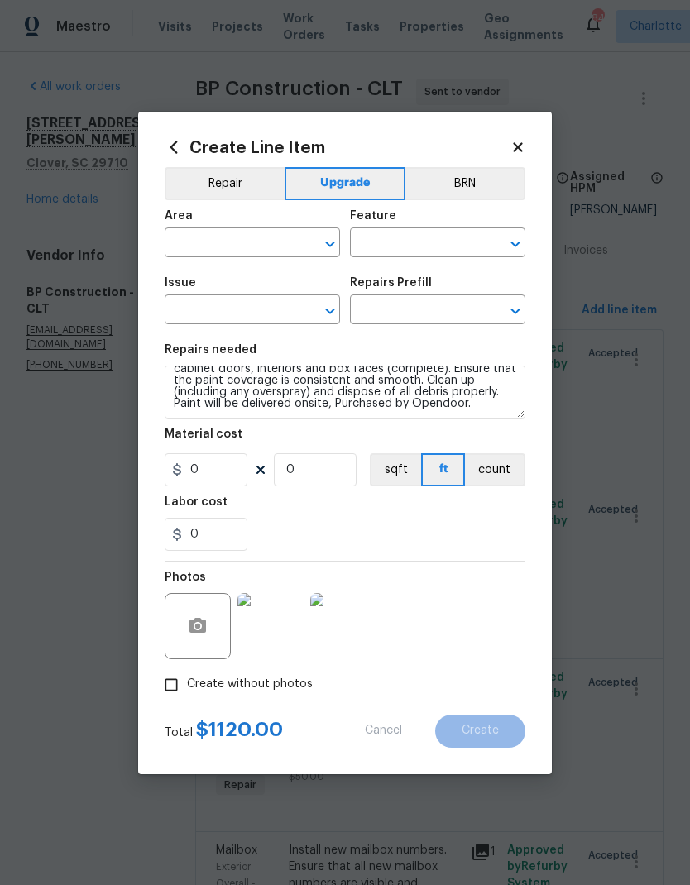
scroll to position [0, 0]
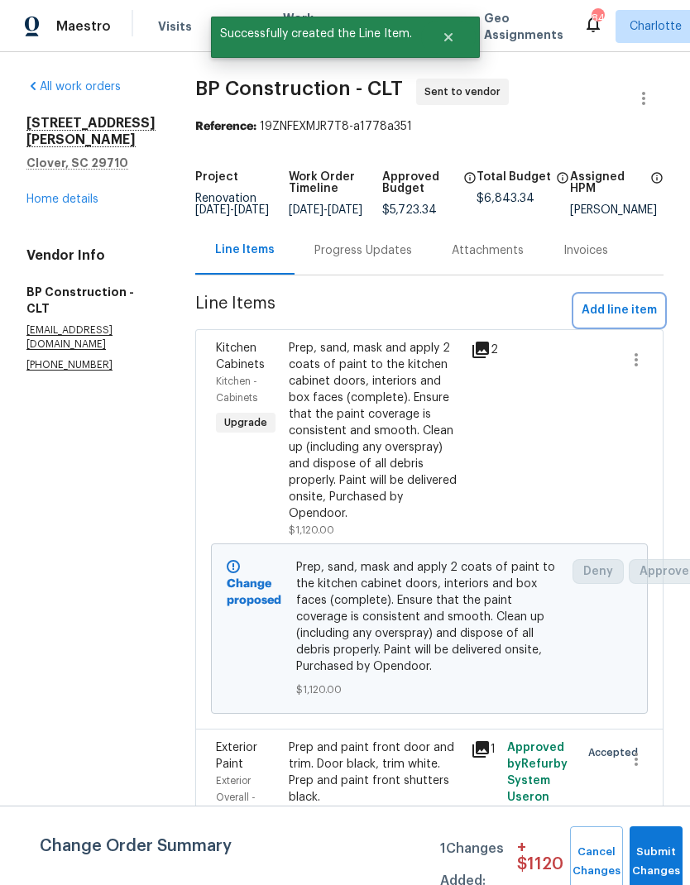
click at [627, 315] on span "Add line item" at bounding box center [619, 310] width 75 height 21
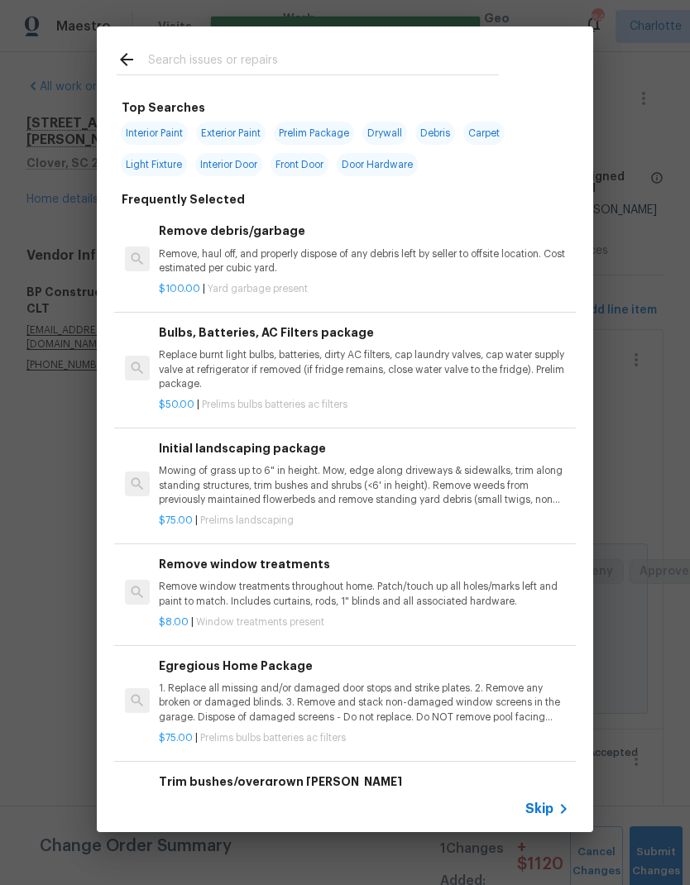
click at [335, 56] on input "text" at bounding box center [323, 62] width 351 height 25
type input "Vanity"
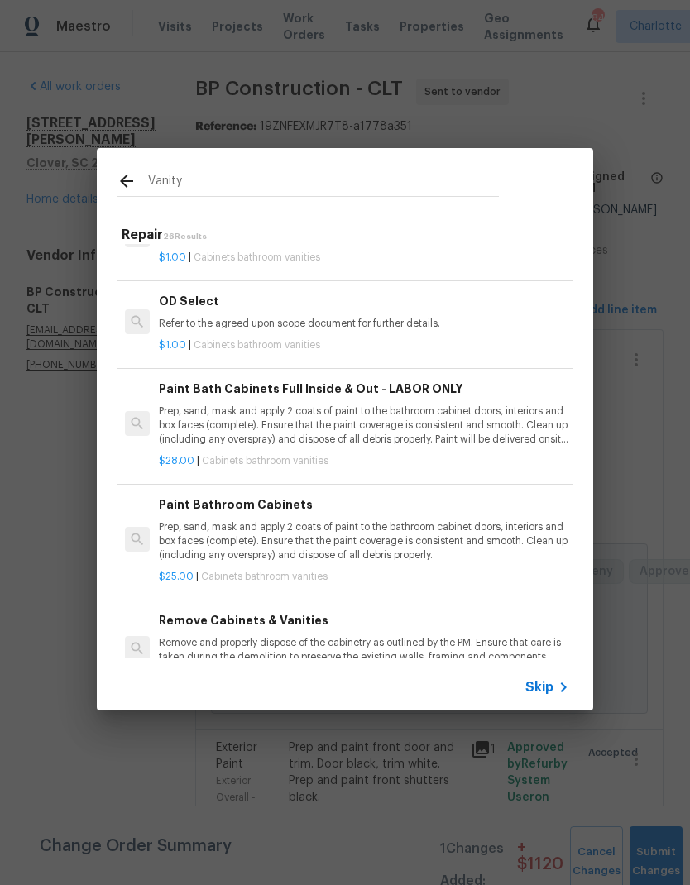
scroll to position [1995, 0]
click at [458, 410] on p "Prep, sand, mask and apply 2 coats of paint to the bathroom cabinet doors, inte…" at bounding box center [364, 425] width 410 height 42
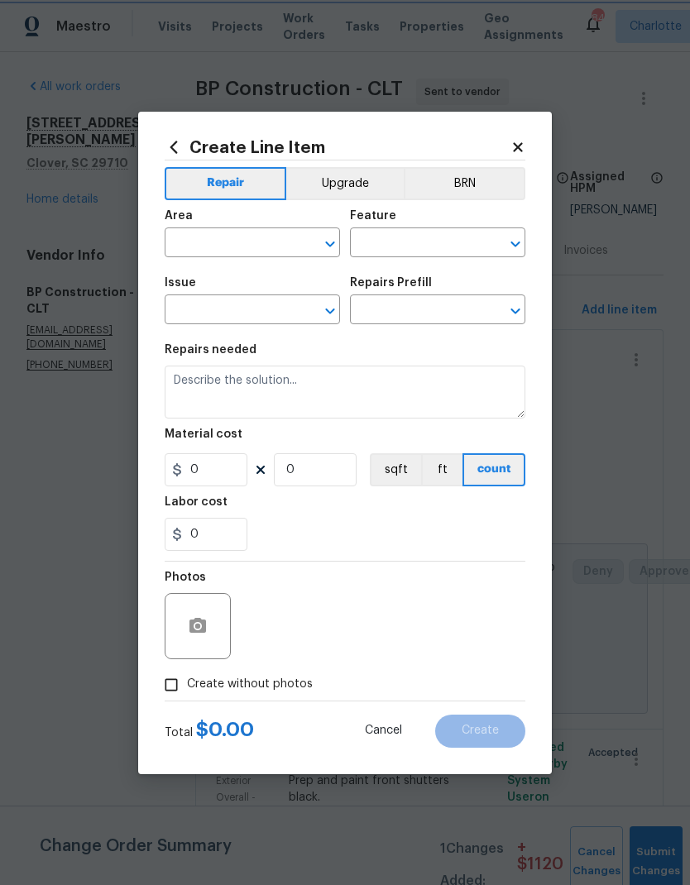
type input "Cabinets"
type input "Bathroom Cabinets"
type input "Paint Bath Cabinets Full Inside & Out - LABOR ONLY $28.00"
type textarea "Prep, sand, mask and apply 2 coats of paint to the bathroom cabinet doors, inte…"
type input "28"
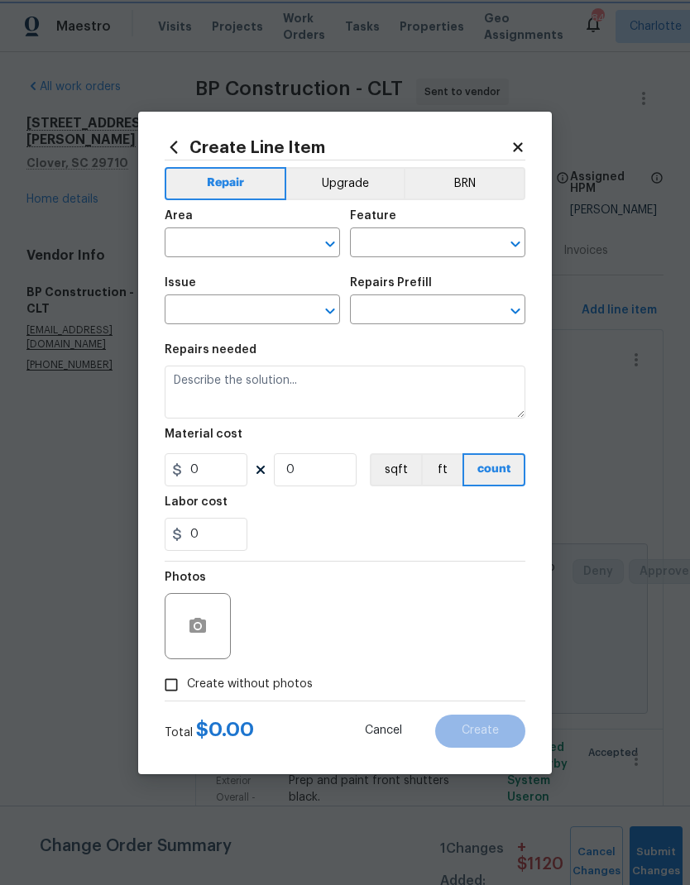
type input "1"
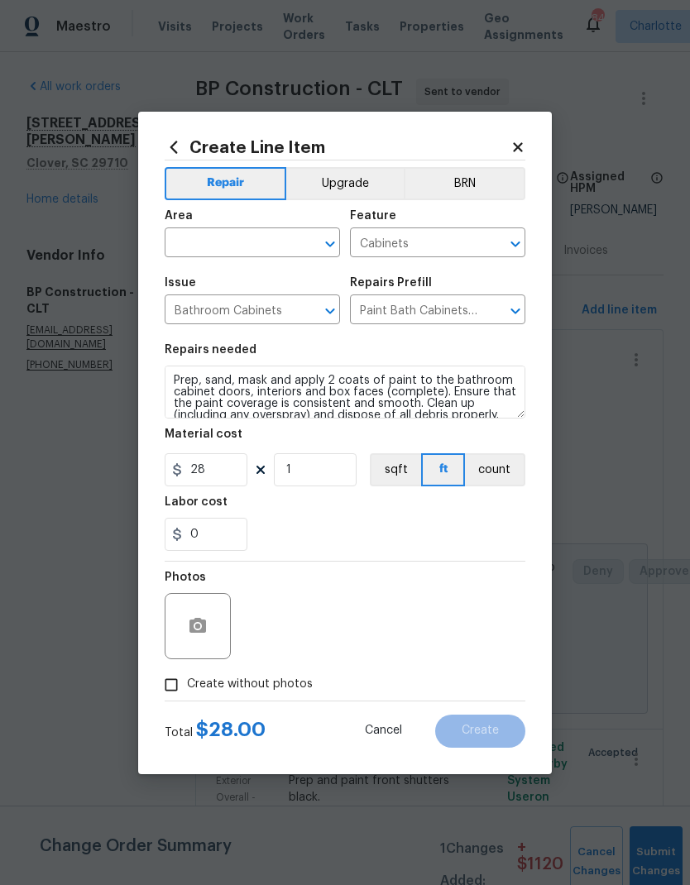
click at [256, 244] on input "text" at bounding box center [229, 245] width 129 height 26
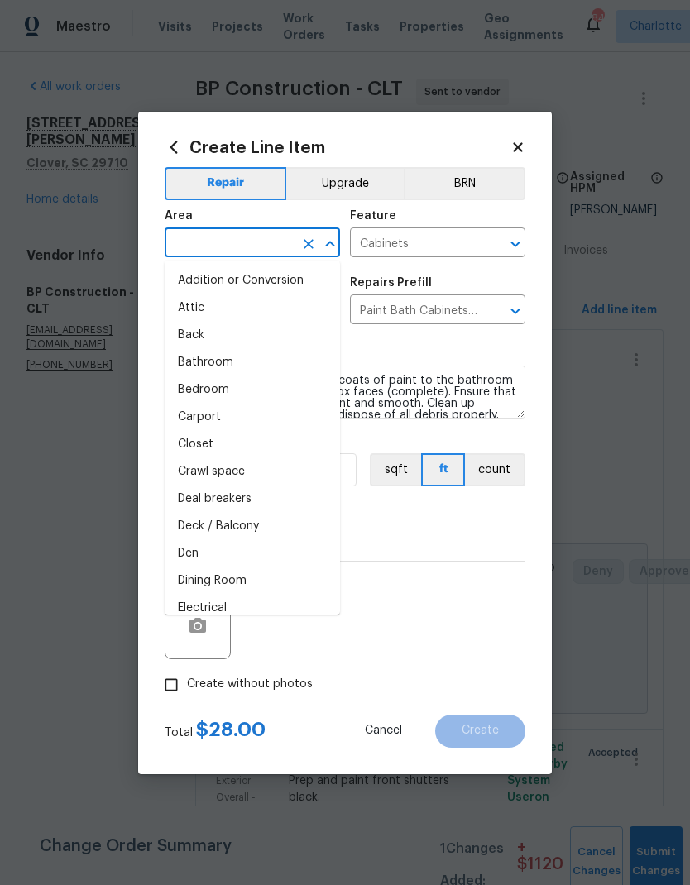
click at [370, 190] on button "Upgrade" at bounding box center [345, 183] width 118 height 33
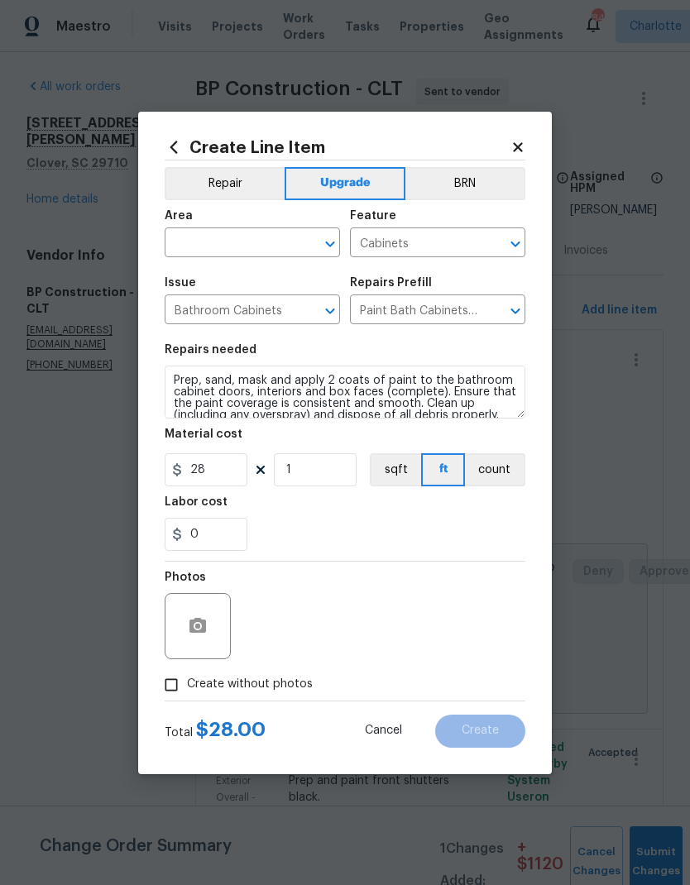
click at [261, 243] on input "text" at bounding box center [229, 245] width 129 height 26
click at [267, 269] on li "Bathroom" at bounding box center [252, 280] width 175 height 27
type input "Bathroom"
click at [334, 476] on input "1" at bounding box center [315, 469] width 83 height 33
type input "10"
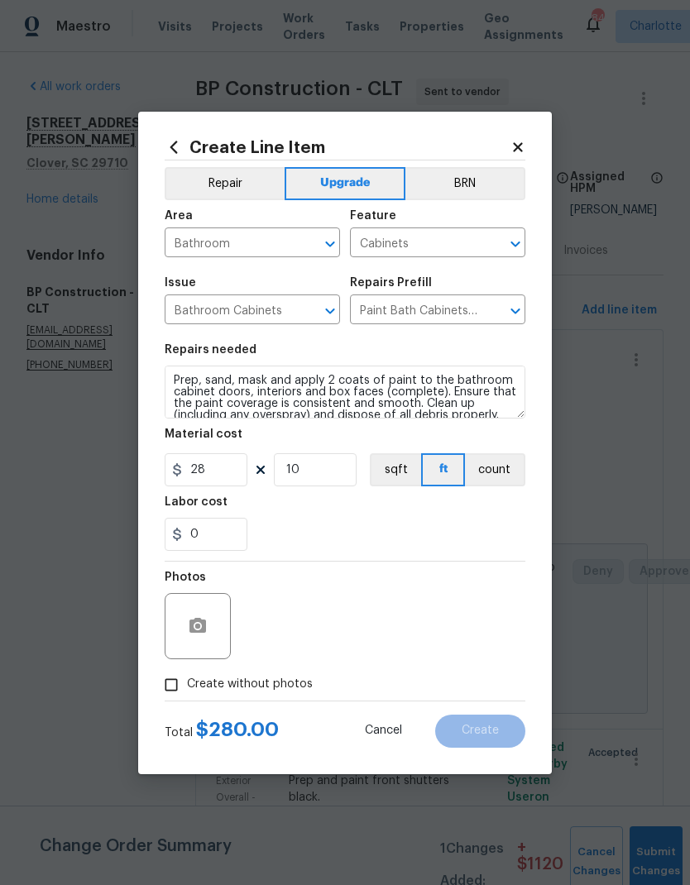
click at [437, 548] on div "0" at bounding box center [345, 534] width 361 height 33
click at [189, 640] on button "button" at bounding box center [198, 626] width 40 height 40
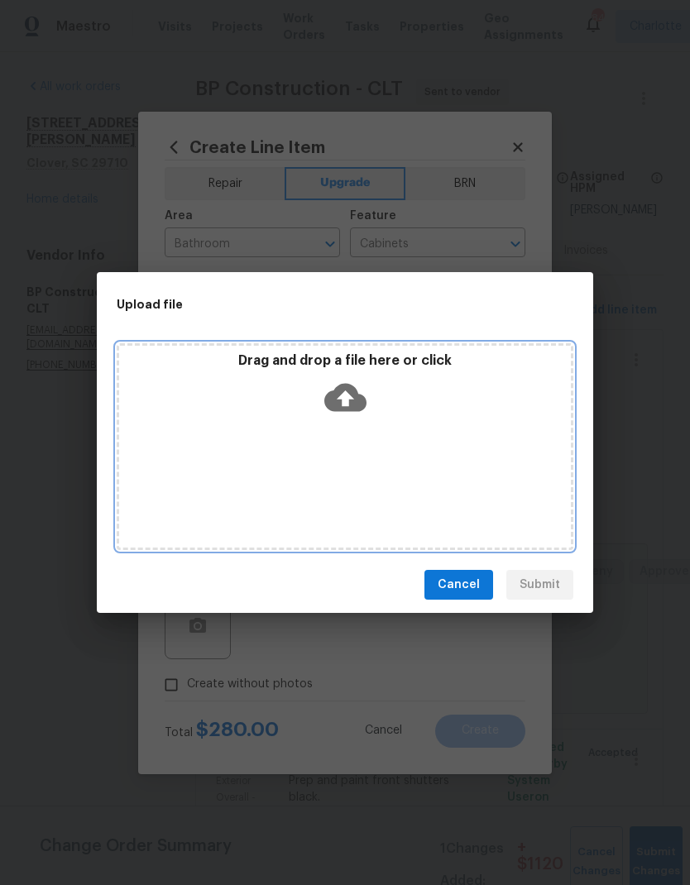
click at [466, 468] on div "Drag and drop a file here or click" at bounding box center [345, 446] width 457 height 207
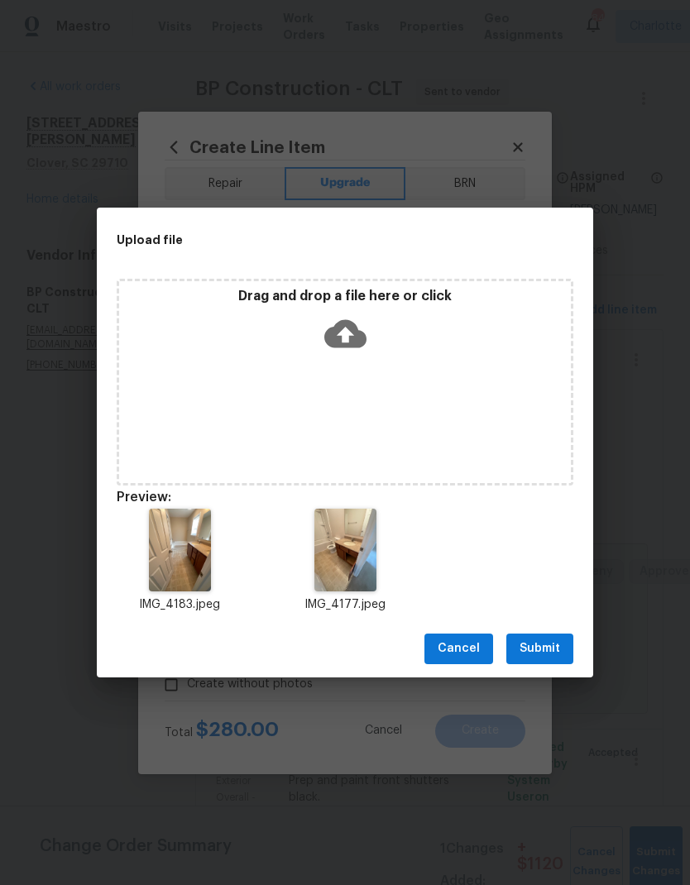
click at [544, 644] on span "Submit" at bounding box center [540, 649] width 41 height 21
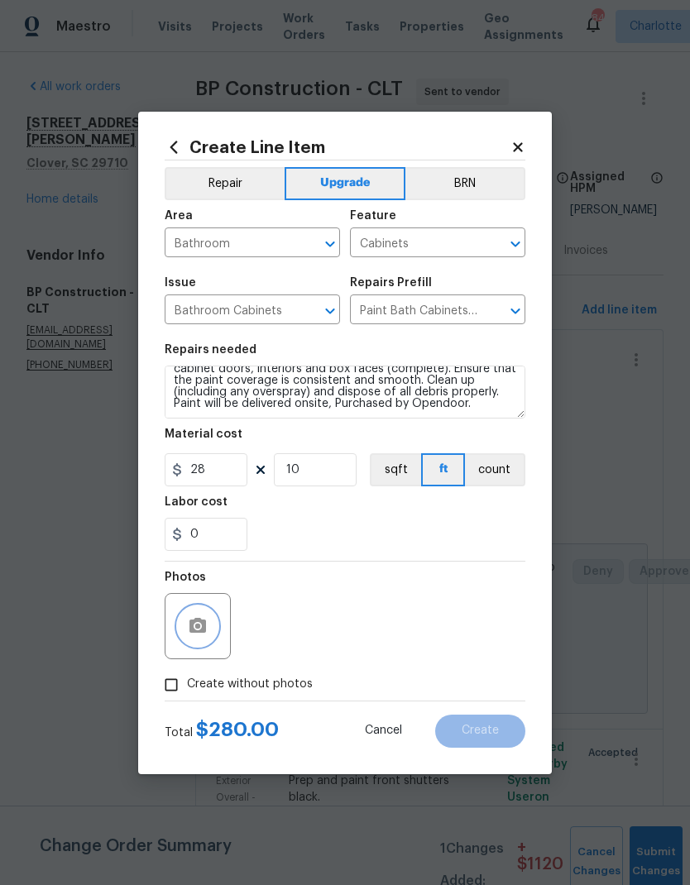
scroll to position [23, 0]
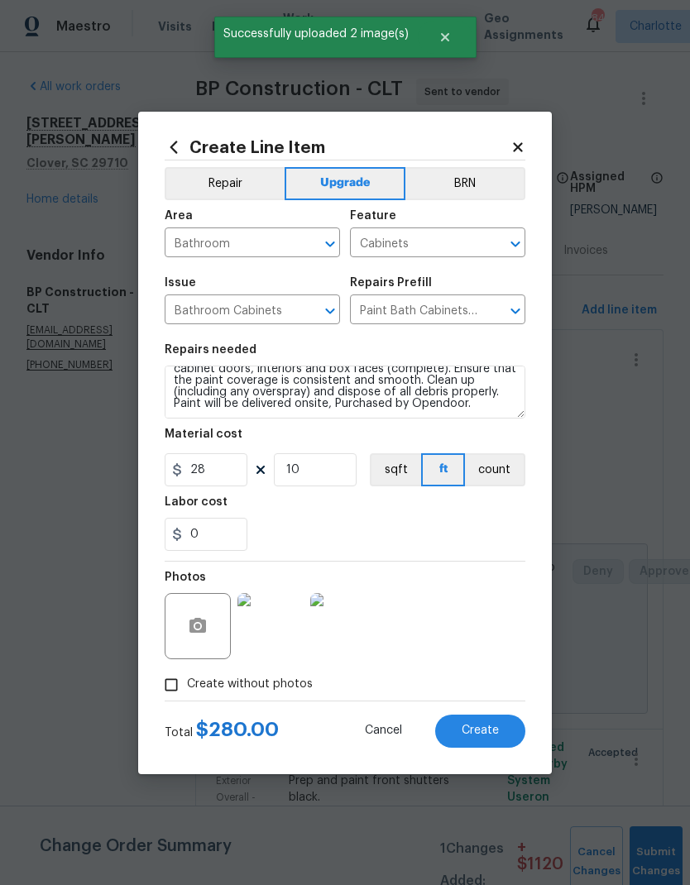
click at [479, 740] on button "Create" at bounding box center [480, 731] width 90 height 33
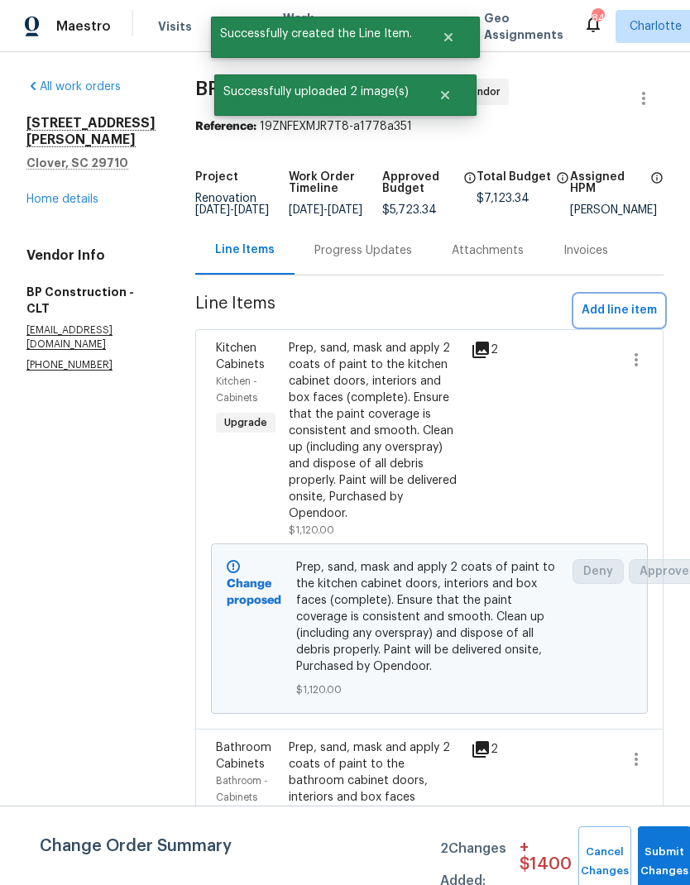
click at [632, 321] on span "Add line item" at bounding box center [619, 310] width 75 height 21
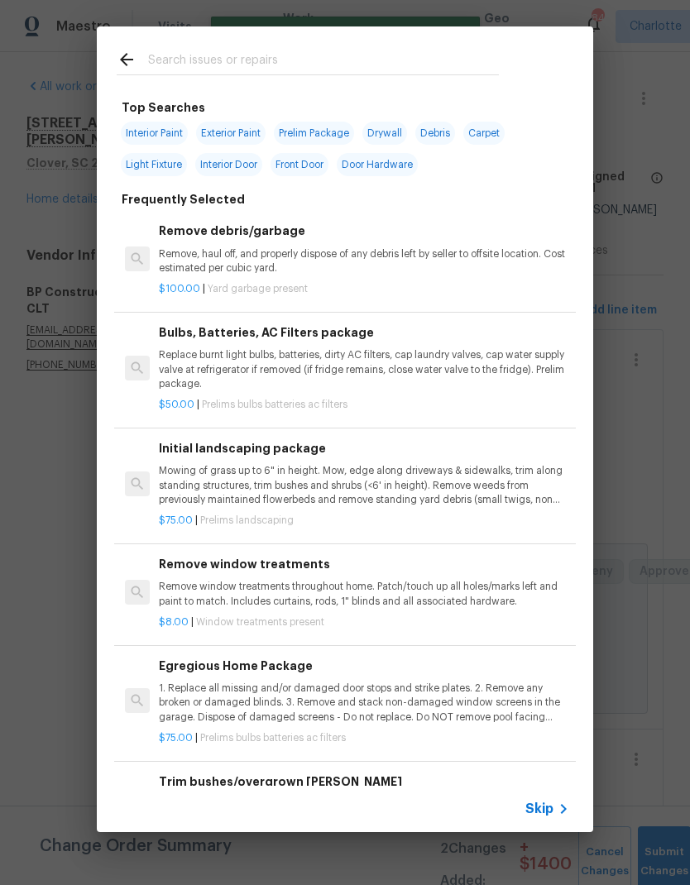
click at [281, 65] on input "text" at bounding box center [323, 62] width 351 height 25
type input "Cabinet"
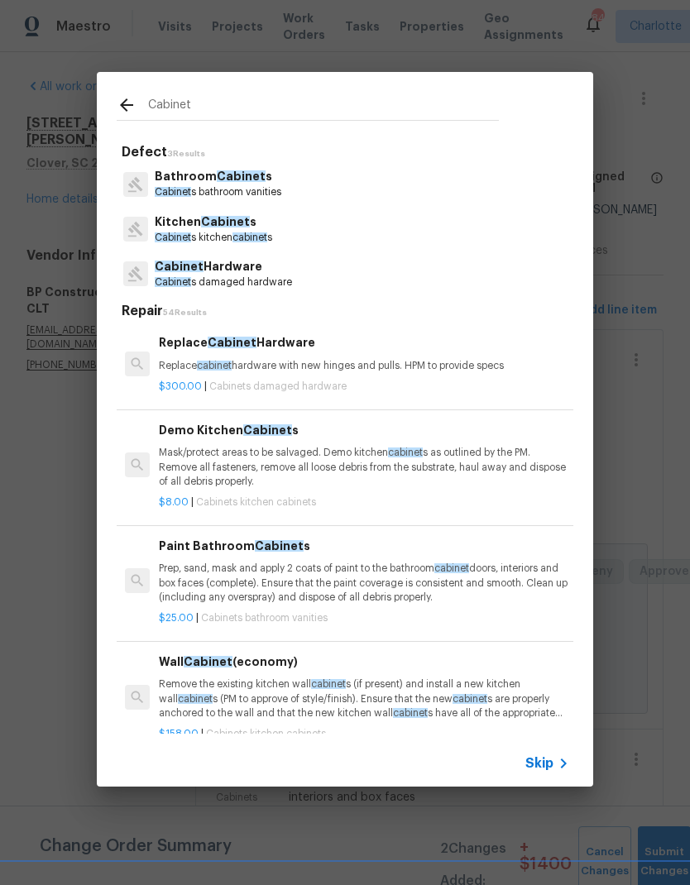
click at [286, 260] on p "Cabinet Hardware" at bounding box center [223, 266] width 137 height 17
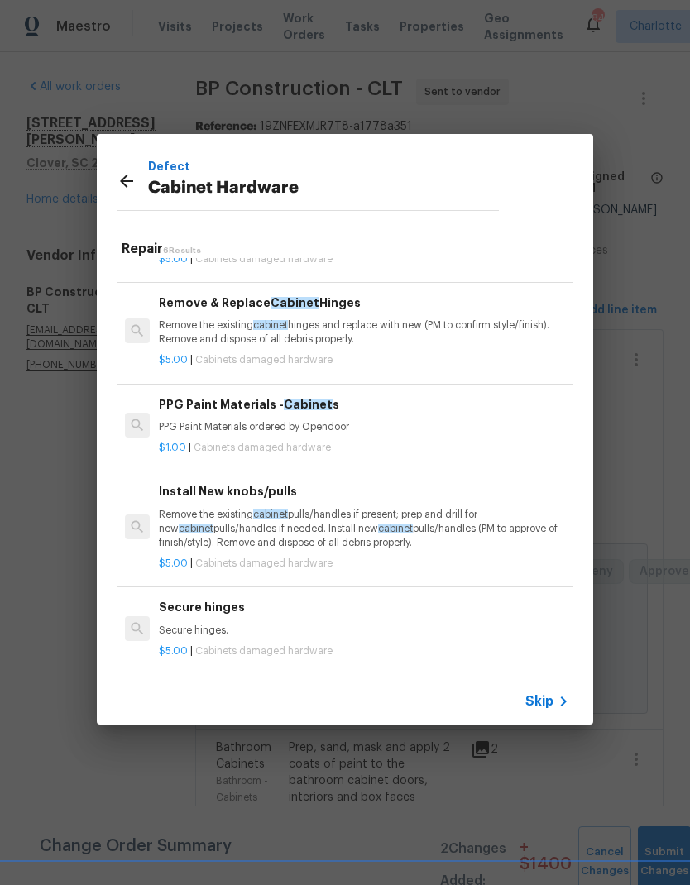
scroll to position [152, 0]
click at [397, 519] on p "Remove the existing cabinet pulls/handles if present; prep and drill for new ca…" at bounding box center [364, 530] width 410 height 42
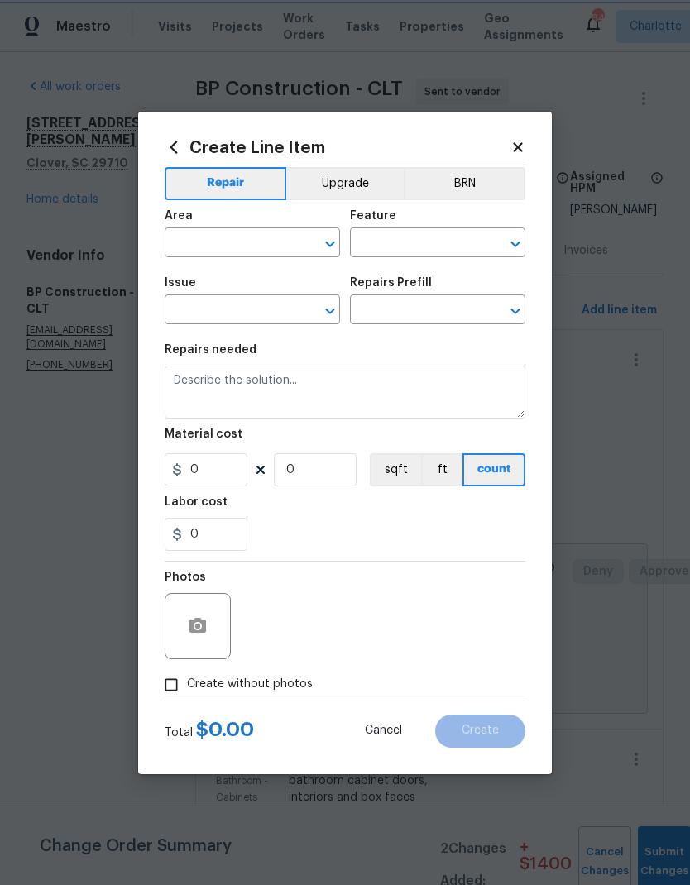
type input "Cabinets"
type input "Cabinet Hardware"
type input "Install New knobs/pulls $5.00"
type textarea "Remove the existing cabinet pulls/handles if present; prep and drill for new ca…"
type input "5"
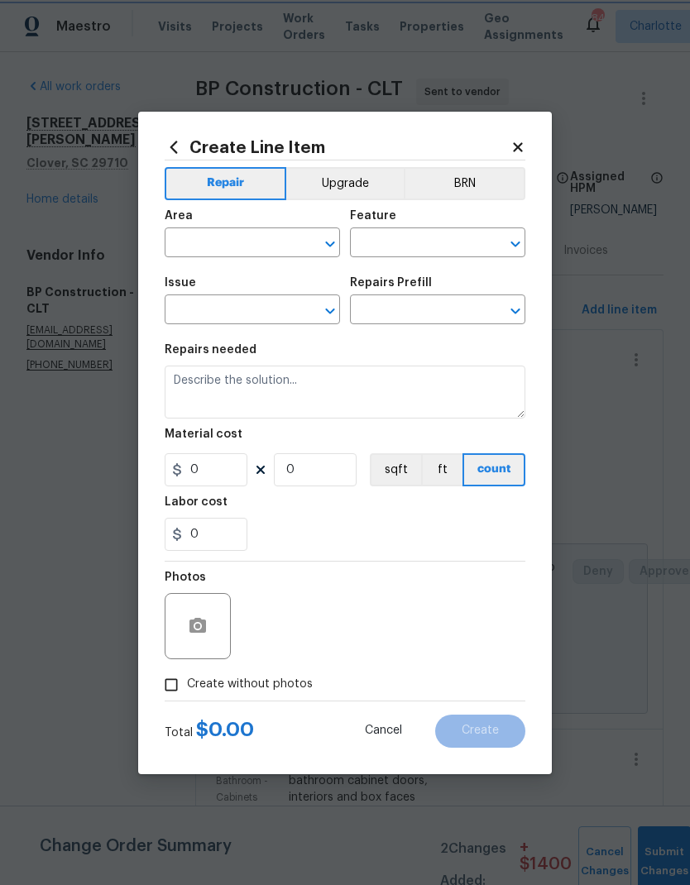
type input "1"
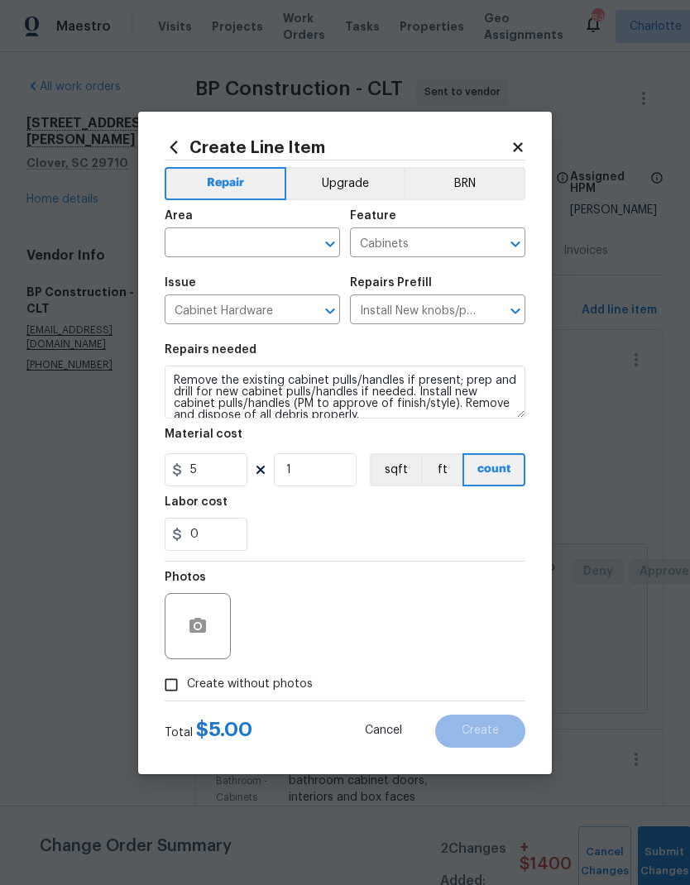
click at [237, 247] on input "text" at bounding box center [229, 245] width 129 height 26
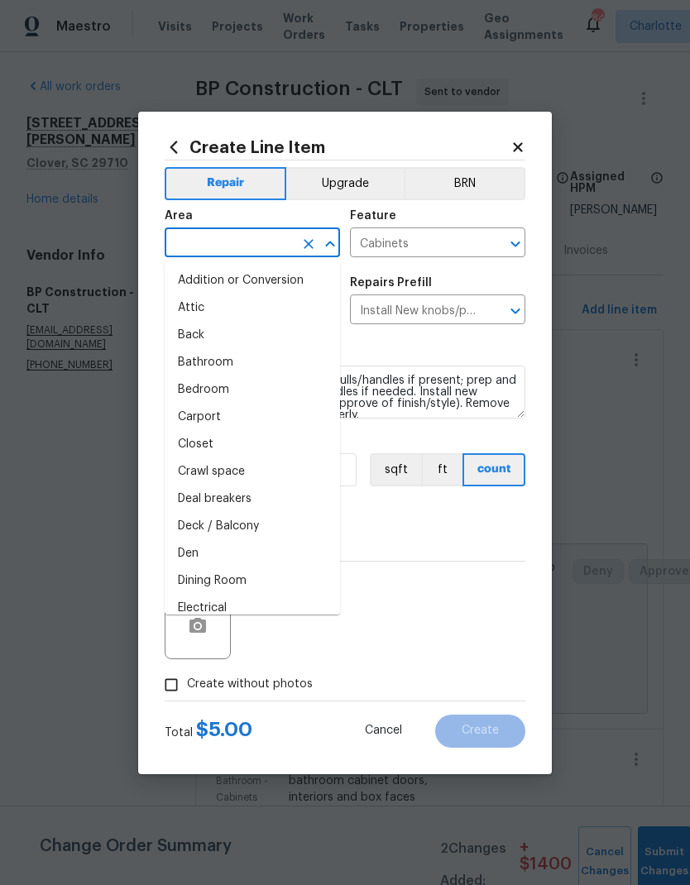
click at [237, 251] on input "text" at bounding box center [229, 245] width 129 height 26
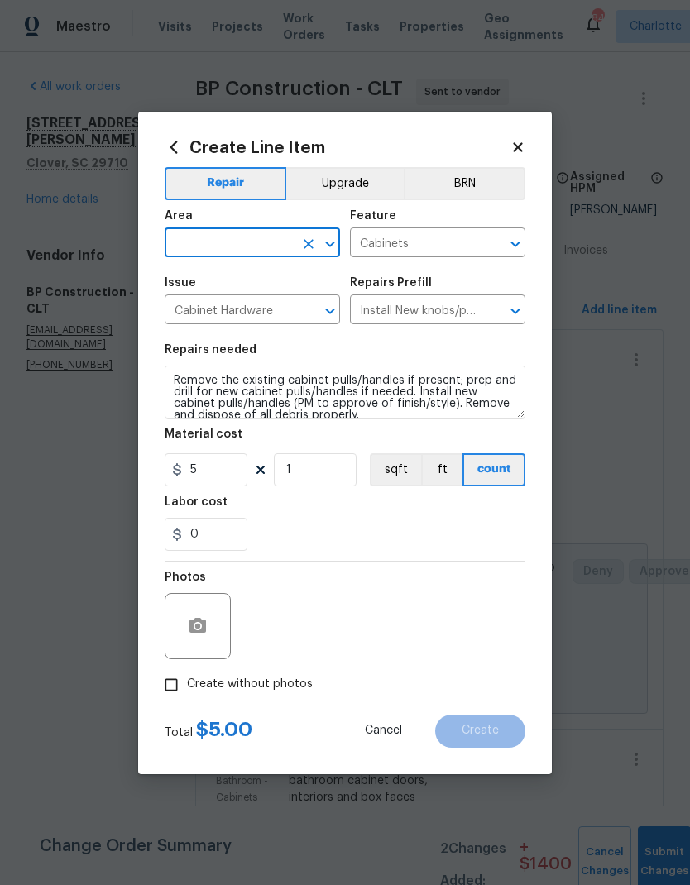
click at [235, 247] on input "text" at bounding box center [229, 245] width 129 height 26
type input "c"
click at [250, 317] on li "Interior Overall" at bounding box center [252, 308] width 175 height 27
type input "Interior Overall"
click at [362, 173] on button "Upgrade" at bounding box center [345, 183] width 118 height 33
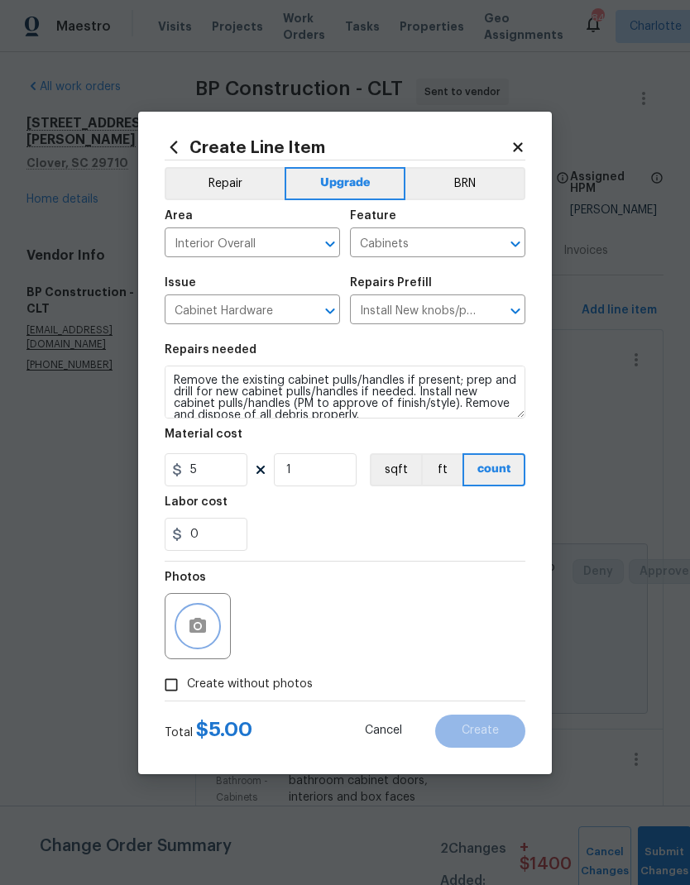
click at [208, 626] on button "button" at bounding box center [198, 626] width 40 height 40
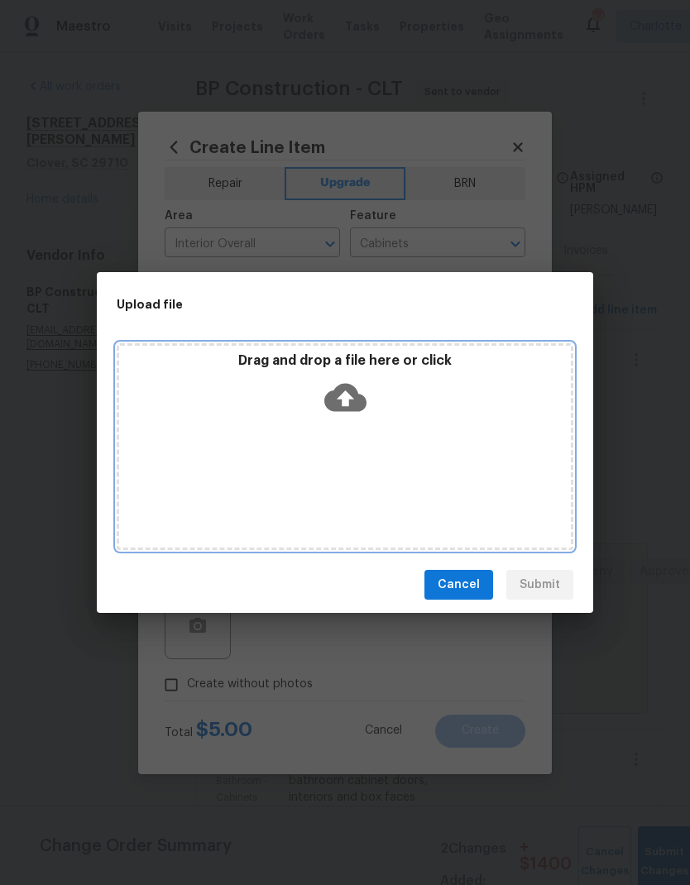
click at [382, 410] on div "Drag and drop a file here or click" at bounding box center [345, 387] width 452 height 71
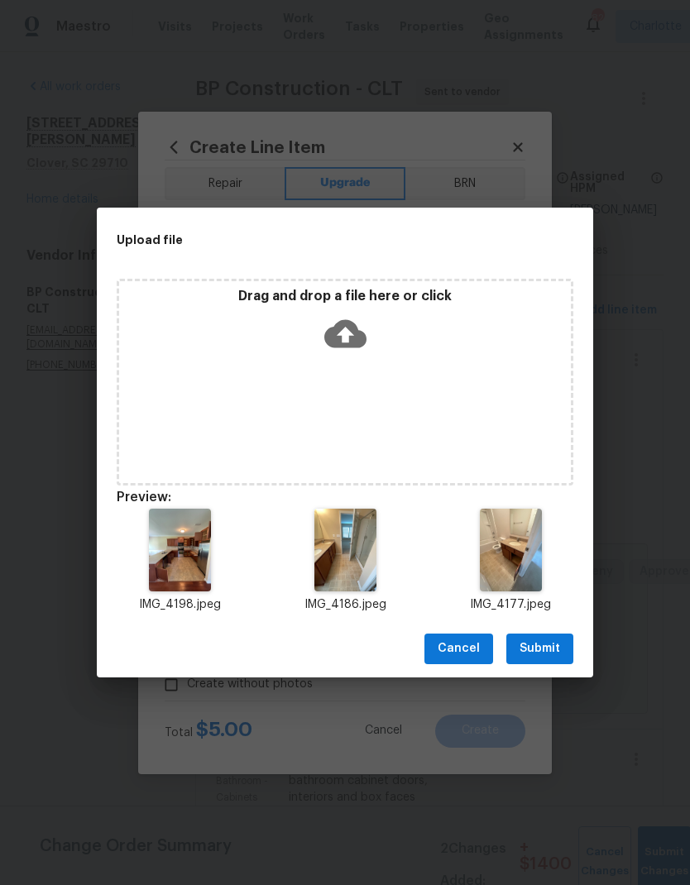
click at [537, 655] on span "Submit" at bounding box center [540, 649] width 41 height 21
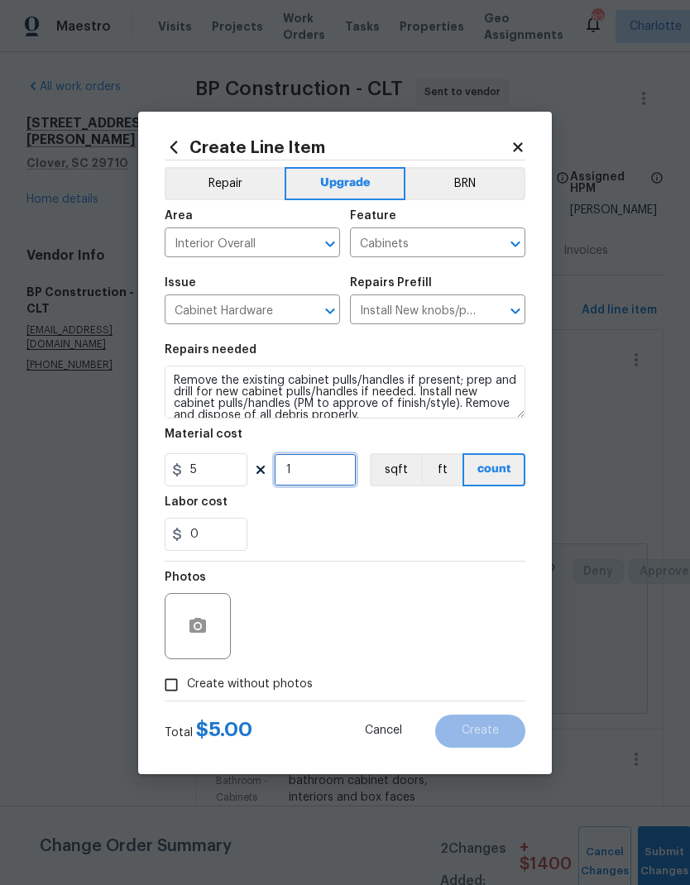
click at [328, 480] on input "1" at bounding box center [315, 469] width 83 height 33
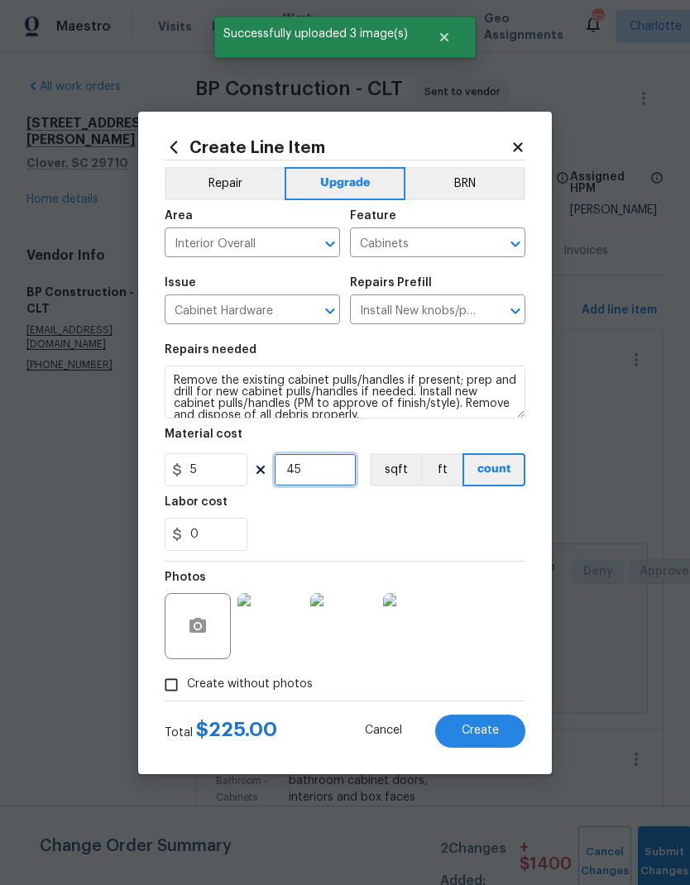
type input "45"
click at [418, 541] on div "0" at bounding box center [345, 534] width 361 height 33
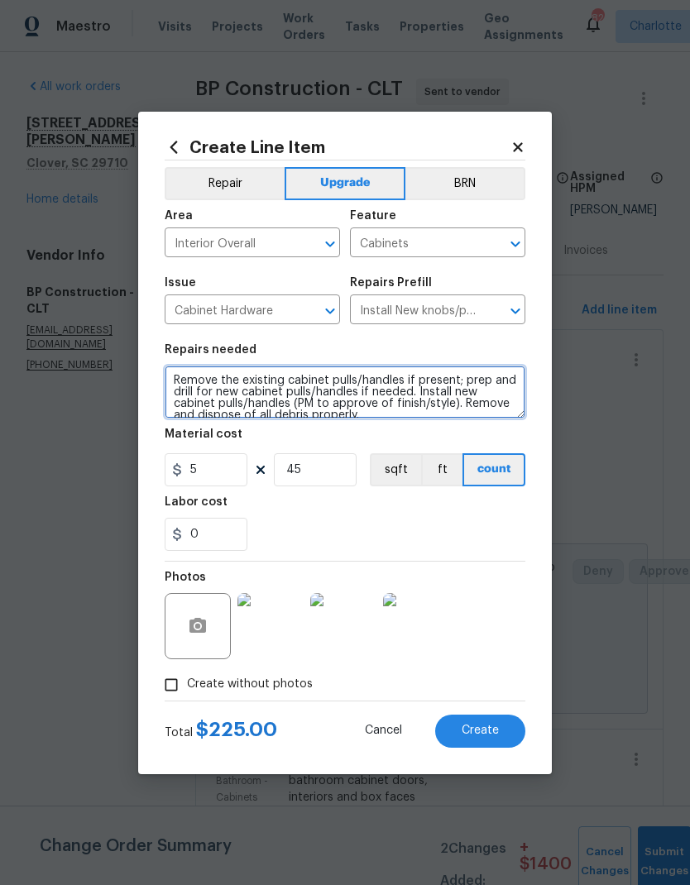
click at [177, 376] on textarea "Remove the existing cabinet pulls/handles if present; prep and drill for new ca…" at bounding box center [345, 392] width 361 height 53
click at [177, 383] on textarea "Remove the existing cabinet pulls/handles if present; prep and drill for new ca…" at bounding box center [345, 392] width 361 height 53
click at [176, 382] on textarea "Remove the existing cabinet pulls/handles if present; prep and drill for new ca…" at bounding box center [345, 392] width 361 height 53
click at [395, 381] on textarea "prep and drill for new cabinet pulls/handles if needed. Install new cabinet pul…" at bounding box center [345, 392] width 361 height 53
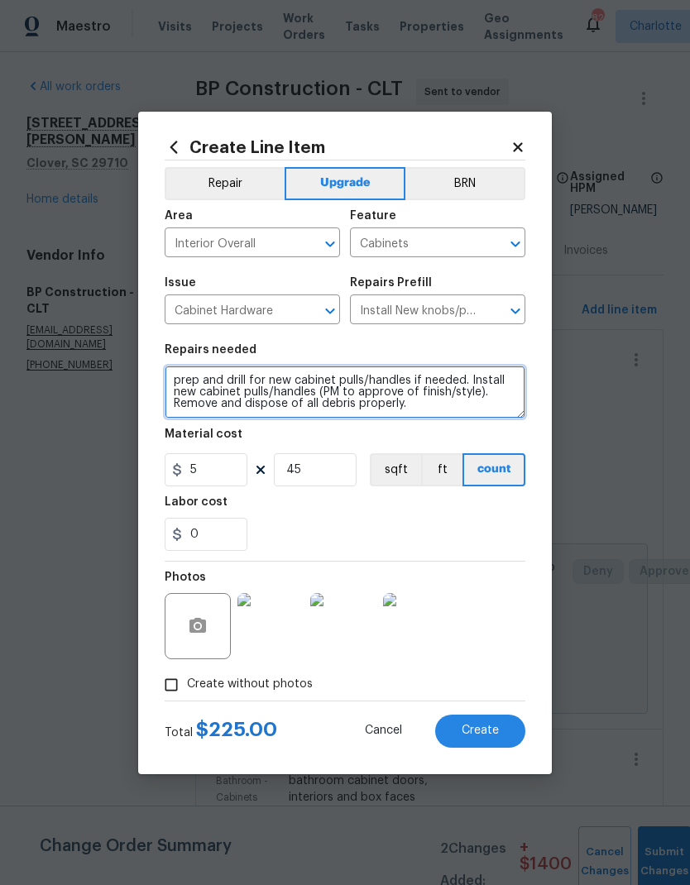
click at [330, 386] on textarea "prep and drill for new cabinet pulls/handles if needed. Install new cabinet pul…" at bounding box center [345, 392] width 361 height 53
click at [419, 381] on textarea "prep and drill for new cabinet and door pulls/handles if needed. Install new ca…" at bounding box center [345, 392] width 361 height 53
click at [374, 373] on textarea "prep and drill for new cabinet and door handles if needed. Install new cabinet …" at bounding box center [345, 392] width 361 height 53
click at [373, 372] on textarea "prep and drill for new cabinet and door handles if needed. Install new cabinet …" at bounding box center [345, 392] width 361 height 53
click at [377, 374] on textarea "prep and drill for new cabinet and door handles if needed. Install new cabinet …" at bounding box center [345, 392] width 361 height 53
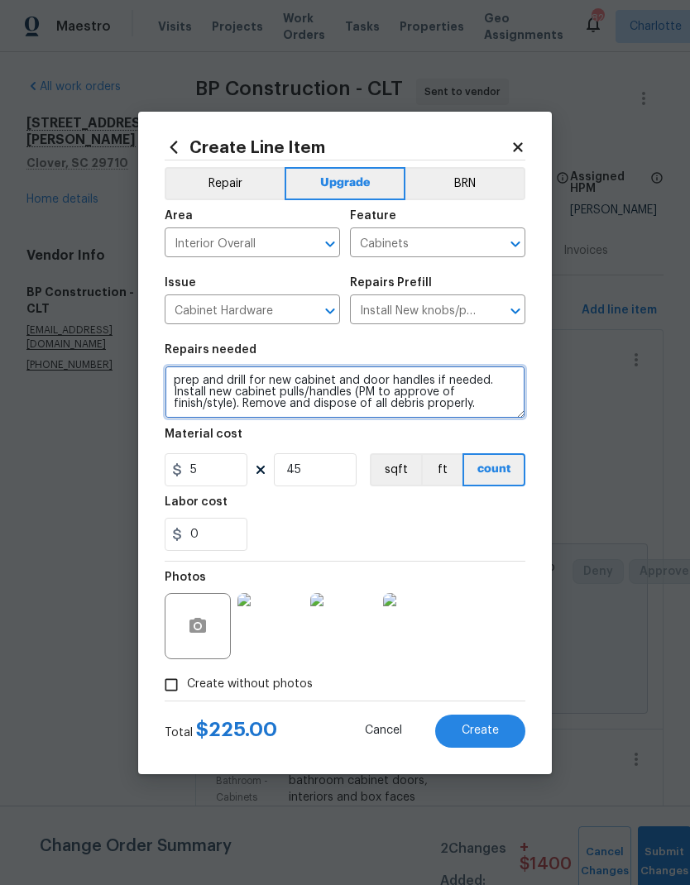
click at [376, 374] on textarea "prep and drill for new cabinet and door handles if needed. Install new cabinet …" at bounding box center [345, 392] width 361 height 53
click at [376, 380] on textarea "prep and drill for new cabinet and door handles if needed. Install new cabinet …" at bounding box center [345, 392] width 361 height 53
click at [375, 380] on textarea "prep and drill for new cabinet and door handles if needed. Install new cabinet …" at bounding box center [345, 392] width 361 height 53
click at [312, 392] on textarea "prep and drill for new cabinet and drawer handles if needed. Install new cabine…" at bounding box center [345, 392] width 361 height 53
click at [228, 402] on textarea "prep and drill for new cabinet and drawer handles if needed. Install new cabine…" at bounding box center [345, 392] width 361 height 53
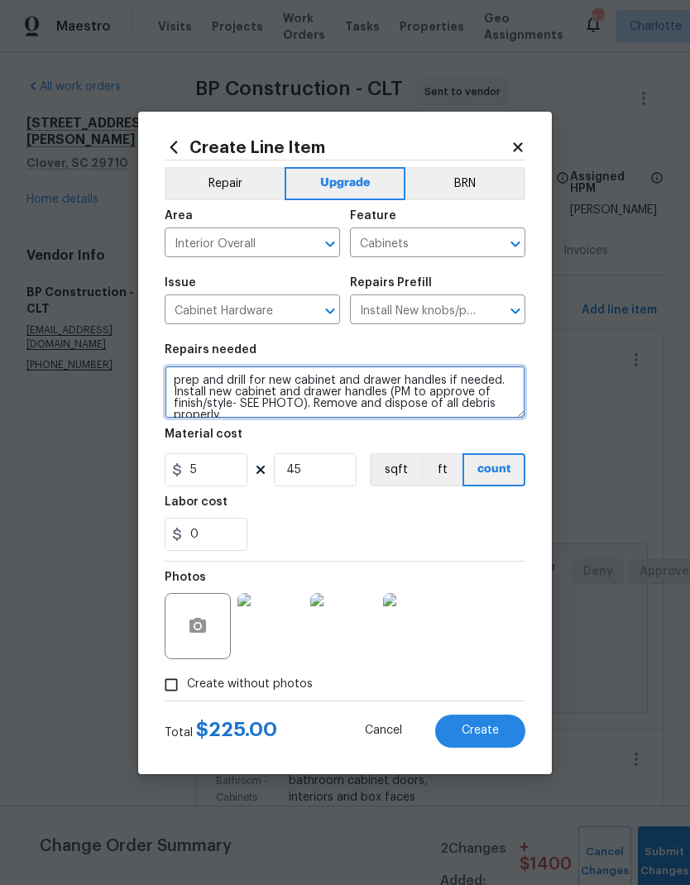
type textarea "prep and drill for new cabinet and drawer handles if needed. Install new cabine…"
click at [452, 528] on div "0" at bounding box center [345, 534] width 361 height 33
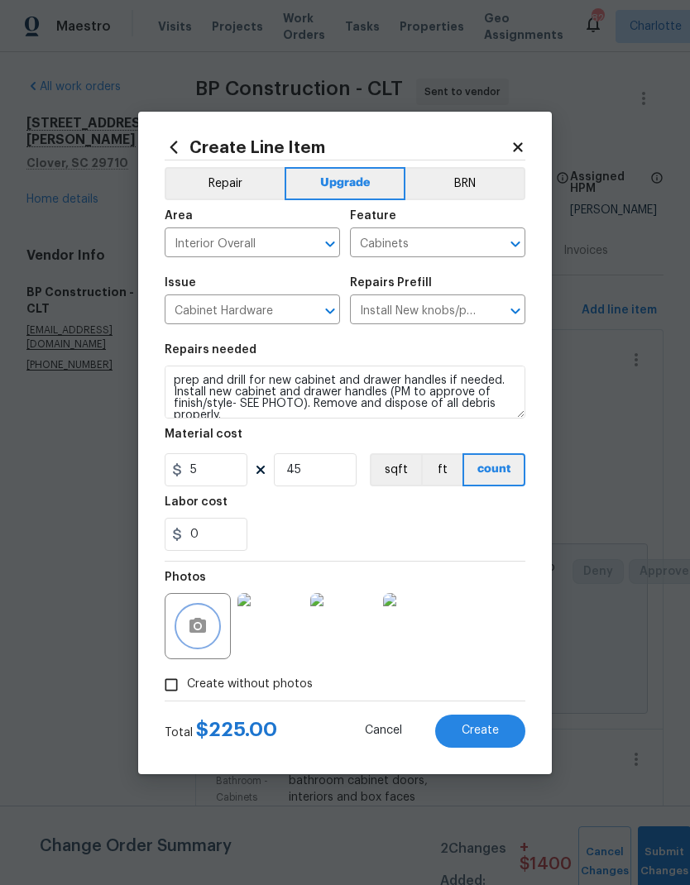
click at [203, 626] on icon "button" at bounding box center [197, 625] width 17 height 15
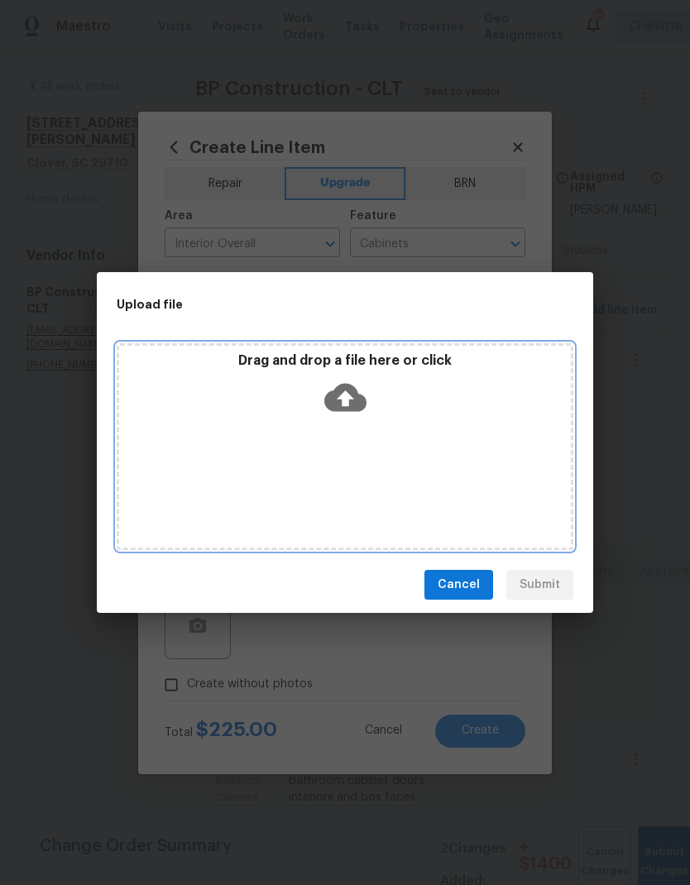
click at [552, 467] on div "Drag and drop a file here or click" at bounding box center [345, 446] width 457 height 207
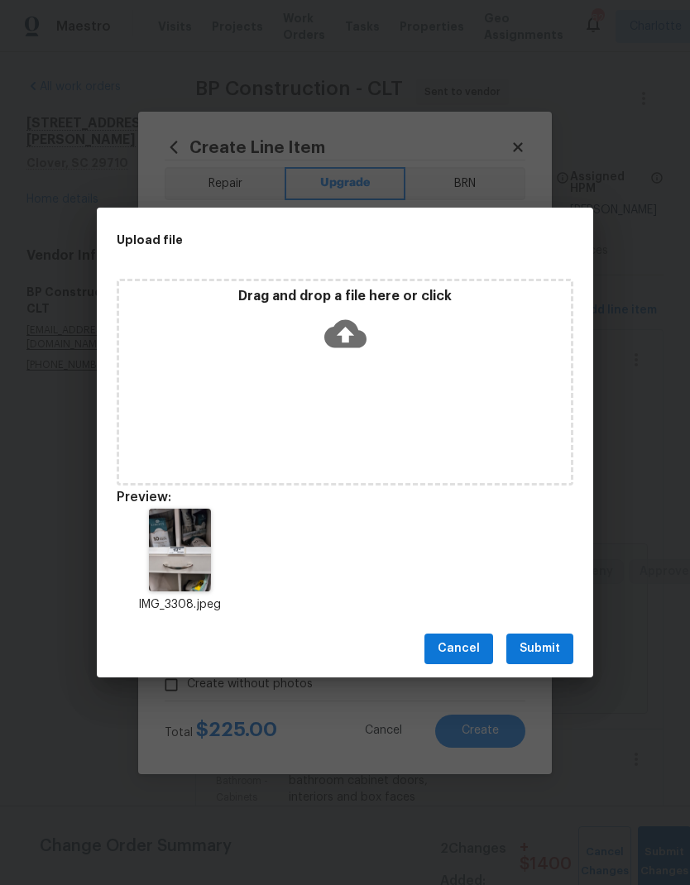
click at [547, 647] on span "Submit" at bounding box center [540, 649] width 41 height 21
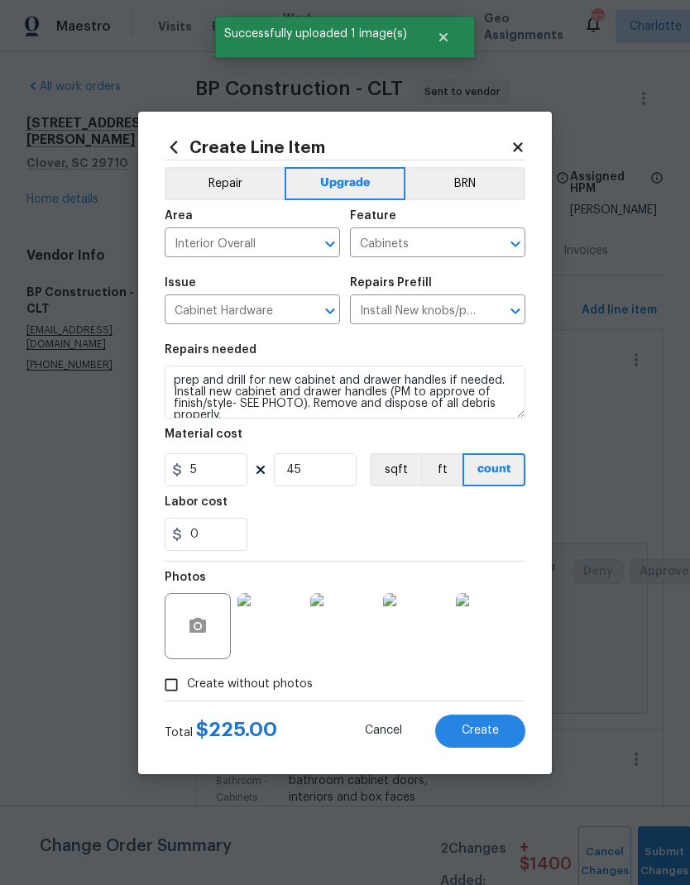
click at [483, 736] on span "Create" at bounding box center [480, 731] width 37 height 12
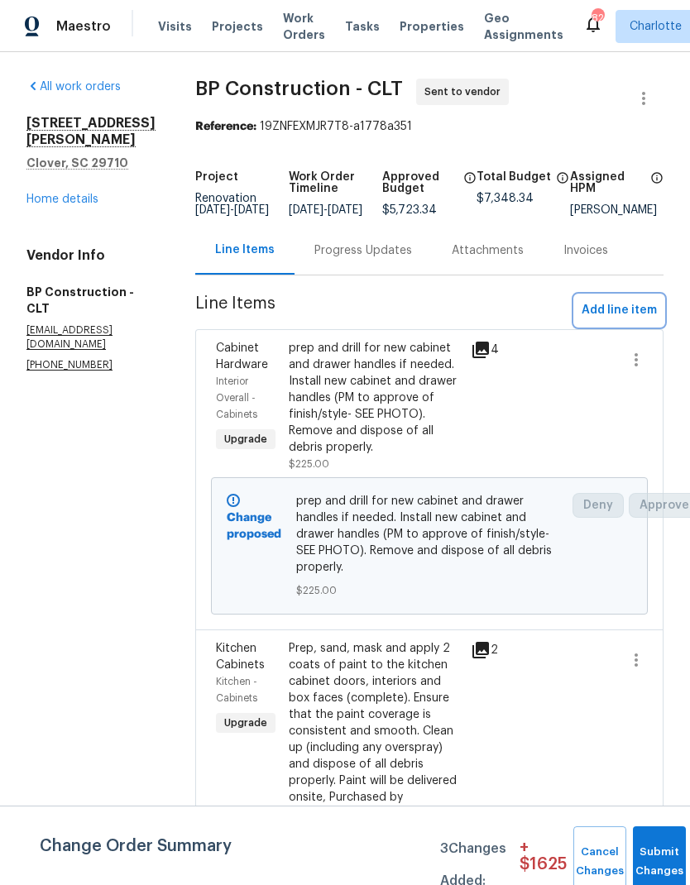
click at [633, 321] on span "Add line item" at bounding box center [619, 310] width 75 height 21
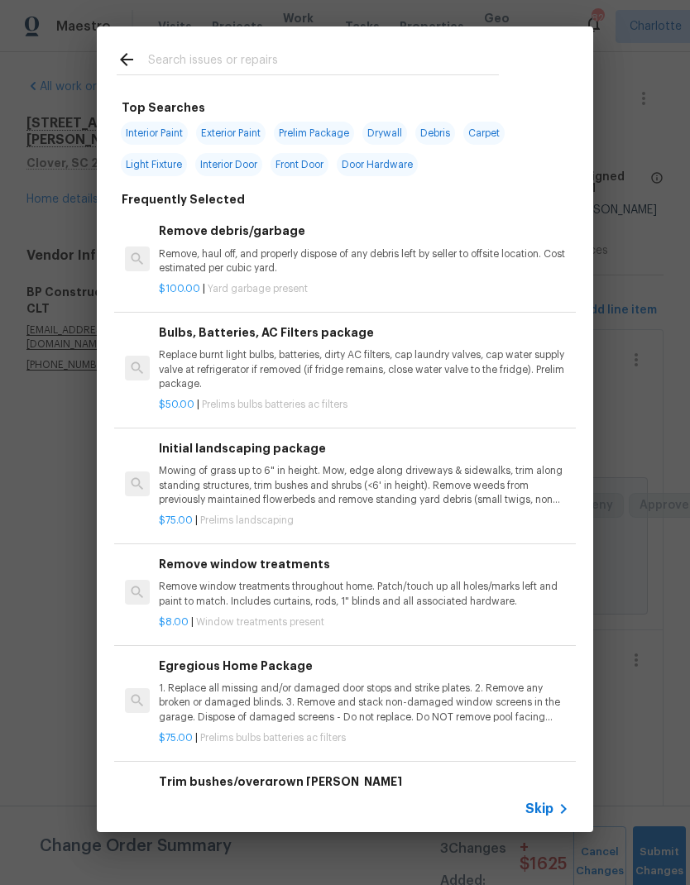
click at [310, 56] on input "text" at bounding box center [323, 62] width 351 height 25
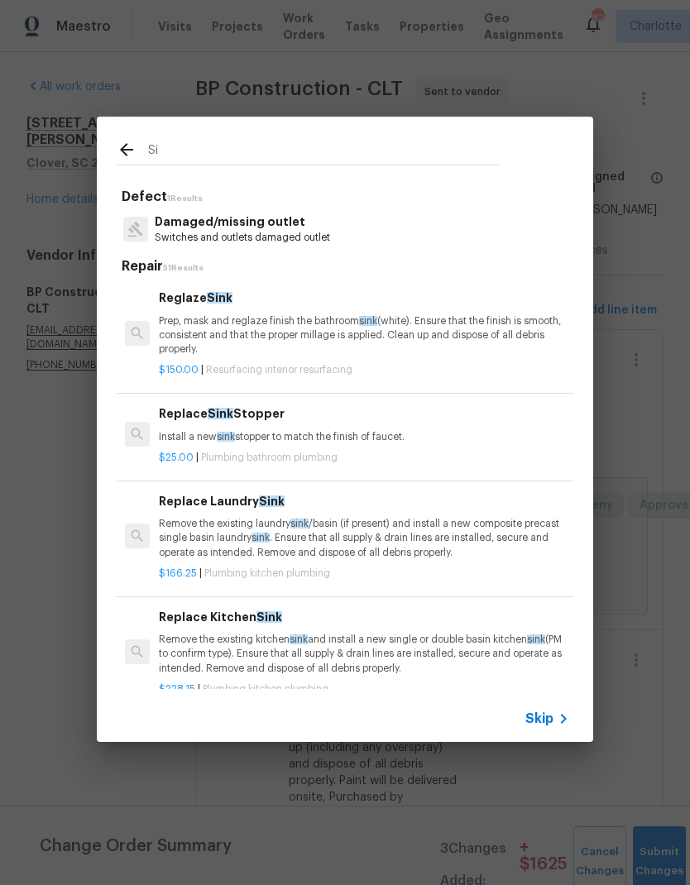
type input "S"
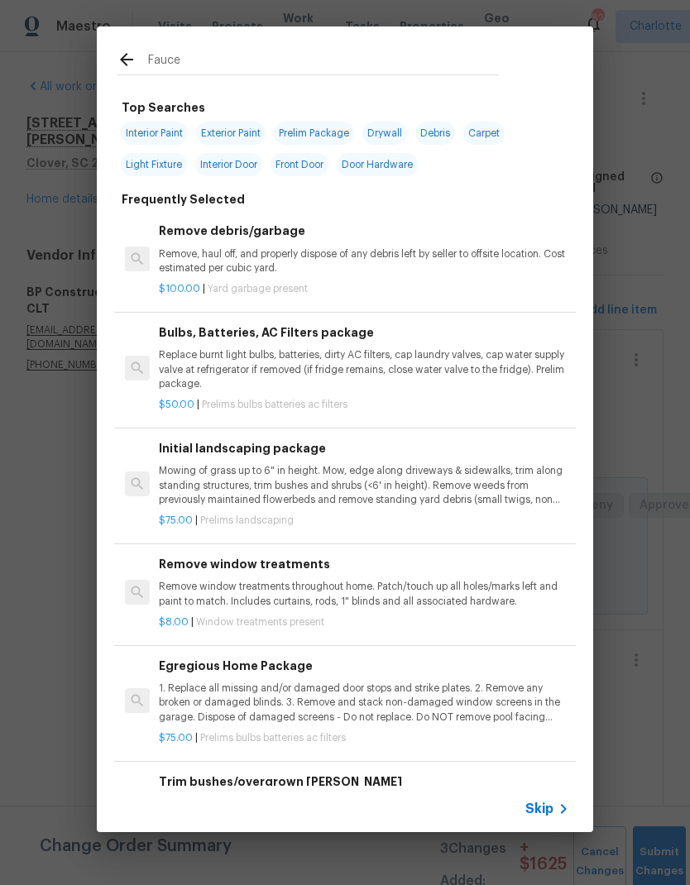
type input "Faucet"
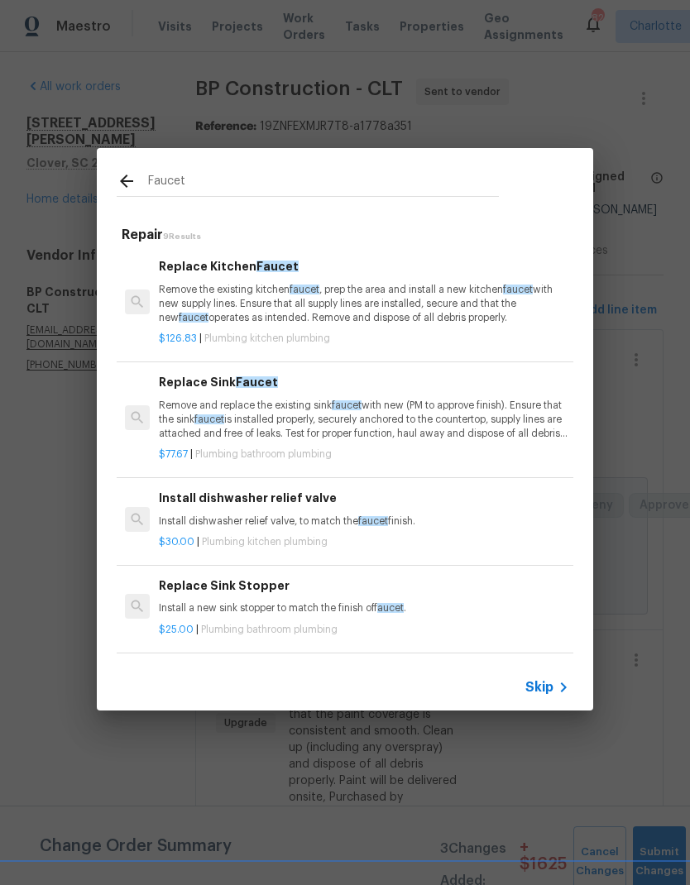
click at [411, 301] on p "Remove the existing kitchen faucet , prep the area and install a new kitchen fa…" at bounding box center [364, 304] width 410 height 42
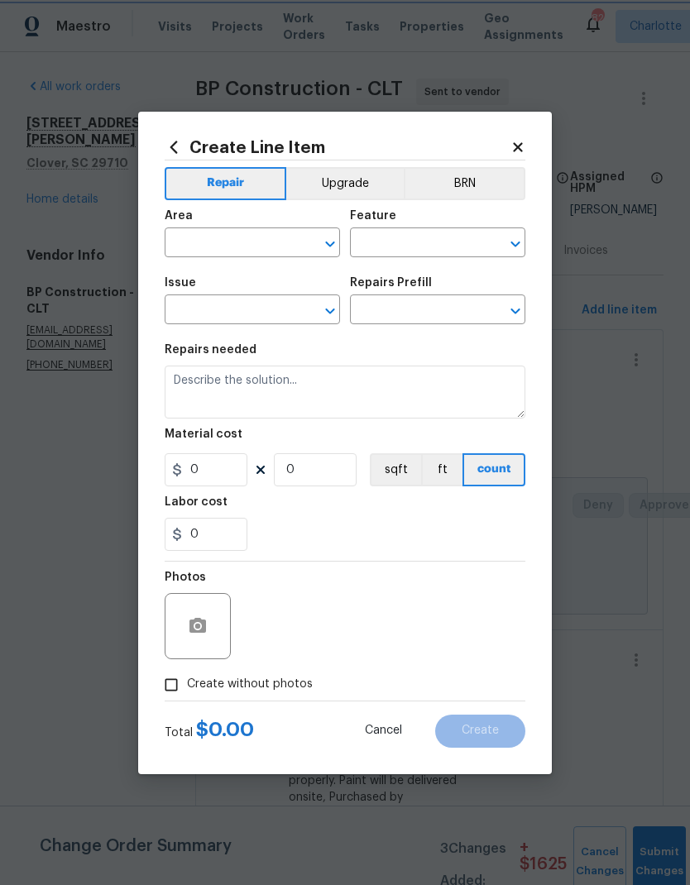
type input "Plumbing"
type input "Kitchen Plumbing"
type input "Replace Kitchen Faucet $126.83"
type textarea "Remove the existing kitchen faucet, prep the area and install a new kitchen fau…"
type input "126.83"
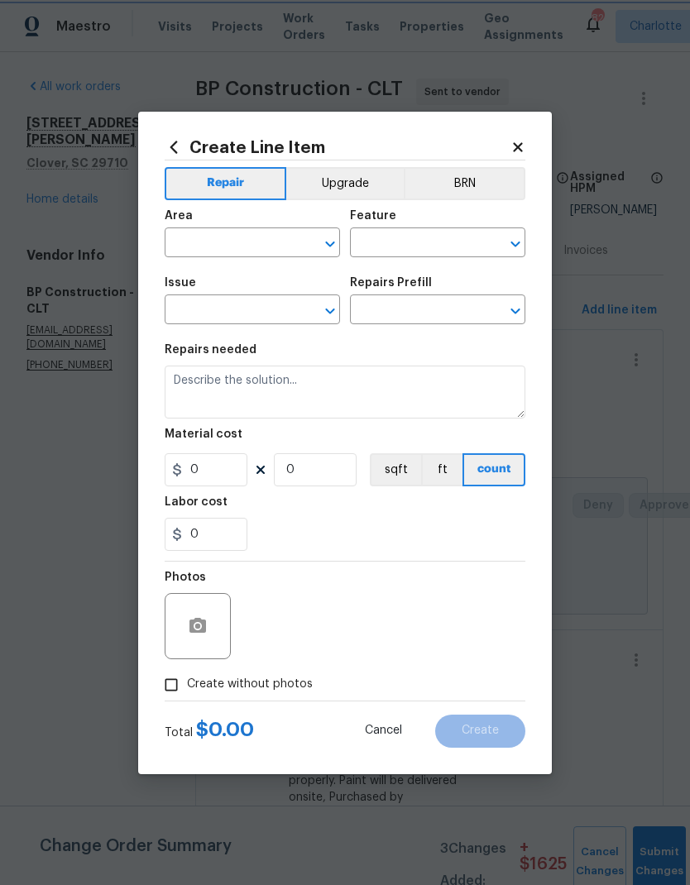
type input "1"
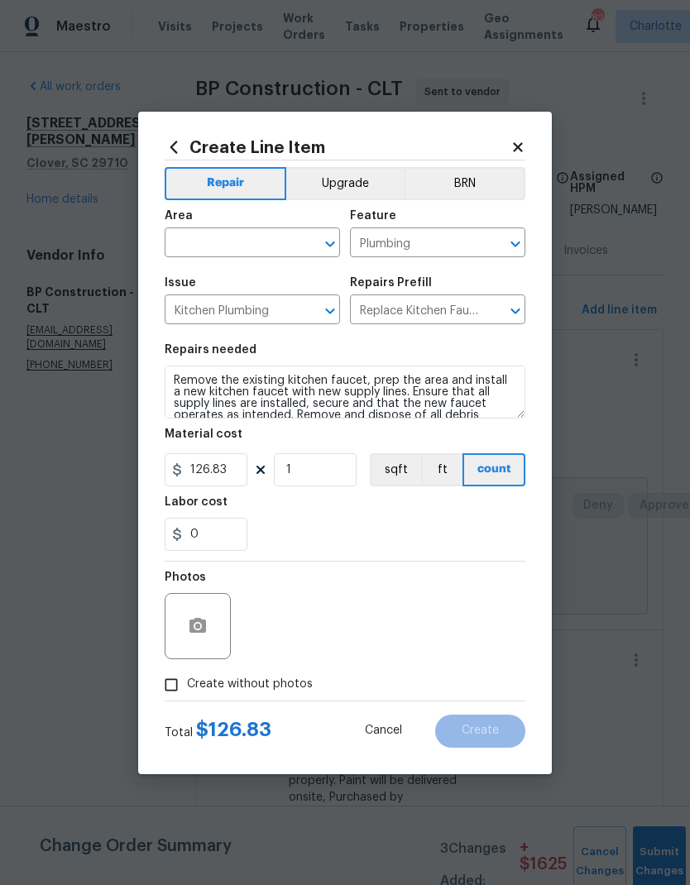
click at [241, 256] on input "text" at bounding box center [229, 245] width 129 height 26
click at [256, 283] on li "Kitchen" at bounding box center [252, 280] width 175 height 27
type input "Kitchen"
click at [367, 180] on button "Upgrade" at bounding box center [345, 183] width 118 height 33
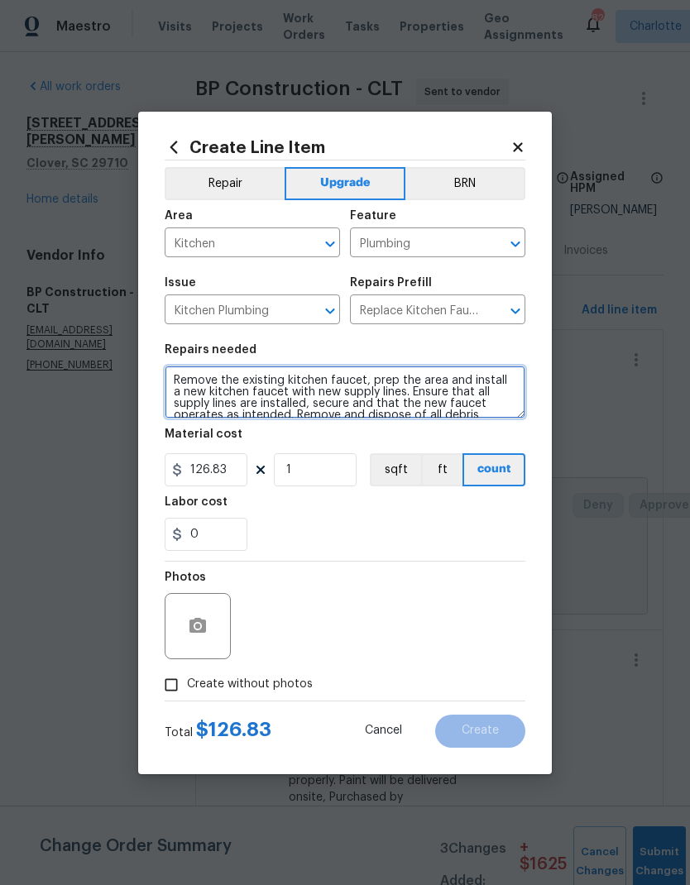
click at [276, 395] on textarea "Remove the existing kitchen faucet, prep the area and install a new kitchen fau…" at bounding box center [345, 392] width 361 height 53
click at [443, 391] on textarea "Remove the existing kitchen faucet, prep the area and install a new kitchen fau…" at bounding box center [345, 392] width 361 height 53
click at [443, 390] on textarea "Remove the existing kitchen faucet, prep the area and install a new kitchen fau…" at bounding box center [345, 392] width 361 height 53
type textarea "Remove the existing kitchen faucet, prep the area and install a new kitchen fau…"
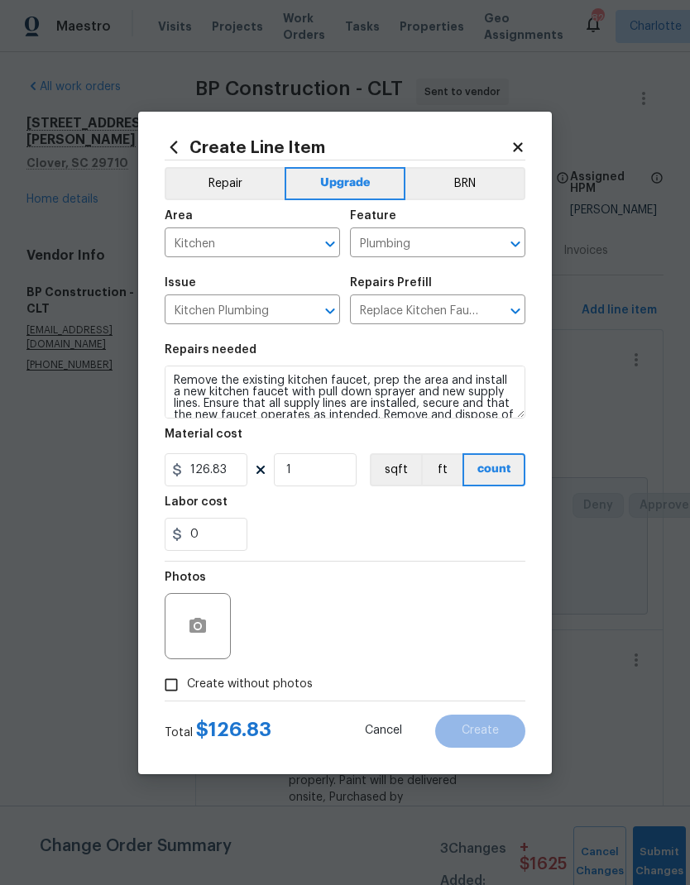
click at [452, 523] on div "0" at bounding box center [345, 534] width 361 height 33
click at [218, 466] on input "126.83" at bounding box center [206, 469] width 83 height 33
click at [217, 465] on input "126.83" at bounding box center [206, 469] width 83 height 33
click at [218, 472] on input "126.83" at bounding box center [206, 469] width 83 height 33
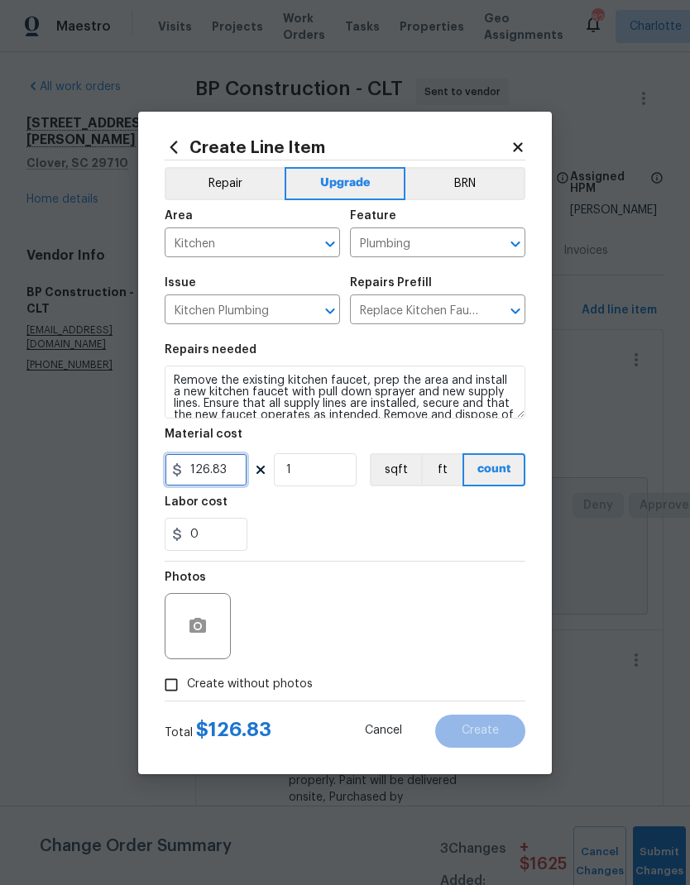
click at [218, 477] on input "126.83" at bounding box center [206, 469] width 83 height 33
type input "175"
click at [399, 551] on div "0" at bounding box center [345, 534] width 361 height 33
click at [197, 624] on icon "button" at bounding box center [197, 625] width 17 height 15
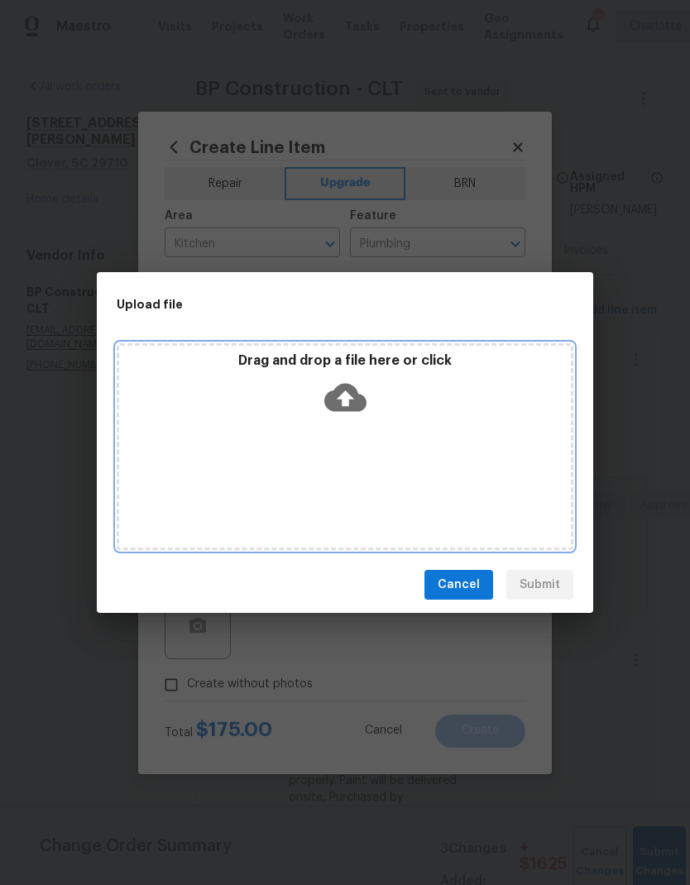
click at [189, 439] on div "Drag and drop a file here or click" at bounding box center [345, 446] width 457 height 207
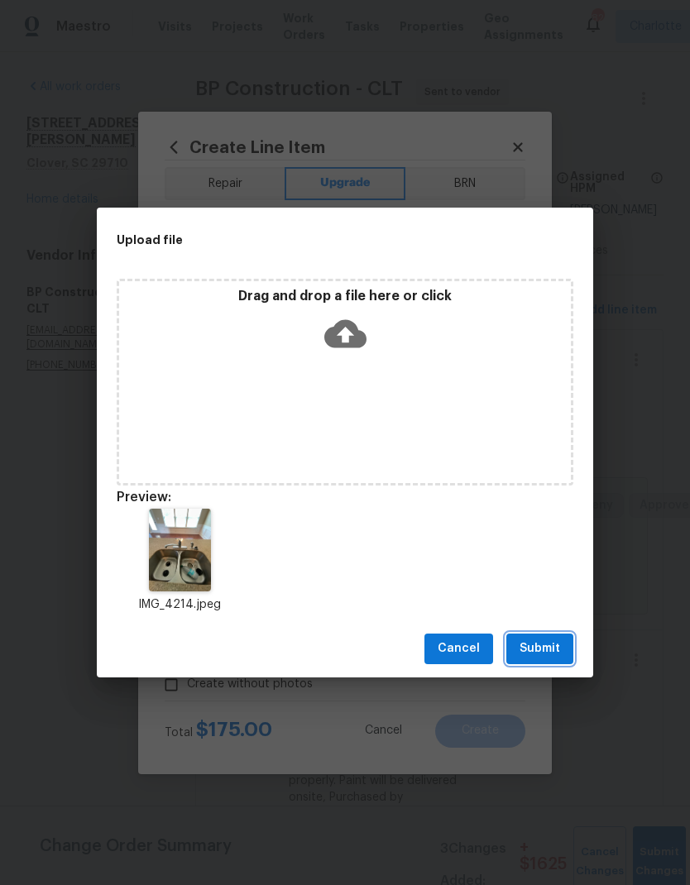
click at [549, 643] on span "Submit" at bounding box center [540, 649] width 41 height 21
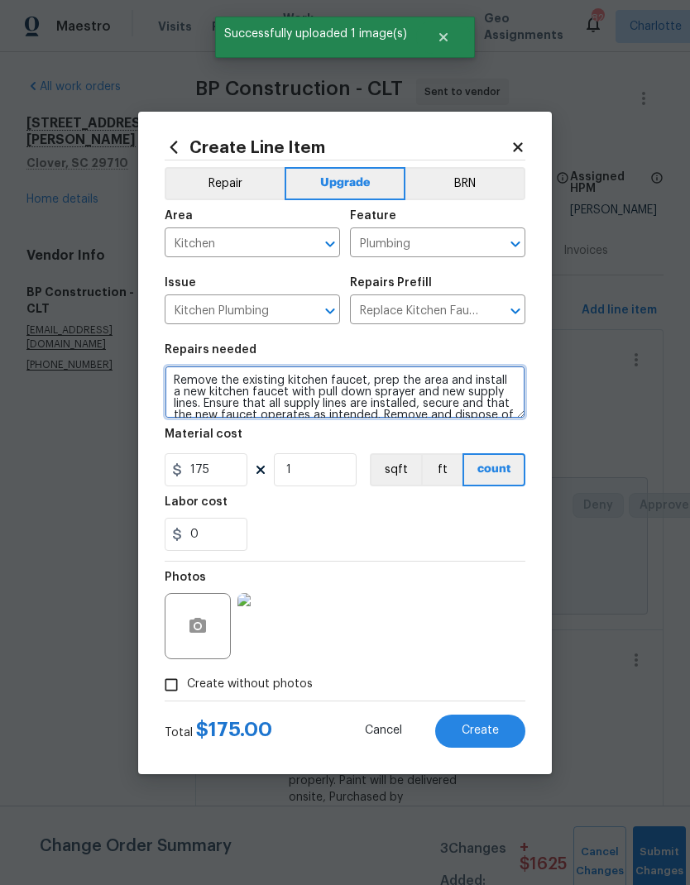
click at [307, 395] on textarea "Remove the existing kitchen faucet, prep the area and install a new kitchen fau…" at bounding box center [345, 392] width 361 height 53
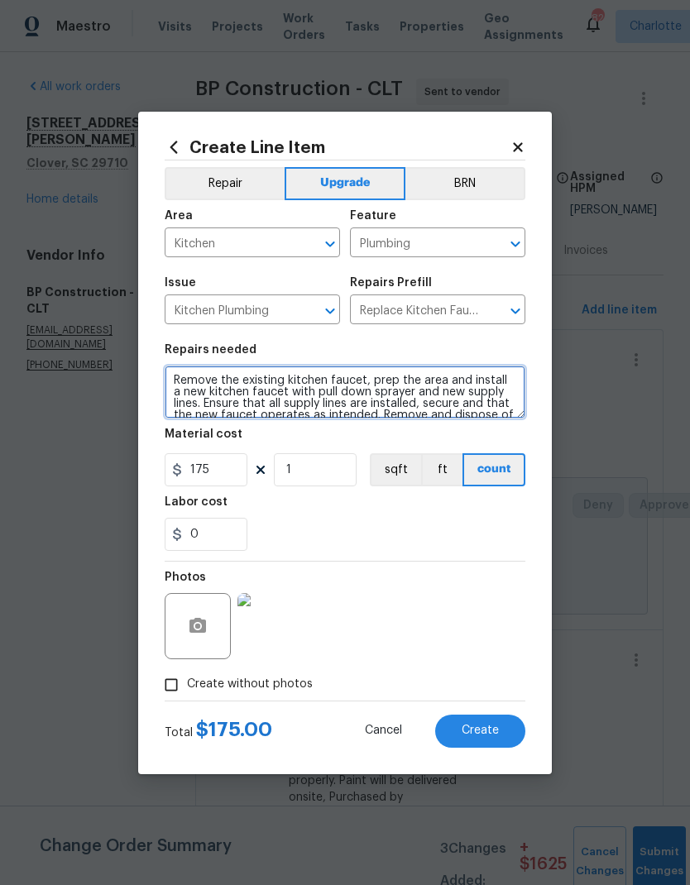
click at [200, 395] on textarea "Remove the existing kitchen faucet, prep the area and install a new kitchen fau…" at bounding box center [345, 392] width 361 height 53
click at [319, 392] on textarea "Remove the existing kitchen faucet, prep the area and install a new arch kitche…" at bounding box center [345, 392] width 361 height 53
click at [319, 391] on textarea "Remove the existing kitchen faucet, prep the area and install a new arch kitche…" at bounding box center [345, 392] width 361 height 53
click at [379, 387] on textarea "Remove the existing kitchen faucet, prep the area and install a new arch kitche…" at bounding box center [345, 392] width 361 height 53
click at [379, 386] on textarea "Remove the existing kitchen faucet, prep the area and install a new arch kitche…" at bounding box center [345, 392] width 361 height 53
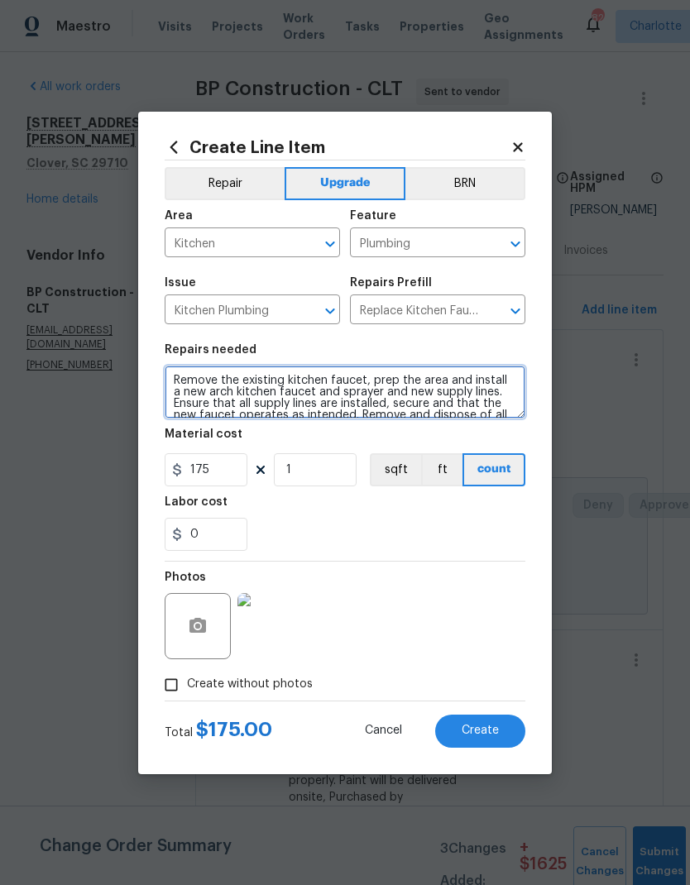
click at [385, 392] on textarea "Remove the existing kitchen faucet, prep the area and install a new arch kitche…" at bounding box center [345, 392] width 361 height 53
type textarea "Remove the existing kitchen faucet, prep the area and install a new arch kitche…"
click at [452, 540] on div "0" at bounding box center [345, 534] width 361 height 33
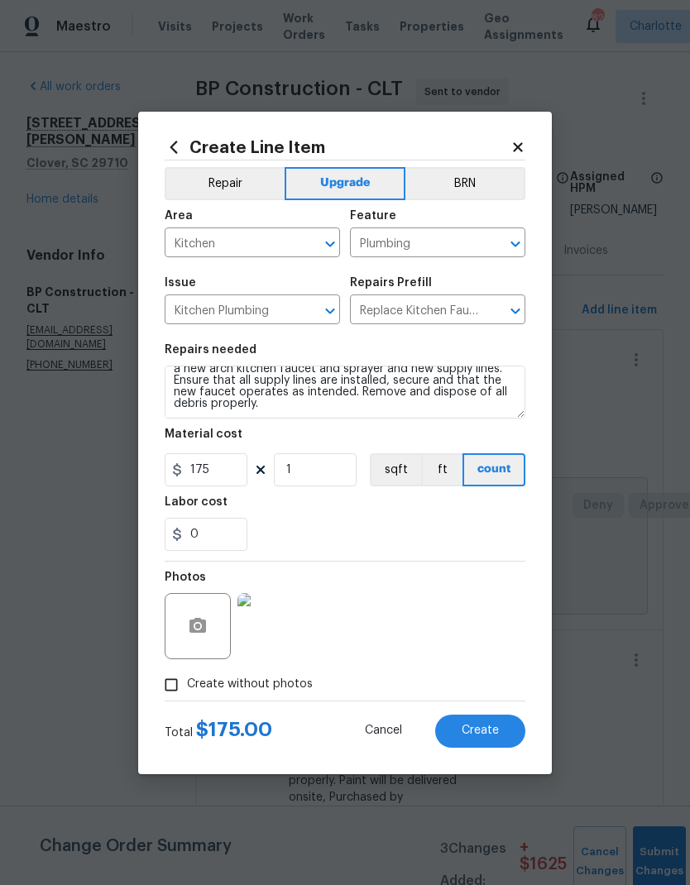
scroll to position [23, 0]
click at [487, 530] on div "0" at bounding box center [345, 534] width 361 height 33
click at [497, 747] on button "Create" at bounding box center [480, 731] width 90 height 33
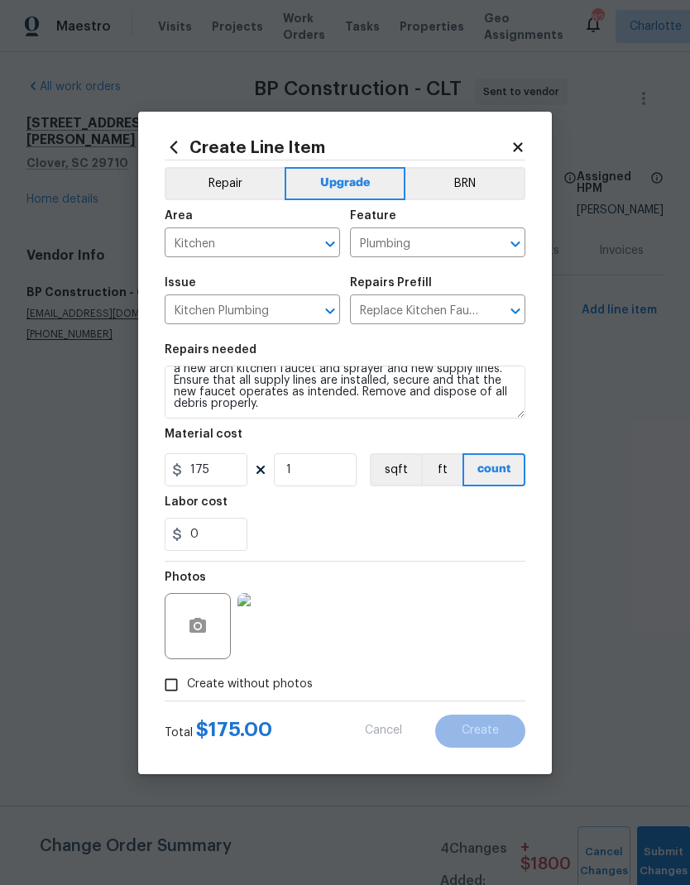
type input "0"
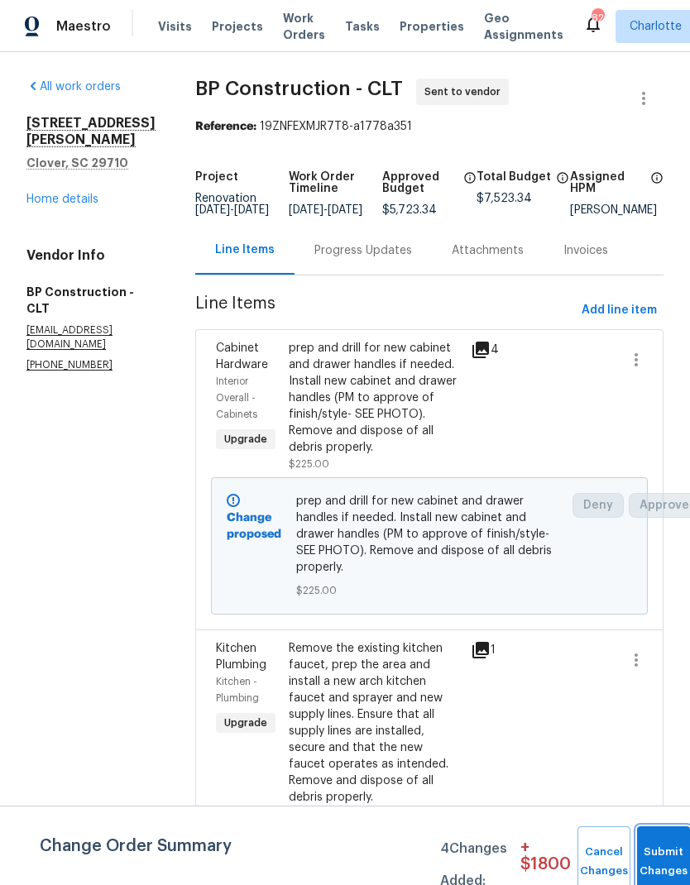
click at [650, 865] on span "Submit Changes" at bounding box center [663, 862] width 36 height 38
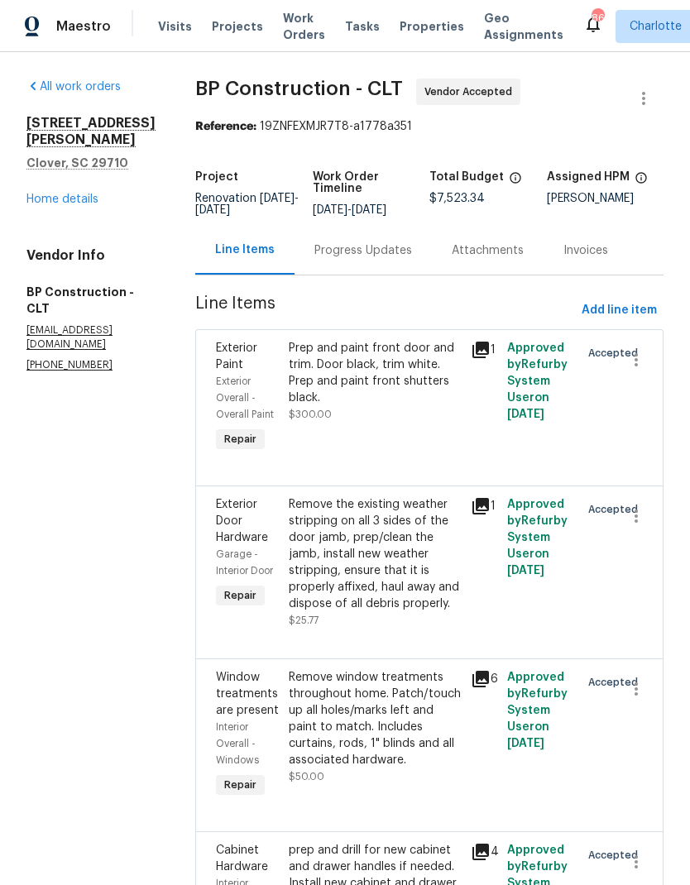
click at [73, 194] on link "Home details" at bounding box center [62, 200] width 72 height 12
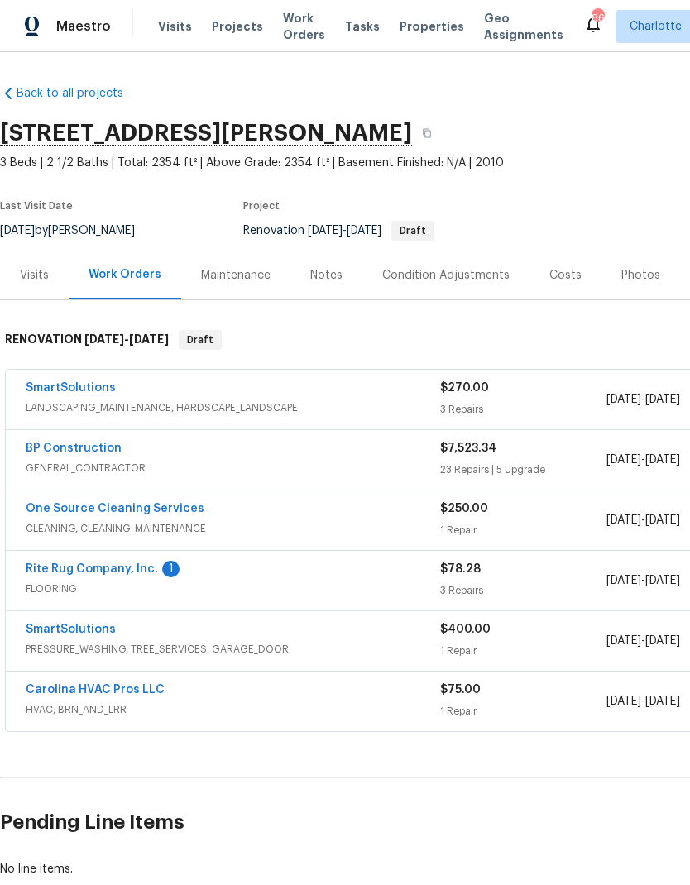
click at [106, 572] on link "Rite Rug Company, Inc." at bounding box center [92, 569] width 132 height 12
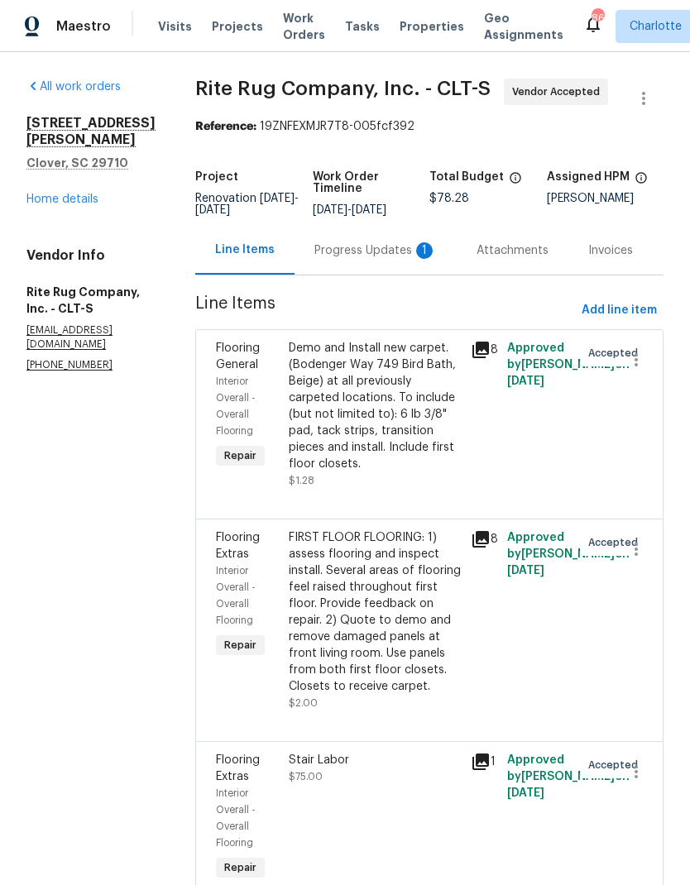
click at [370, 259] on div "Progress Updates 1" at bounding box center [375, 250] width 122 height 17
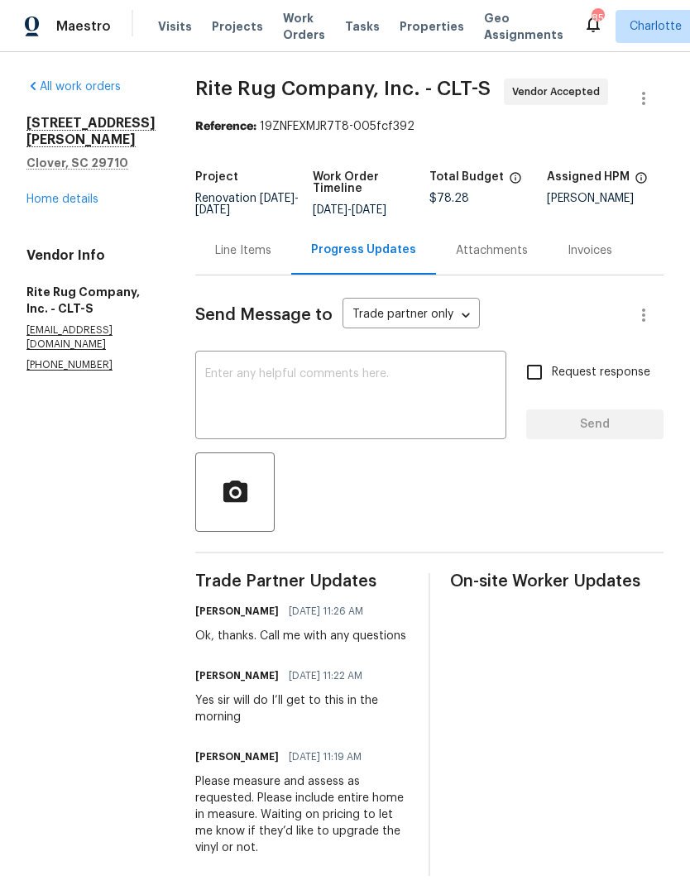
click at [327, 418] on textarea at bounding box center [350, 397] width 291 height 58
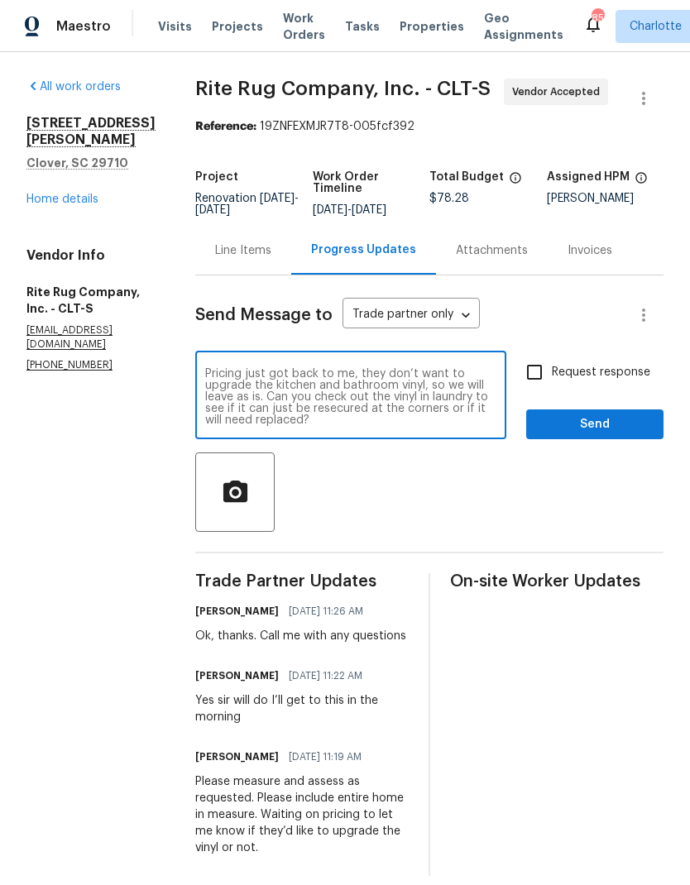
type textarea "Pricing just got back to me, they don’t want to upgrade the kitchen and bathroo…"
click at [520, 390] on input "Request response" at bounding box center [534, 372] width 35 height 35
checkbox input "true"
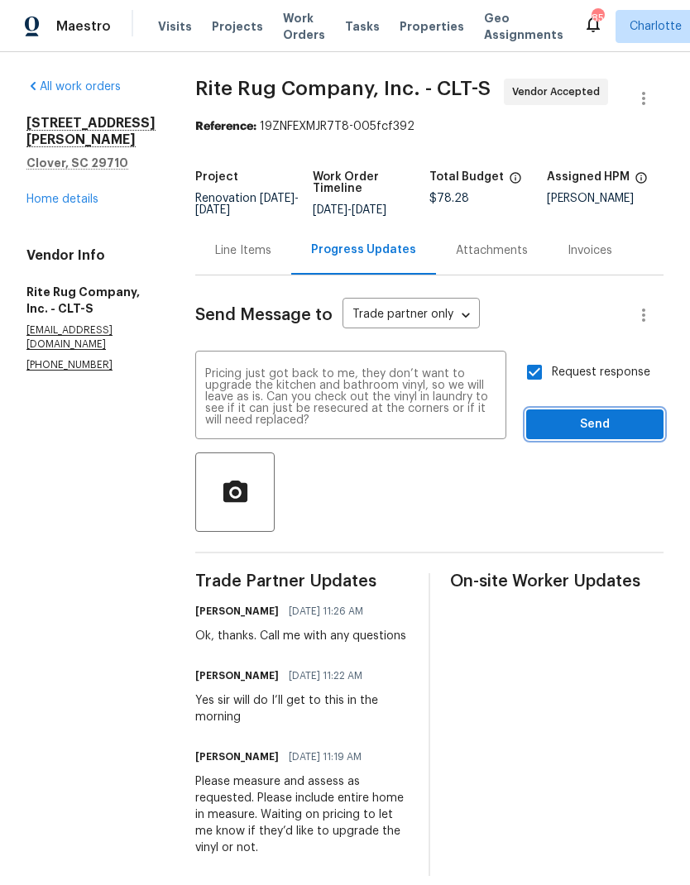
click at [588, 440] on button "Send" at bounding box center [594, 425] width 137 height 31
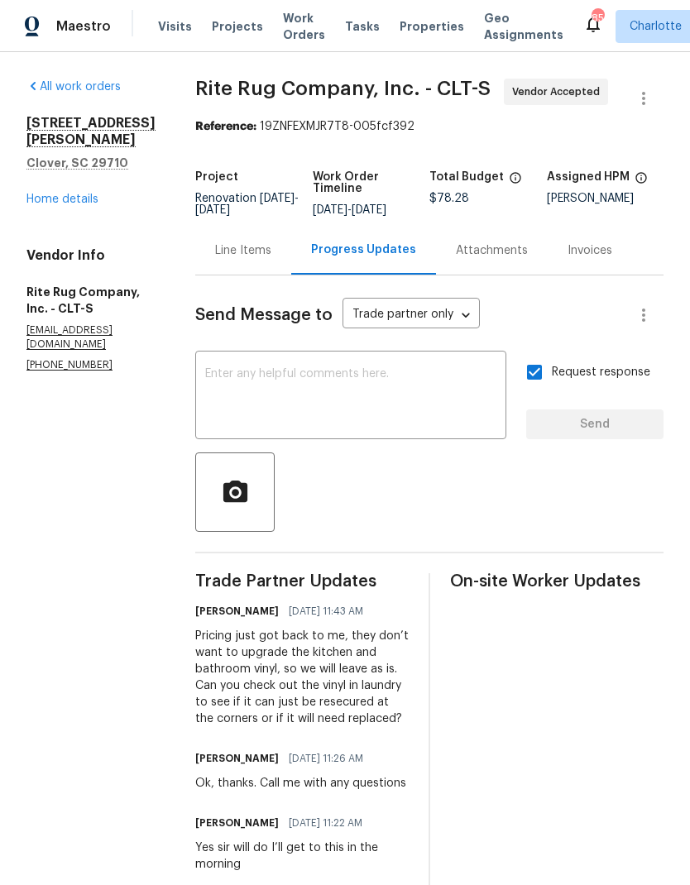
click at [266, 275] on div "Line Items" at bounding box center [243, 250] width 96 height 49
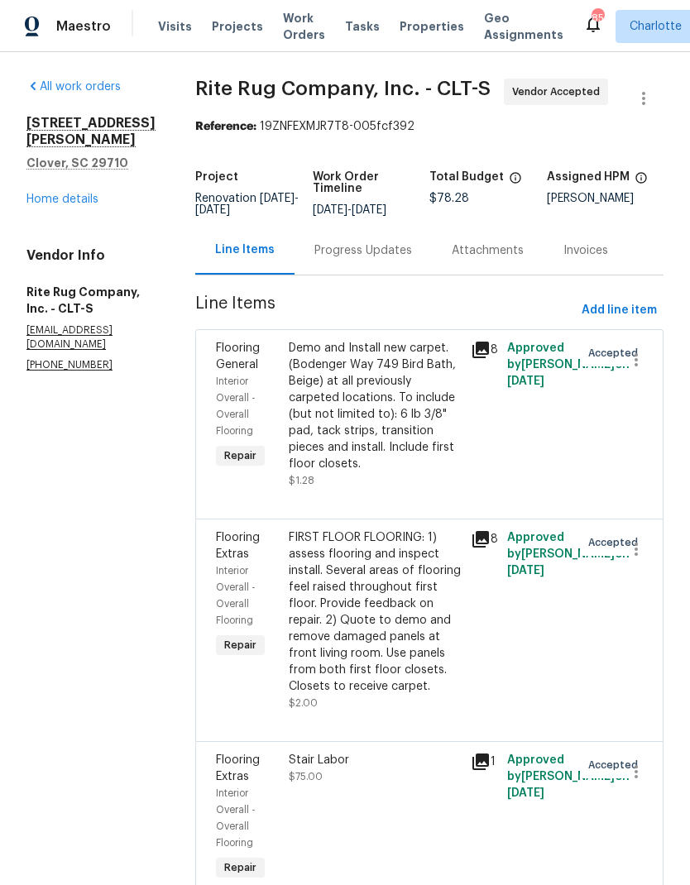
click at [66, 194] on link "Home details" at bounding box center [62, 200] width 72 height 12
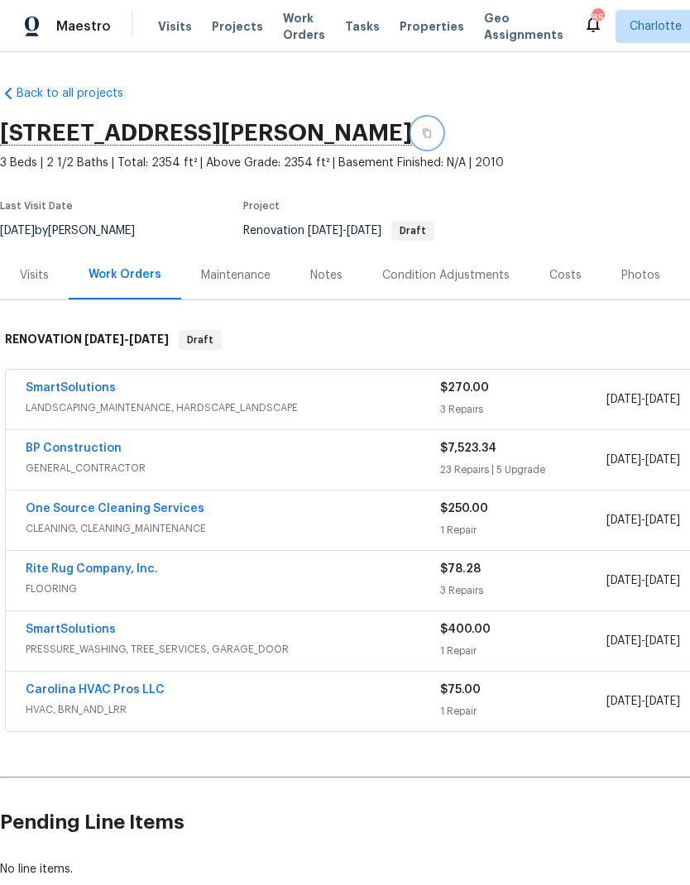
click at [412, 138] on button "button" at bounding box center [427, 133] width 30 height 30
click at [72, 393] on link "SmartSolutions" at bounding box center [71, 388] width 90 height 12
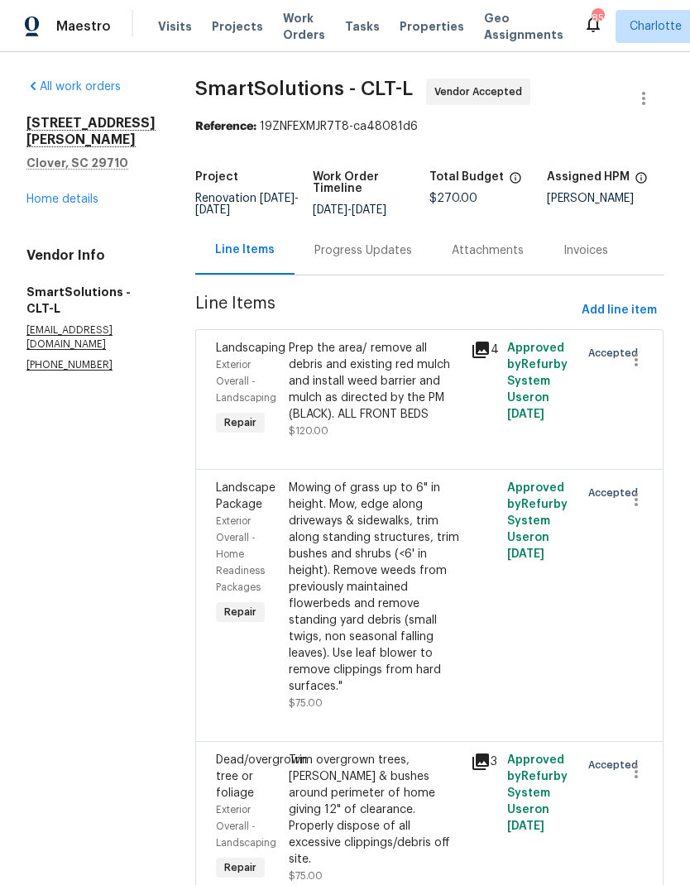
click at [379, 247] on div "Progress Updates" at bounding box center [363, 250] width 98 height 17
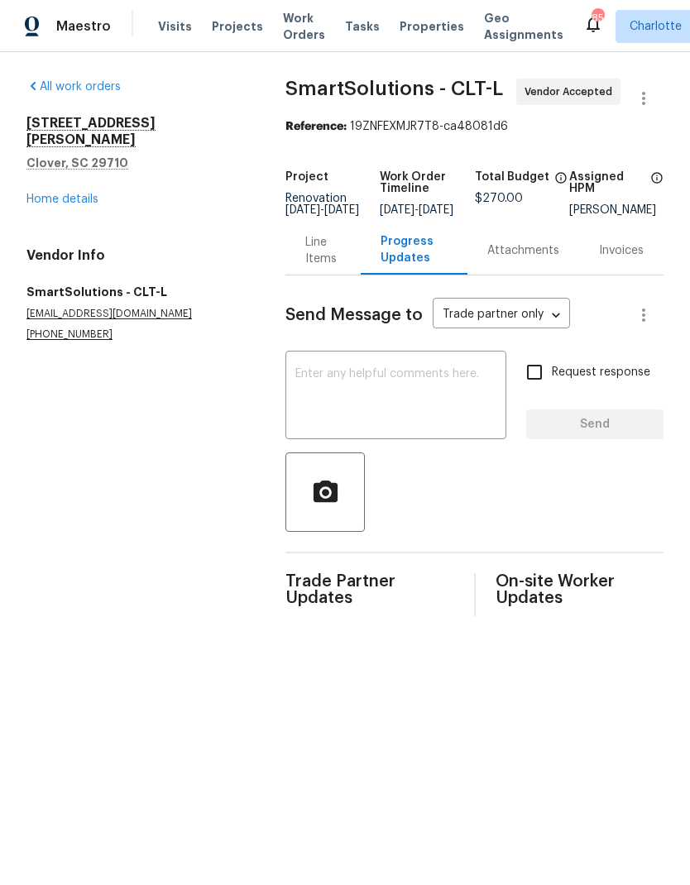
click at [386, 418] on textarea at bounding box center [395, 397] width 201 height 58
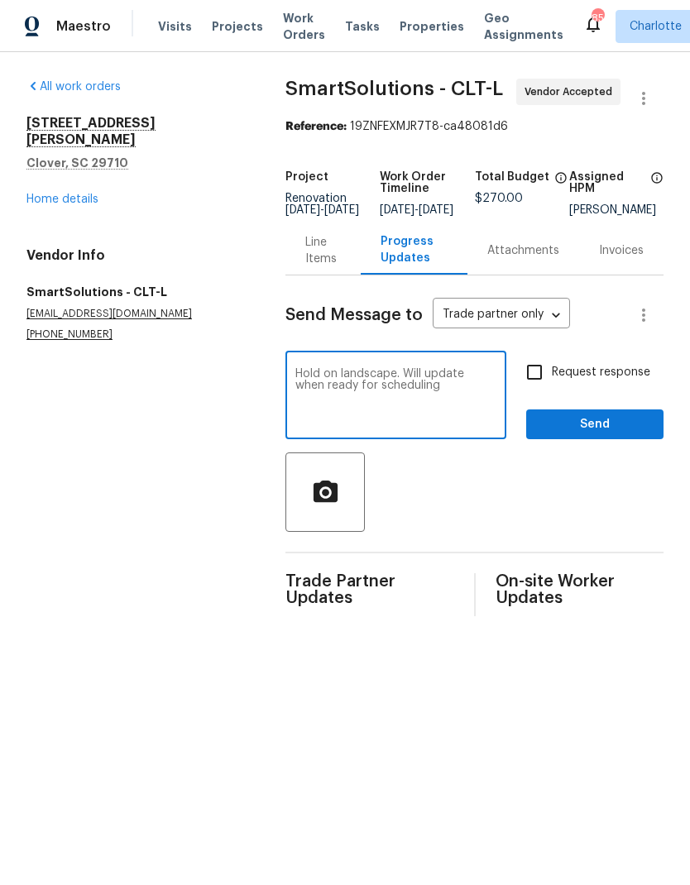
type textarea "Hold on landscape. Will update when ready for scheduling"
click at [520, 371] on input "Request response" at bounding box center [534, 372] width 35 height 35
checkbox input "true"
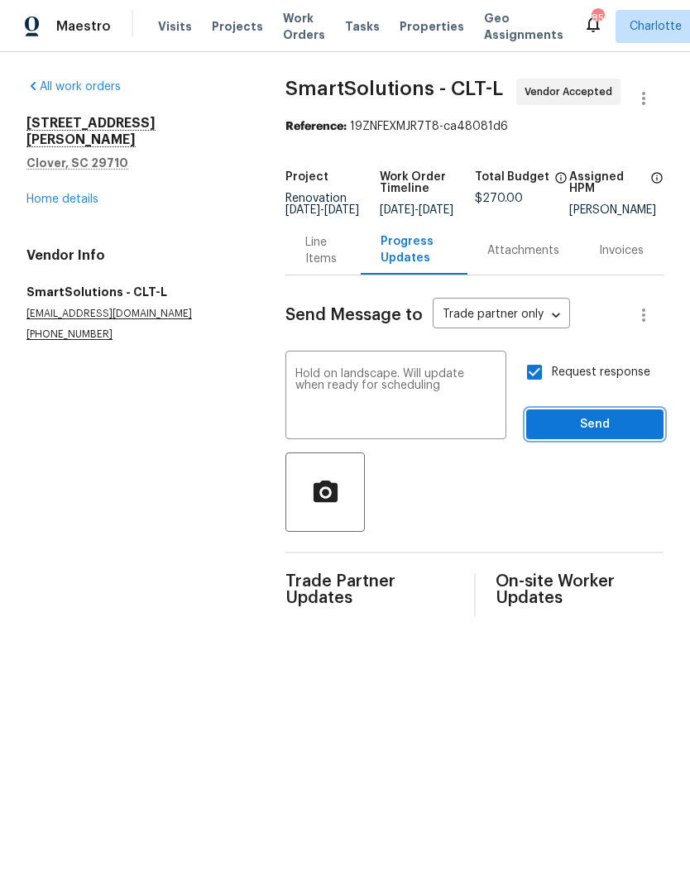
click at [626, 433] on span "Send" at bounding box center [594, 425] width 111 height 21
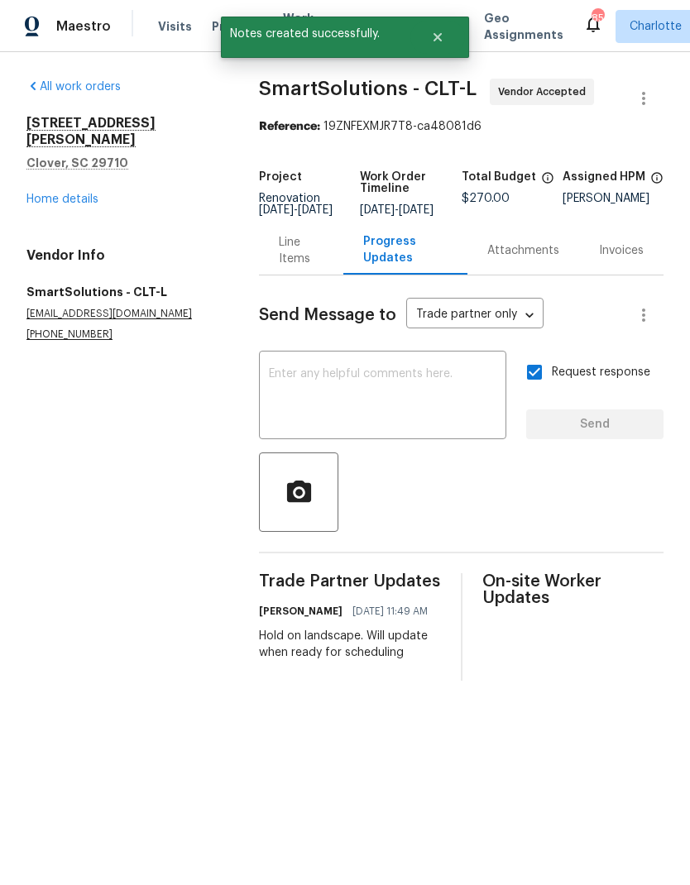
click at [72, 194] on link "Home details" at bounding box center [62, 200] width 72 height 12
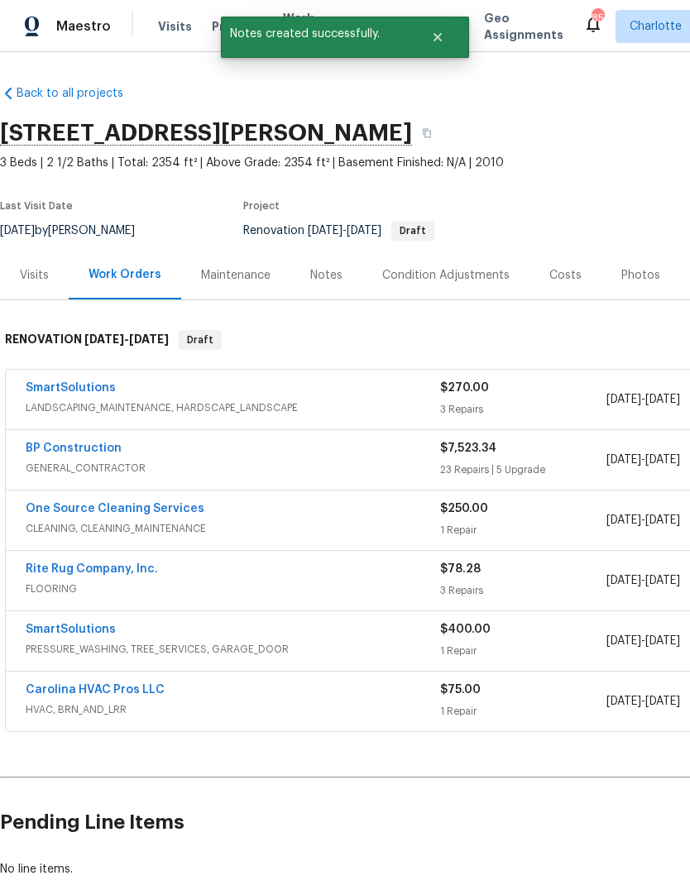
click at [103, 630] on link "SmartSolutions" at bounding box center [71, 630] width 90 height 12
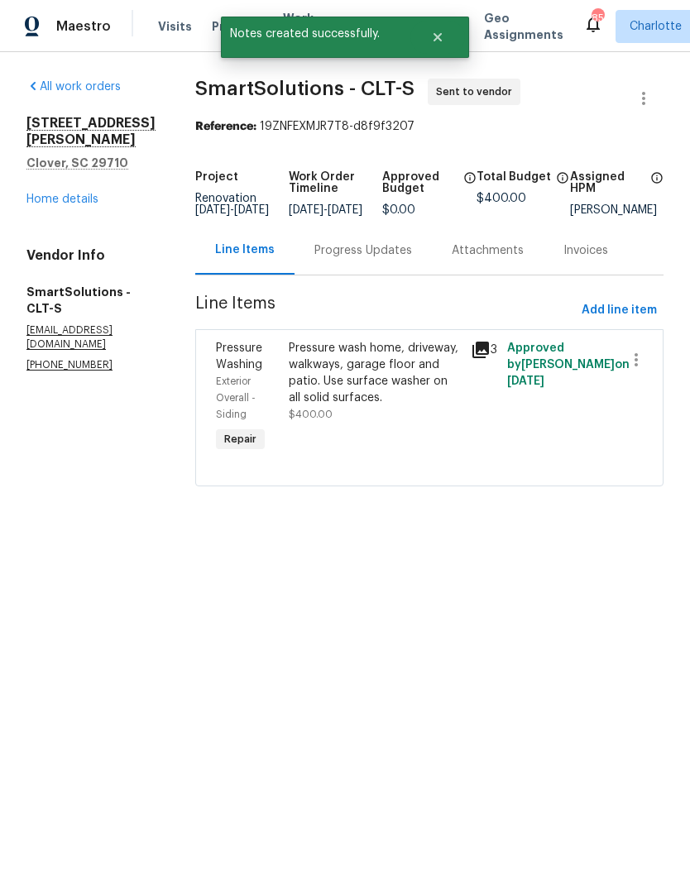
click at [380, 259] on div "Progress Updates" at bounding box center [363, 250] width 98 height 17
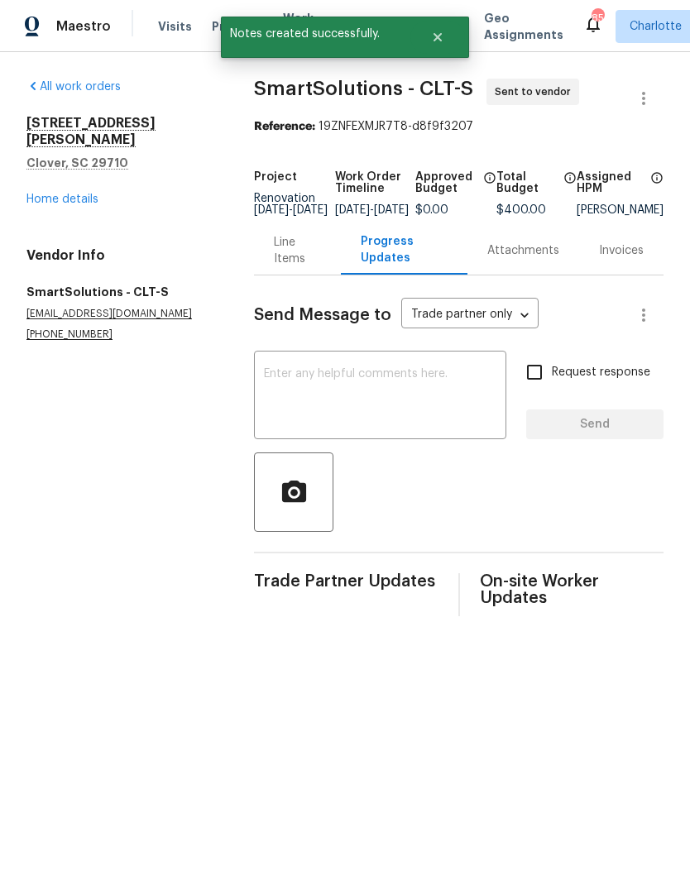
click at [358, 410] on textarea at bounding box center [380, 397] width 232 height 58
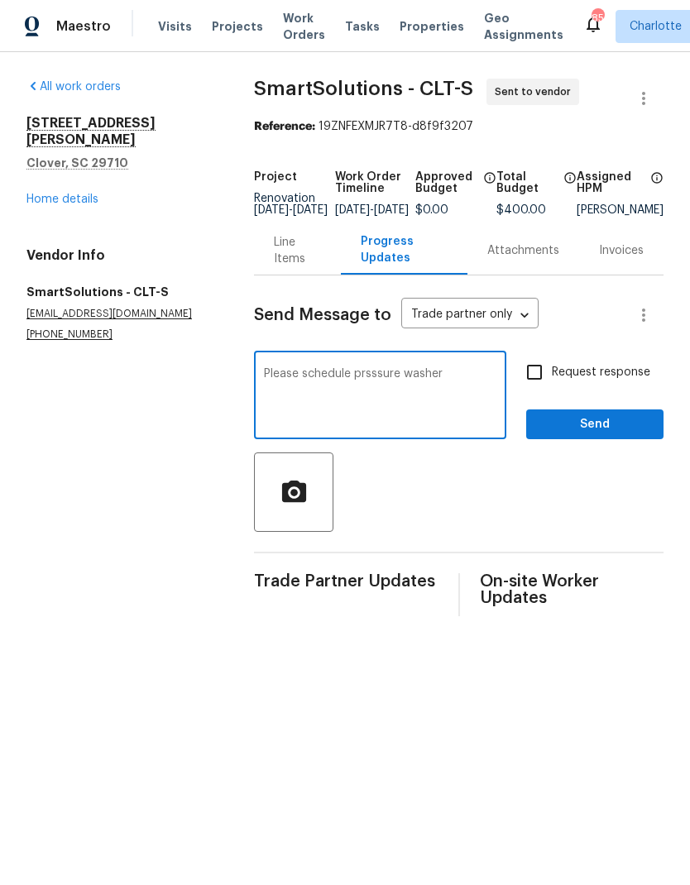
click at [367, 399] on textarea "Please schedule prsssure washer" at bounding box center [380, 397] width 232 height 58
click at [373, 370] on div "Please schedule prsssure washer x ​" at bounding box center [380, 397] width 252 height 84
click at [380, 387] on textarea "Please schedule prsssure washer" at bounding box center [380, 397] width 232 height 58
click at [466, 389] on textarea "Please schedule pressure washer" at bounding box center [380, 397] width 232 height 58
type textarea "Please schedule pressure washer for [DATE]. Pressure wash to include garage flo…"
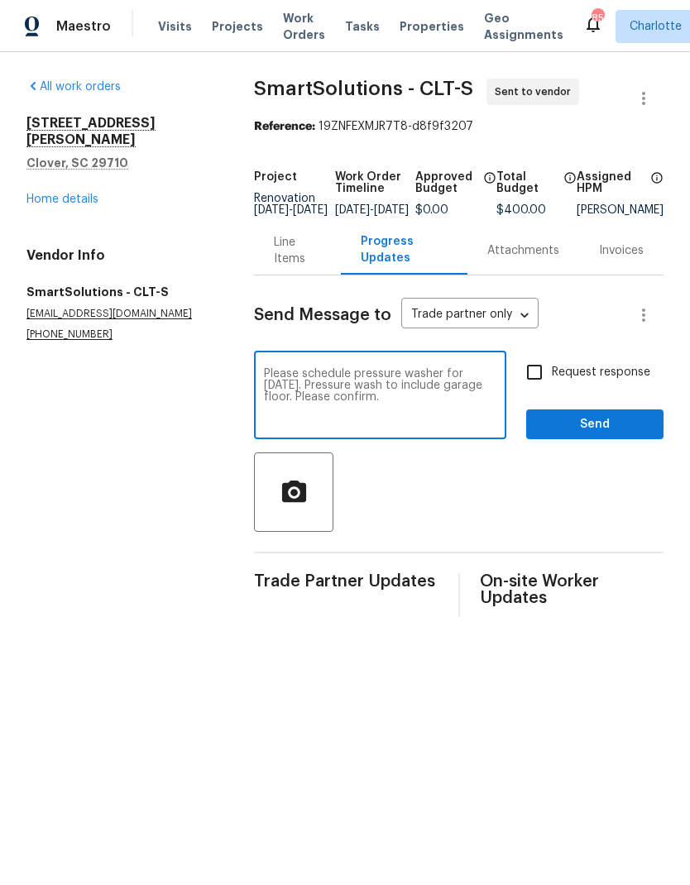
click at [542, 367] on input "Request response" at bounding box center [534, 372] width 35 height 35
checkbox input "true"
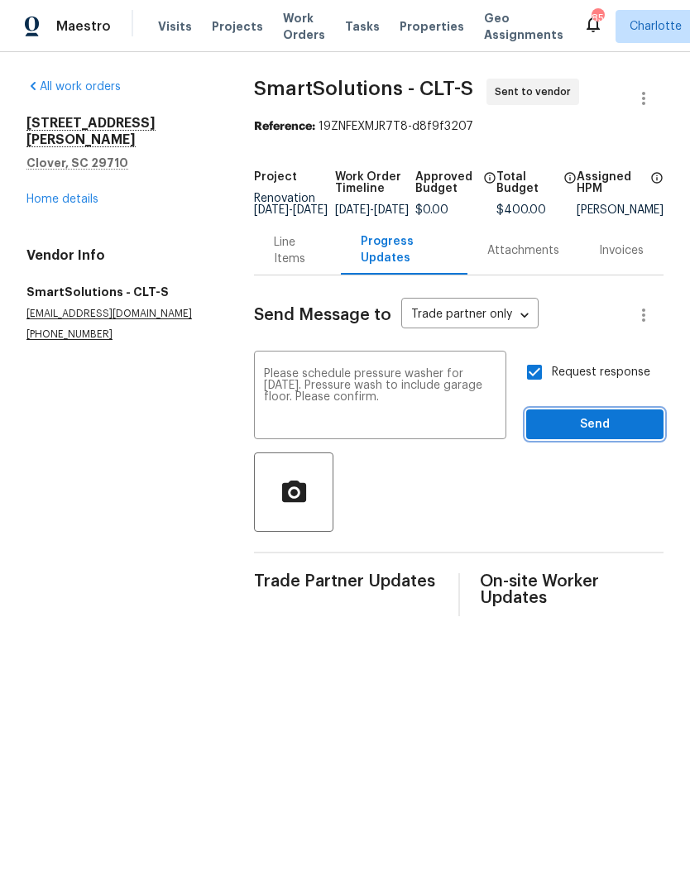
click at [612, 428] on span "Send" at bounding box center [594, 425] width 111 height 21
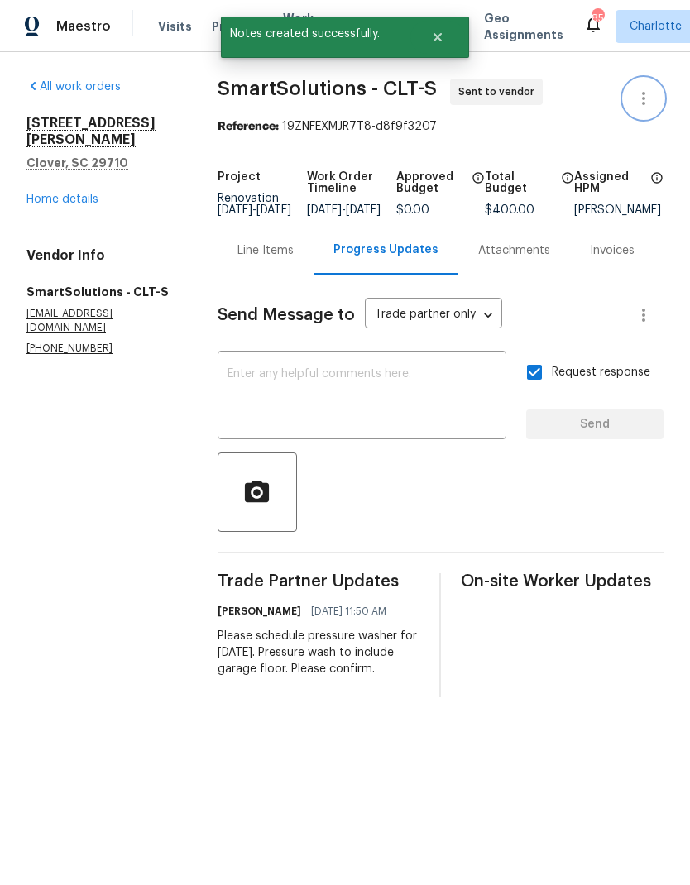
click at [650, 86] on button "button" at bounding box center [644, 99] width 40 height 40
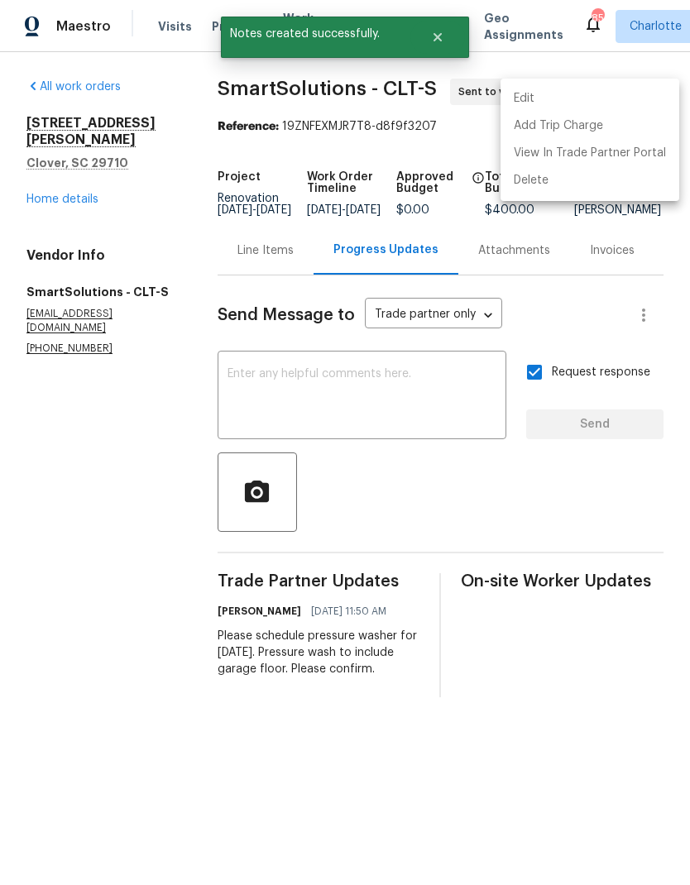
click at [573, 104] on li "Edit" at bounding box center [590, 98] width 179 height 27
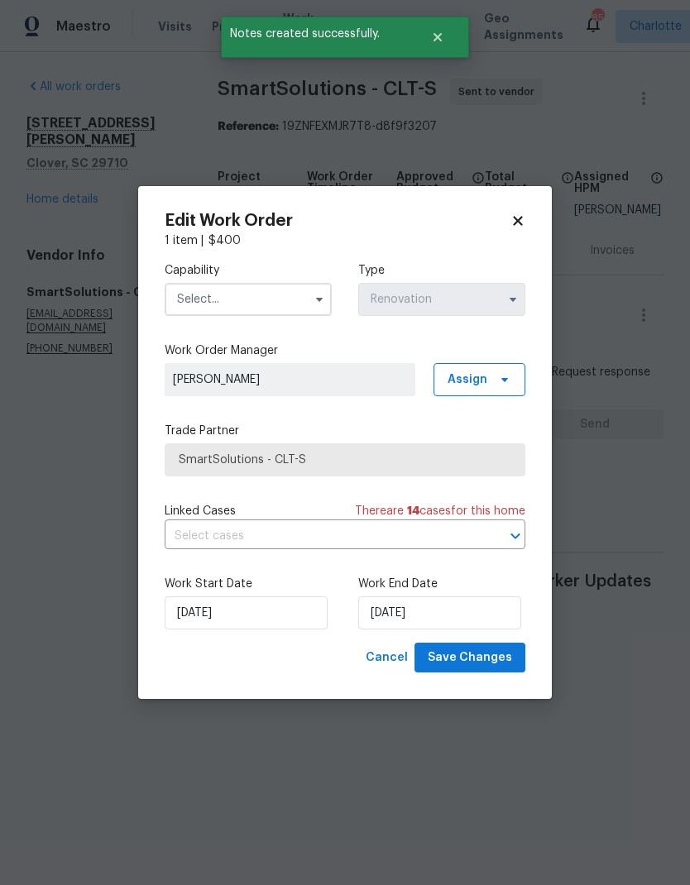
click at [277, 295] on input "text" at bounding box center [248, 299] width 167 height 33
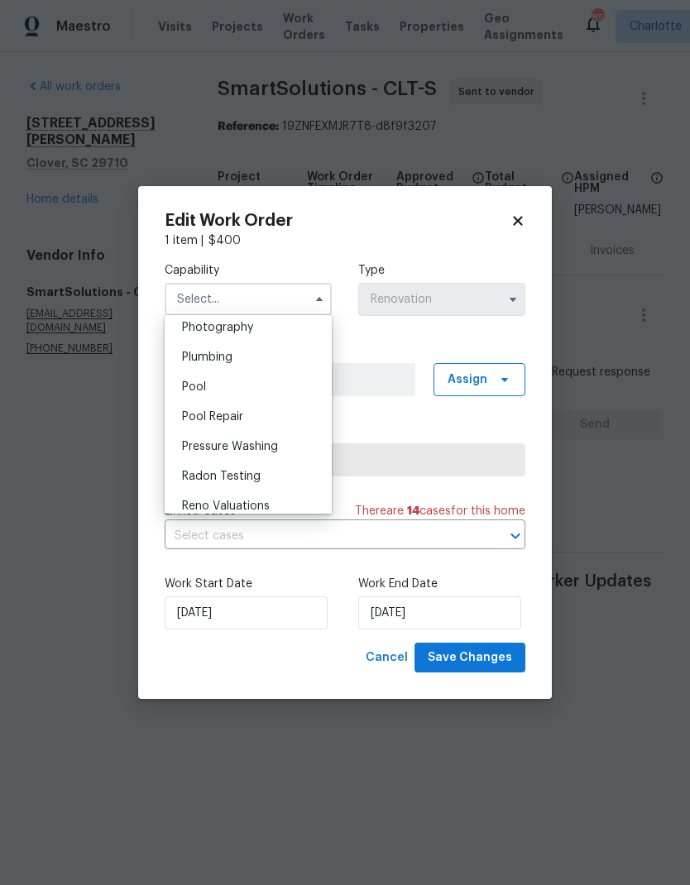
scroll to position [1463, 0]
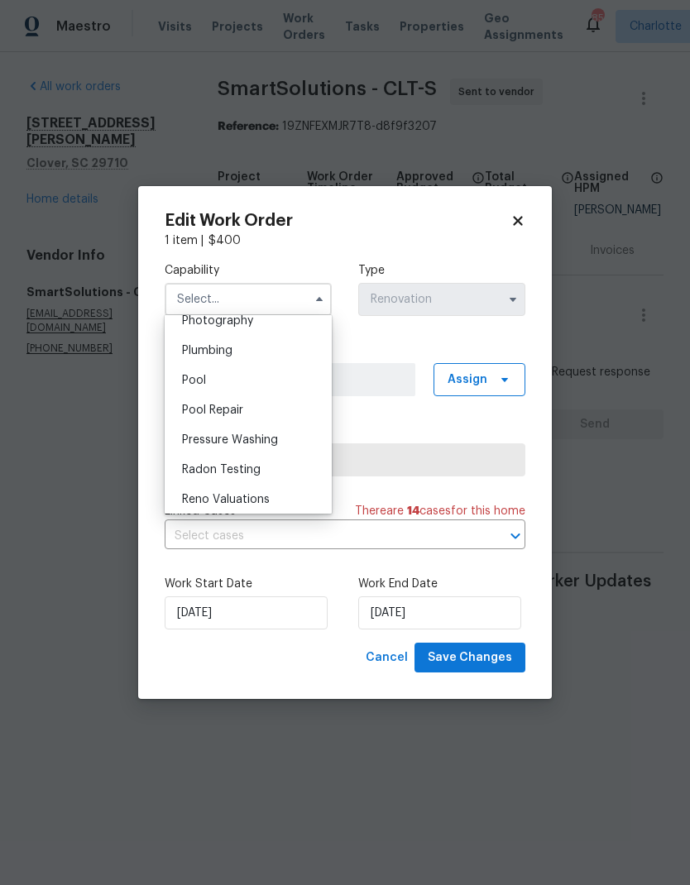
click at [269, 441] on span "Pressure Washing" at bounding box center [230, 440] width 96 height 12
type input "Pressure Washing"
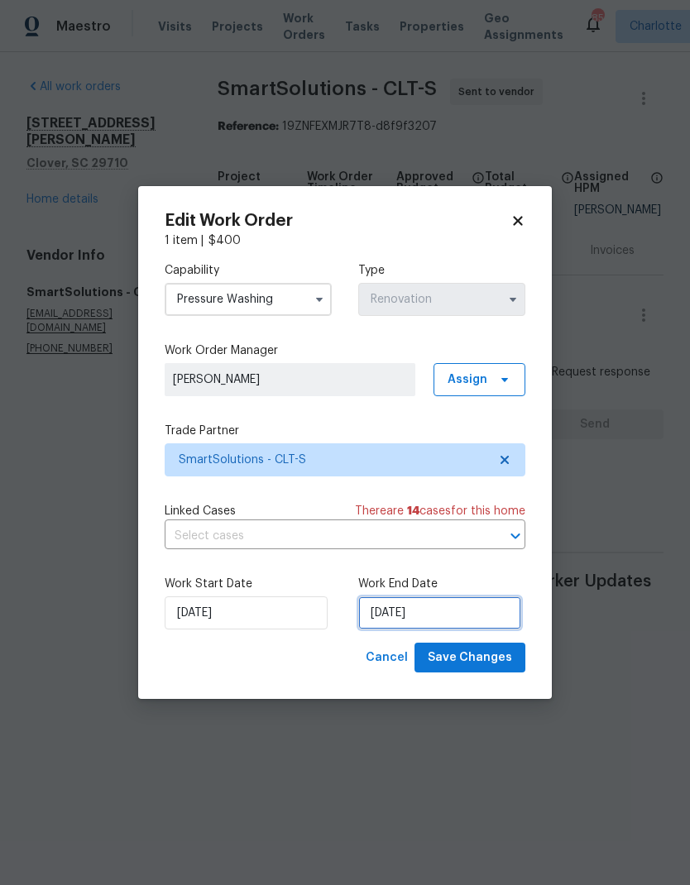
click at [432, 620] on input "[DATE]" at bounding box center [439, 613] width 163 height 33
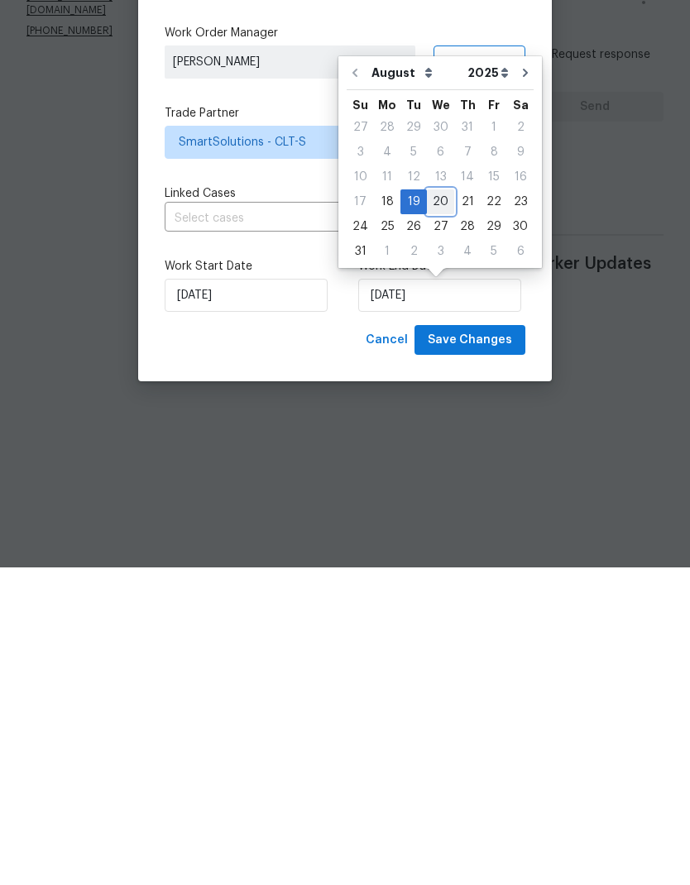
click at [437, 508] on div "20" at bounding box center [440, 519] width 27 height 23
type input "[DATE]"
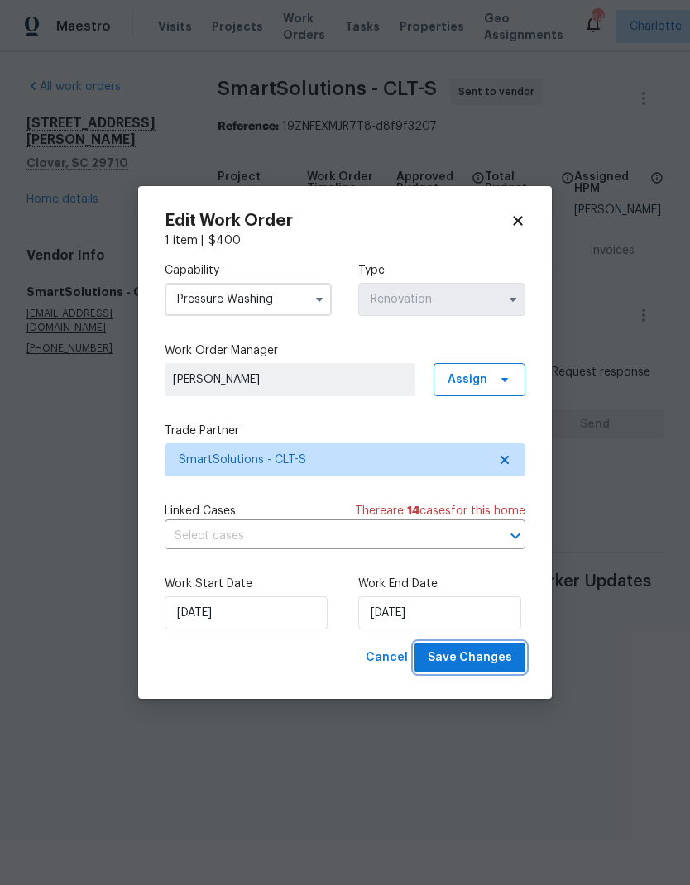
click at [470, 667] on span "Save Changes" at bounding box center [470, 658] width 84 height 21
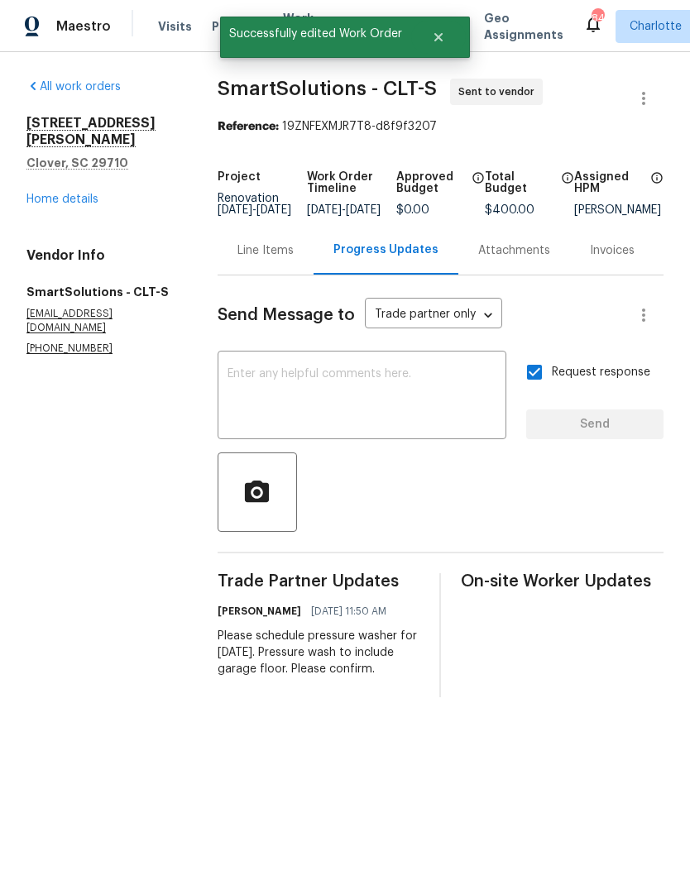
click at [64, 194] on link "Home details" at bounding box center [62, 200] width 72 height 12
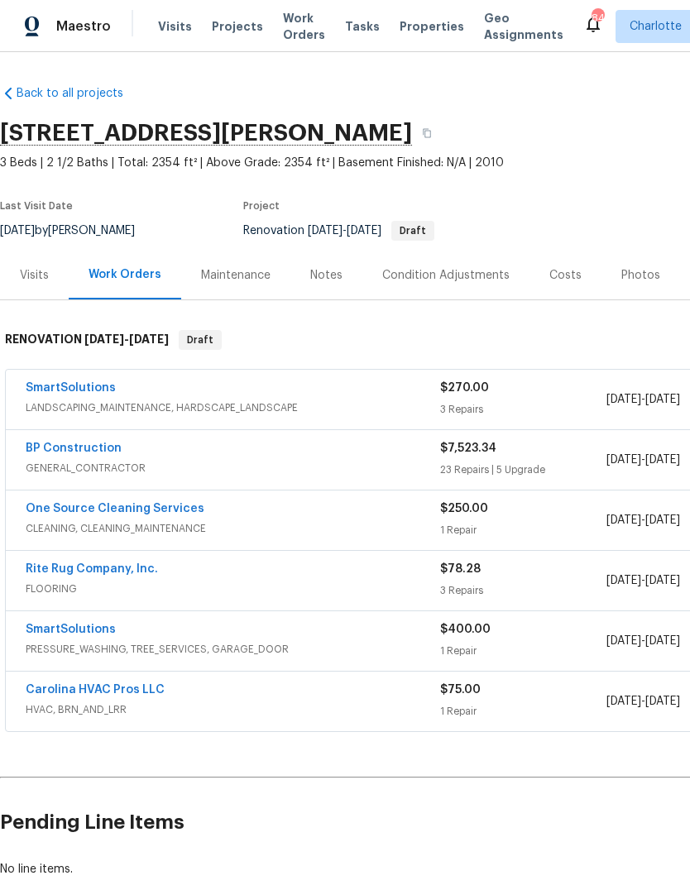
click at [137, 687] on link "Carolina HVAC Pros LLC" at bounding box center [95, 690] width 139 height 12
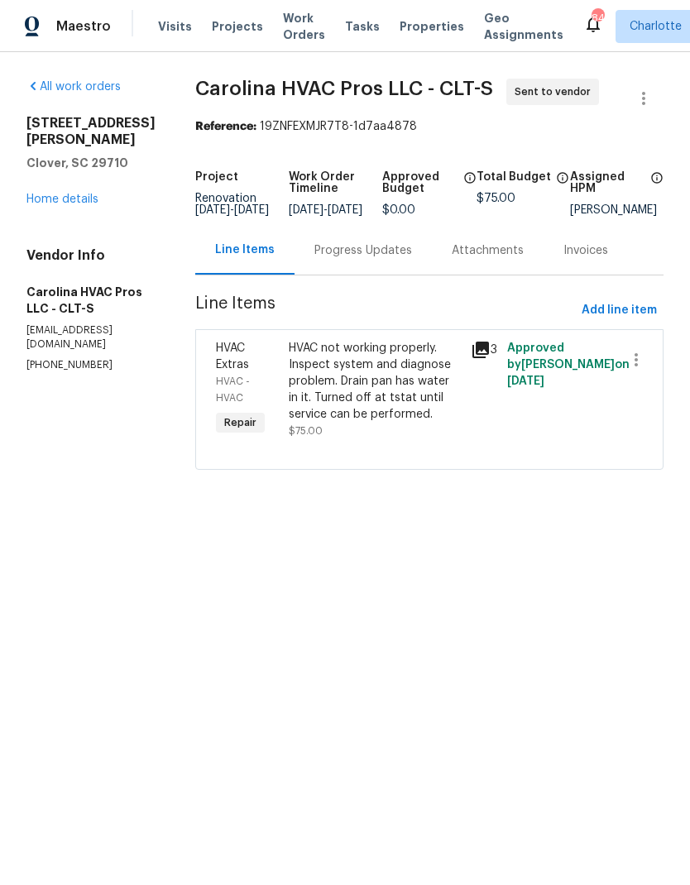
click at [362, 259] on div "Progress Updates" at bounding box center [363, 250] width 98 height 17
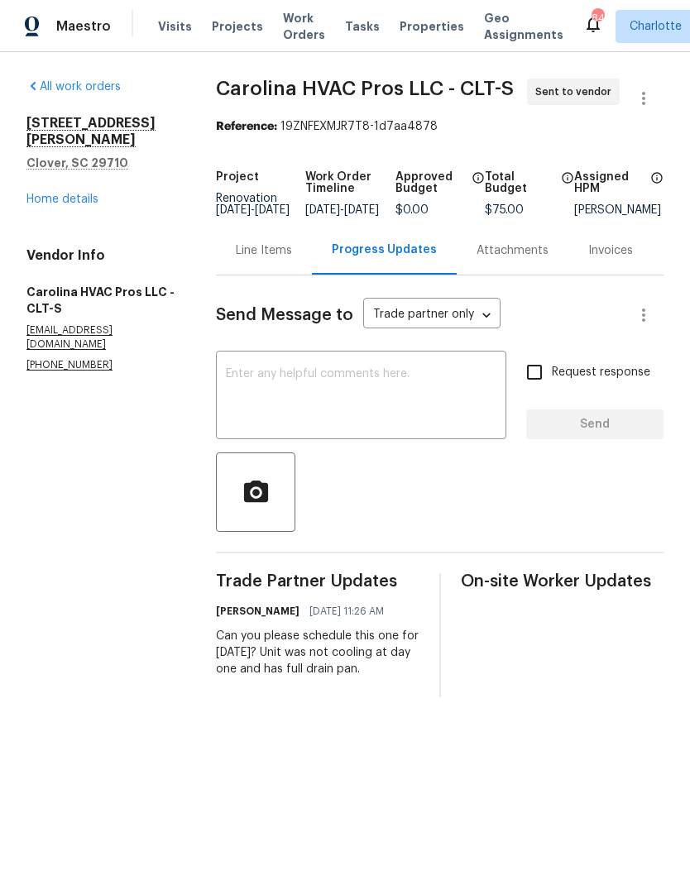
click at [65, 194] on link "Home details" at bounding box center [62, 200] width 72 height 12
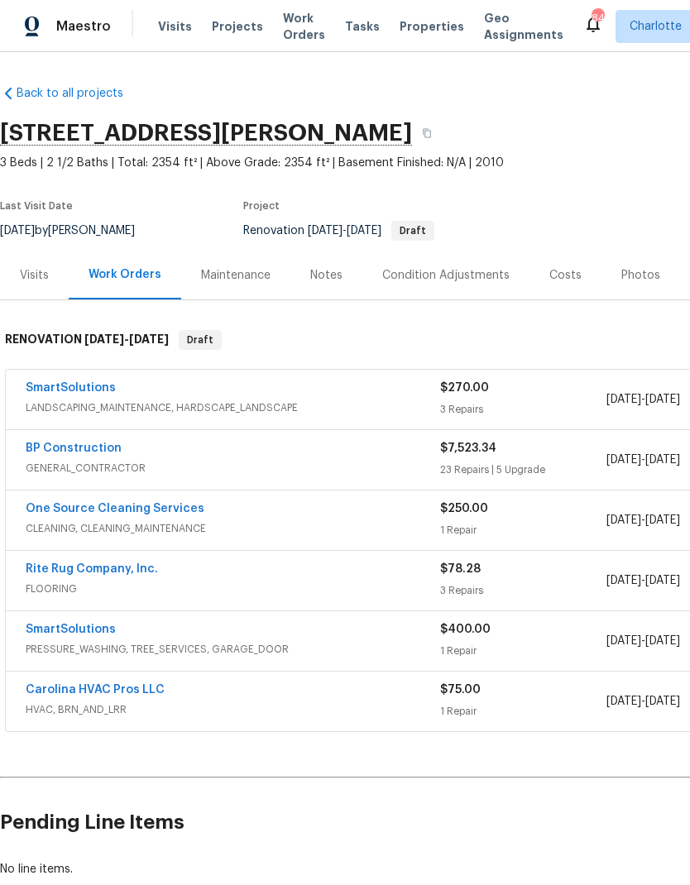
click at [104, 569] on link "Rite Rug Company, Inc." at bounding box center [92, 569] width 132 height 12
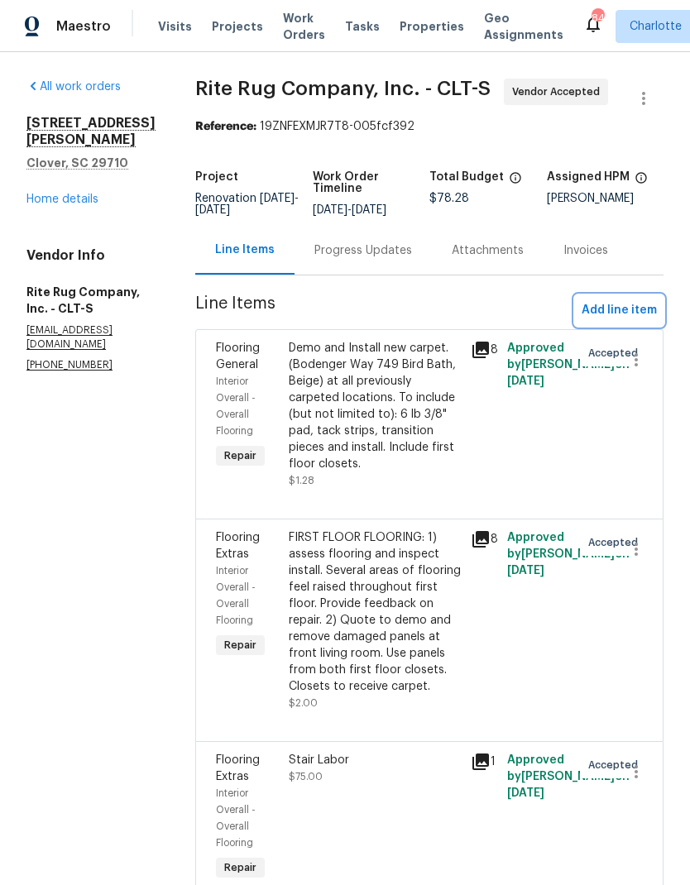
click at [634, 321] on span "Add line item" at bounding box center [619, 310] width 75 height 21
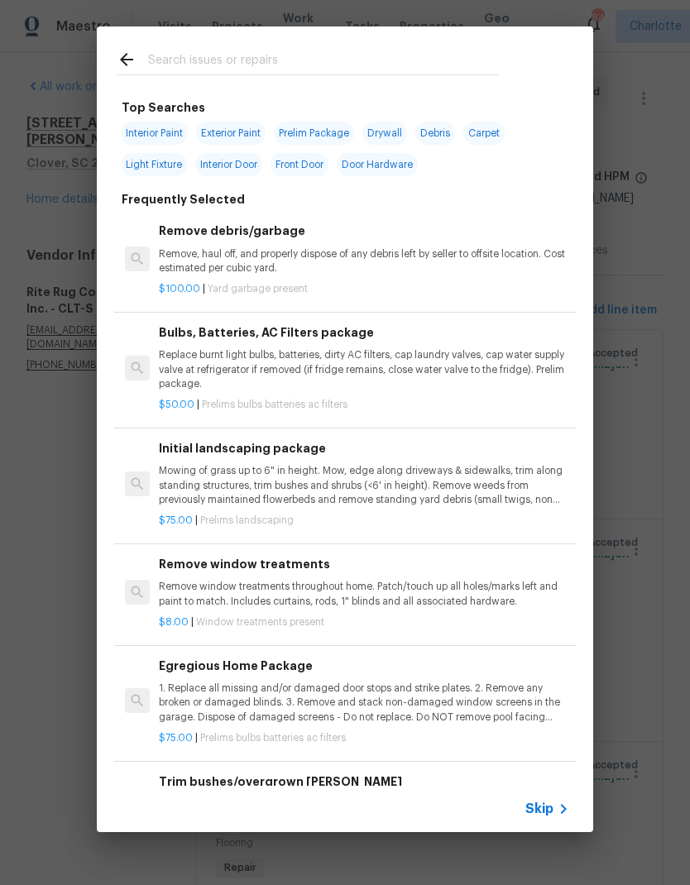
click at [296, 69] on input "text" at bounding box center [323, 62] width 351 height 25
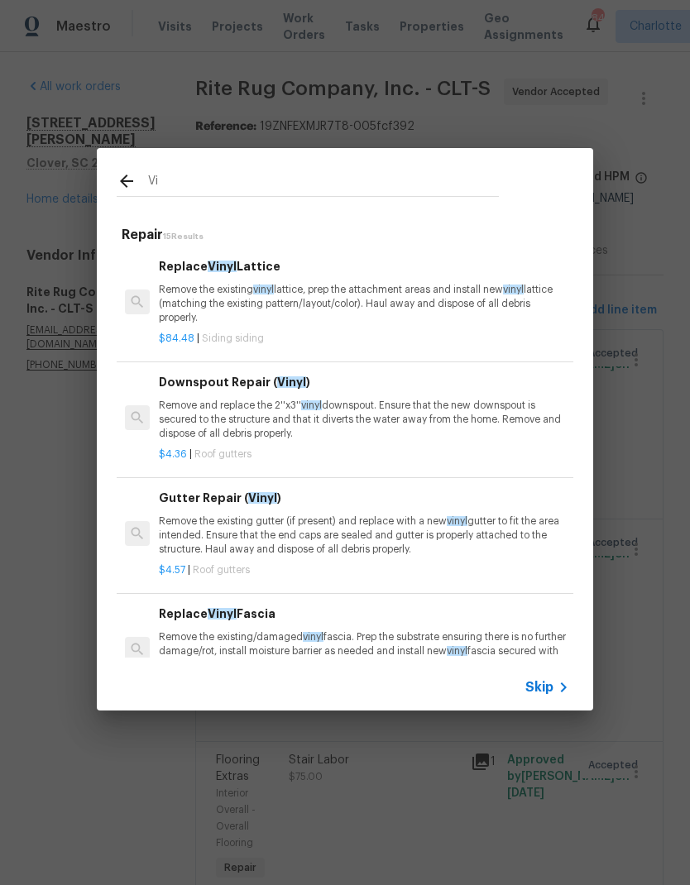
type input "V"
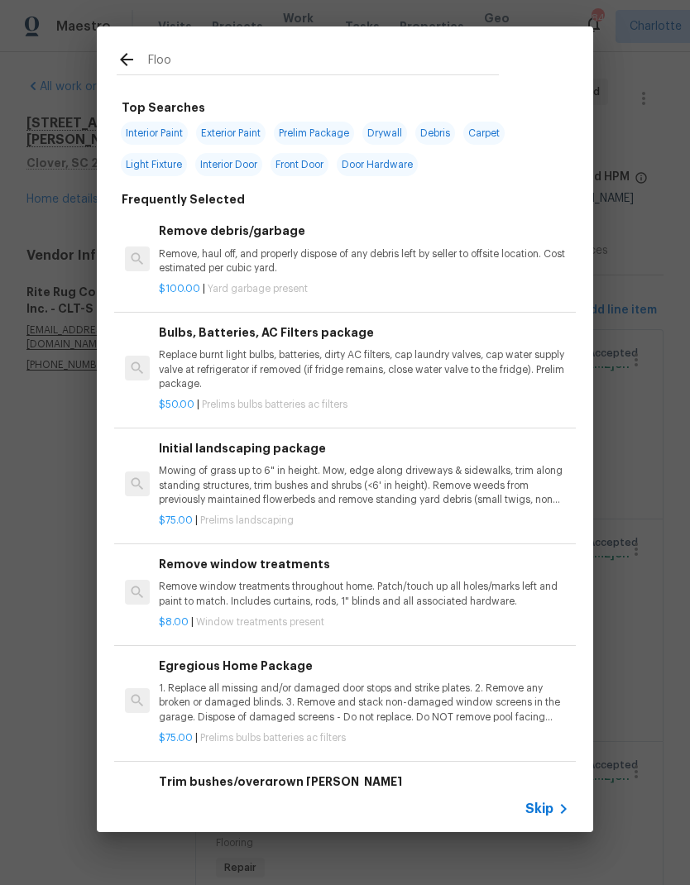
type input "Floor"
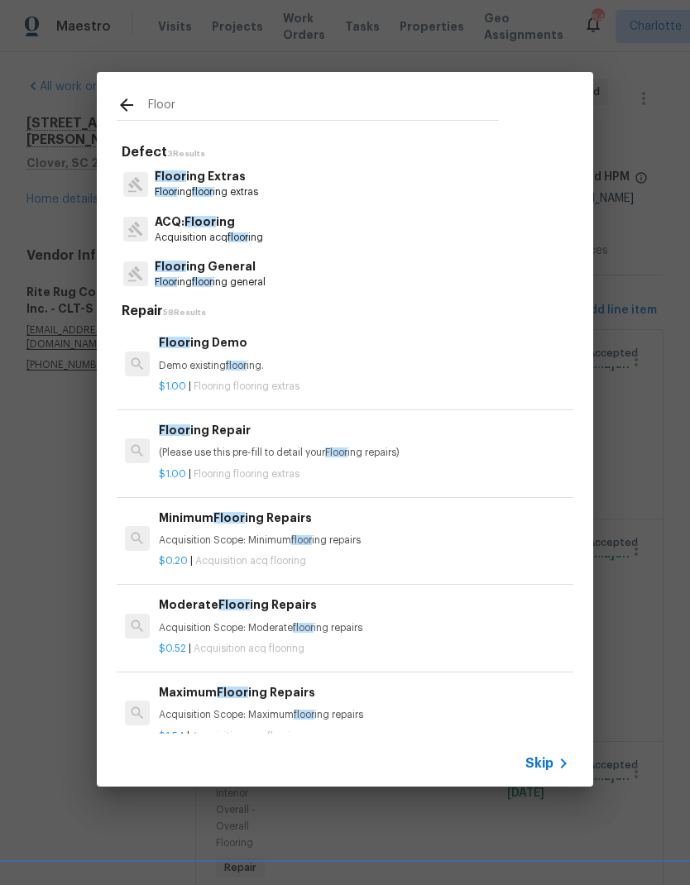
click at [261, 274] on p "Floor ing General" at bounding box center [210, 266] width 111 height 17
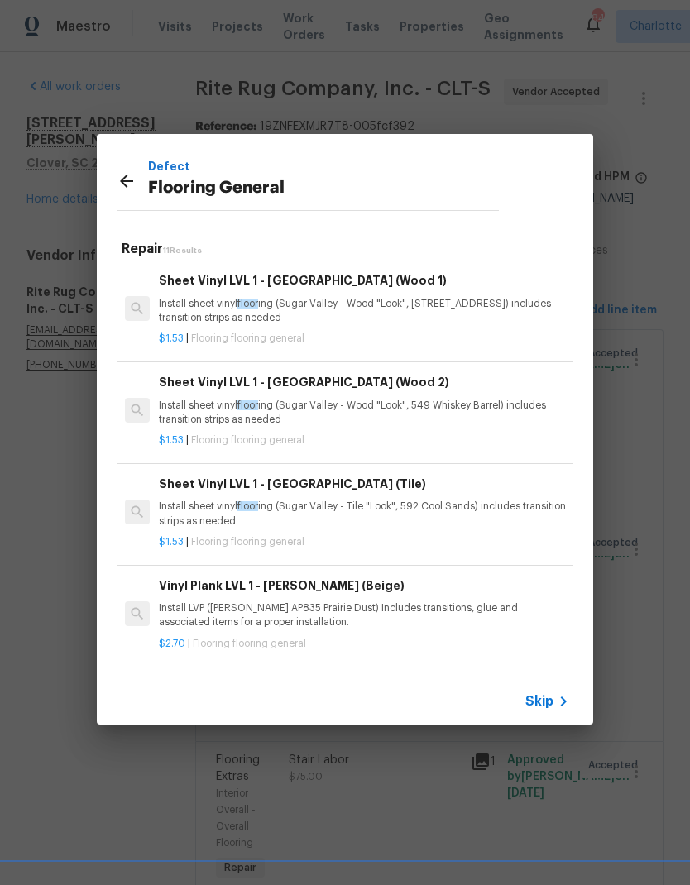
click at [374, 501] on p "Install sheet vinyl floor ing (Sugar Valley - Tile "Look", 592 Cool Sands) incl…" at bounding box center [364, 514] width 410 height 28
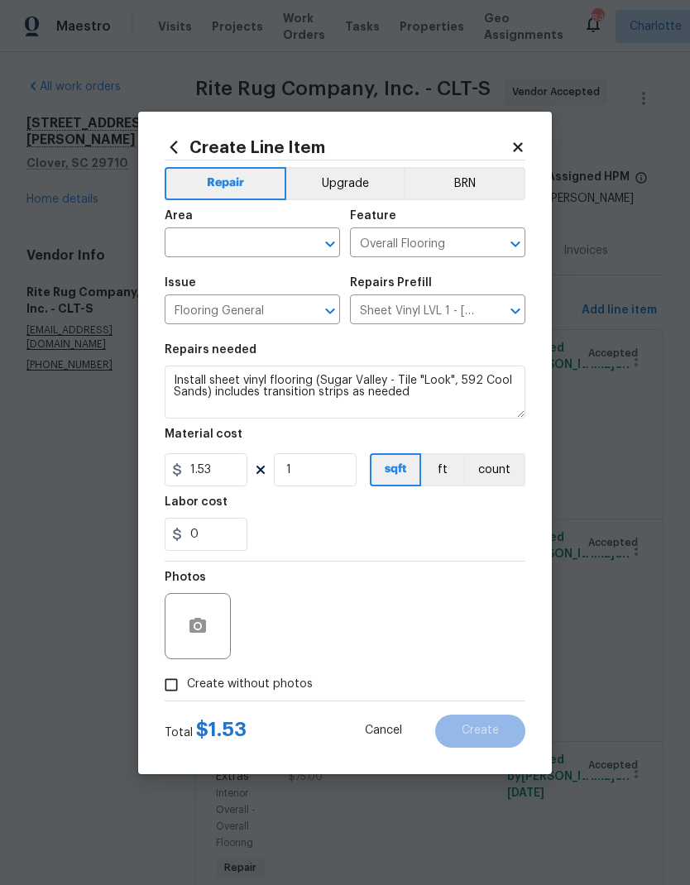
click at [228, 243] on input "text" at bounding box center [229, 245] width 129 height 26
click at [242, 276] on li "Laundry" at bounding box center [252, 280] width 175 height 27
type input "Laundry"
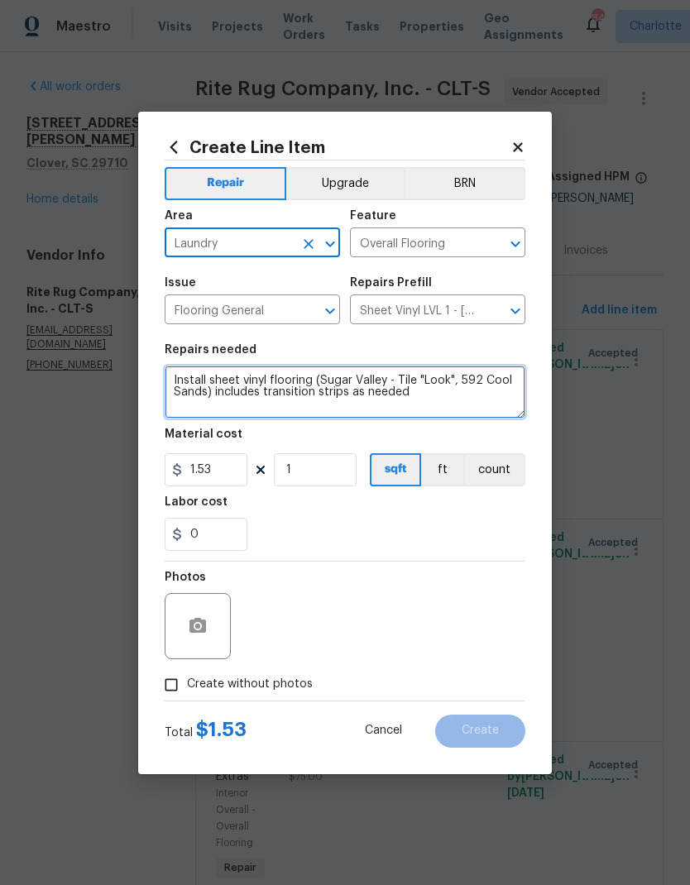
click at [184, 379] on textarea "Install sheet vinyl flooring (Sugar Valley - Tile "Look", 592 Cool Sands) inclu…" at bounding box center [345, 392] width 361 height 53
click at [186, 375] on textarea "Install sheet vinyl flooring (Sugar Valley - Tile "Look", 592 Cool Sands) inclu…" at bounding box center [345, 392] width 361 height 53
click at [179, 373] on textarea "Install sheet vinyl flooring (Sugar Valley - Tile "Look", 592 Cool Sands) inclu…" at bounding box center [345, 392] width 361 height 53
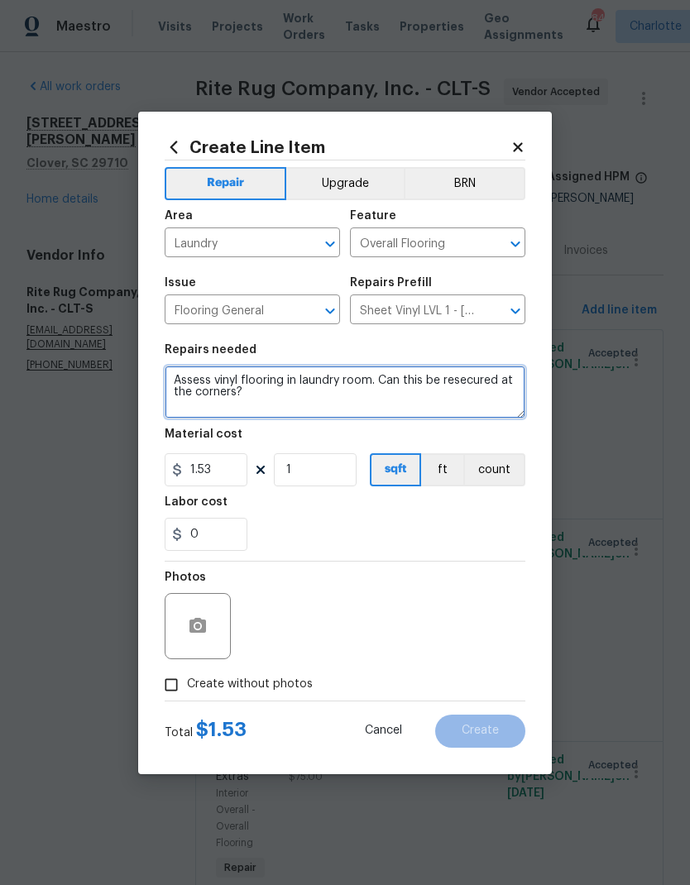
type textarea "Assess vinyl flooring in laundry room. Can this be resecured at the corners?"
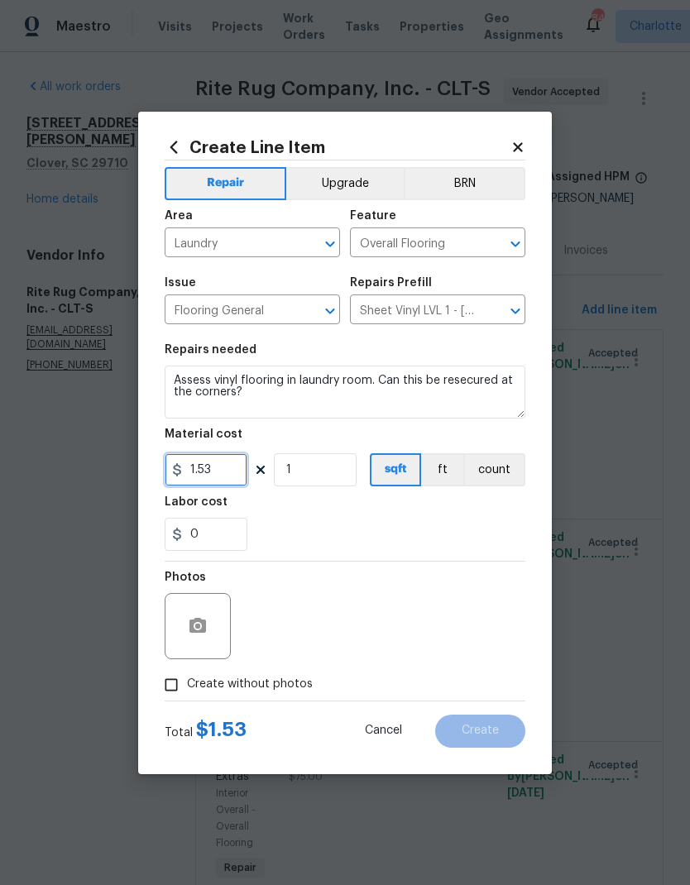
click at [205, 467] on input "1.53" at bounding box center [206, 469] width 83 height 33
click at [236, 464] on input "1.53" at bounding box center [206, 469] width 83 height 33
click at [232, 470] on input "1.53" at bounding box center [206, 469] width 83 height 33
type input "1"
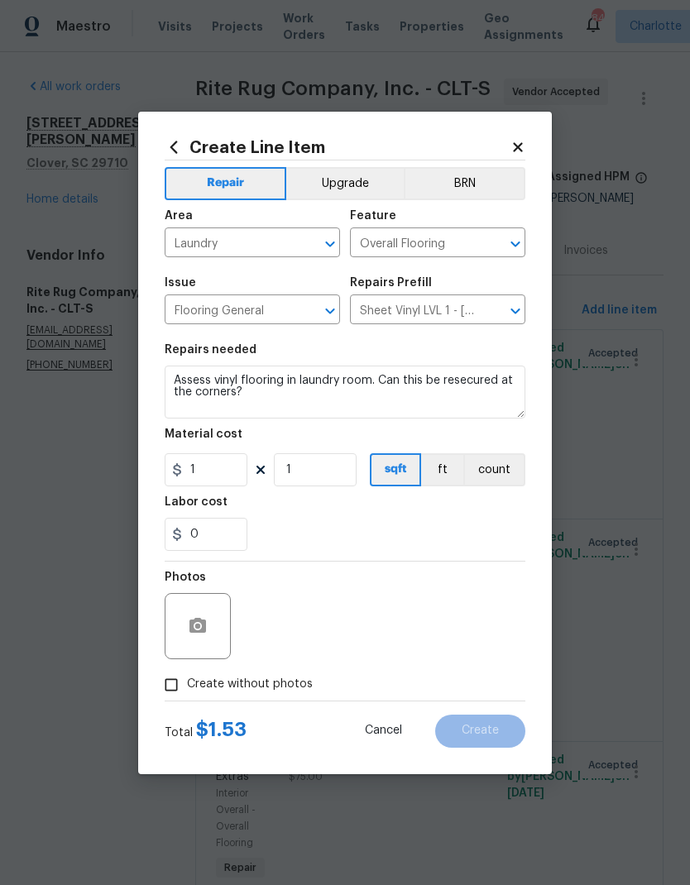
click at [413, 534] on div "0" at bounding box center [345, 534] width 361 height 33
click at [205, 636] on icon "button" at bounding box center [198, 626] width 20 height 20
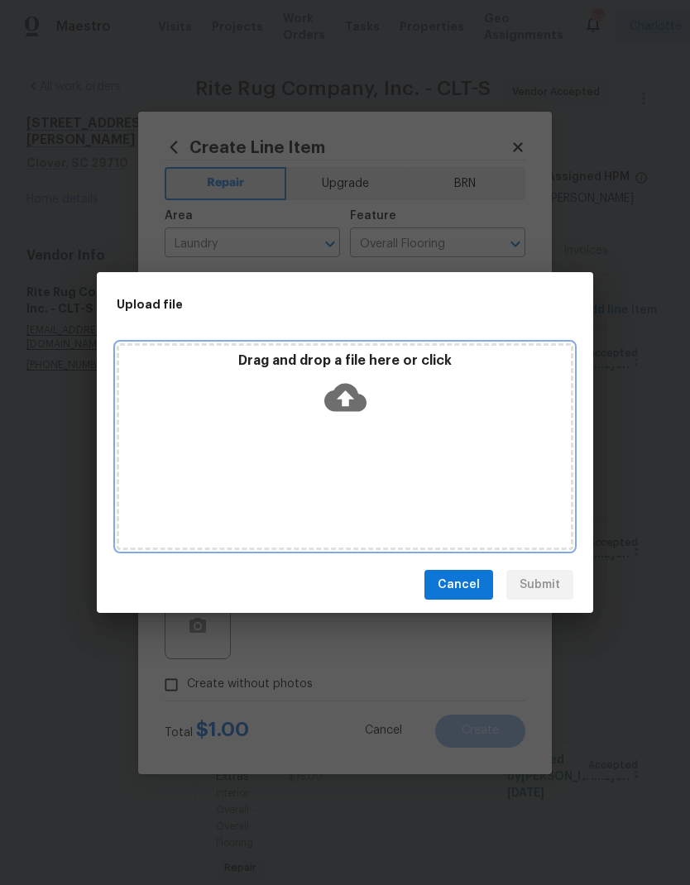
click at [333, 426] on div "Drag and drop a file here or click" at bounding box center [345, 446] width 457 height 207
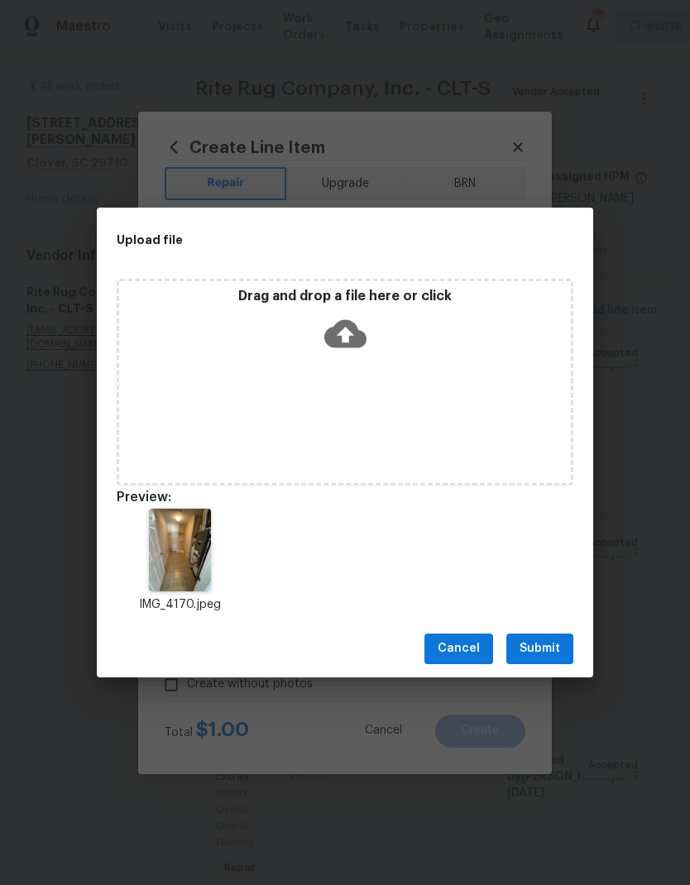
click at [546, 645] on span "Submit" at bounding box center [540, 649] width 41 height 21
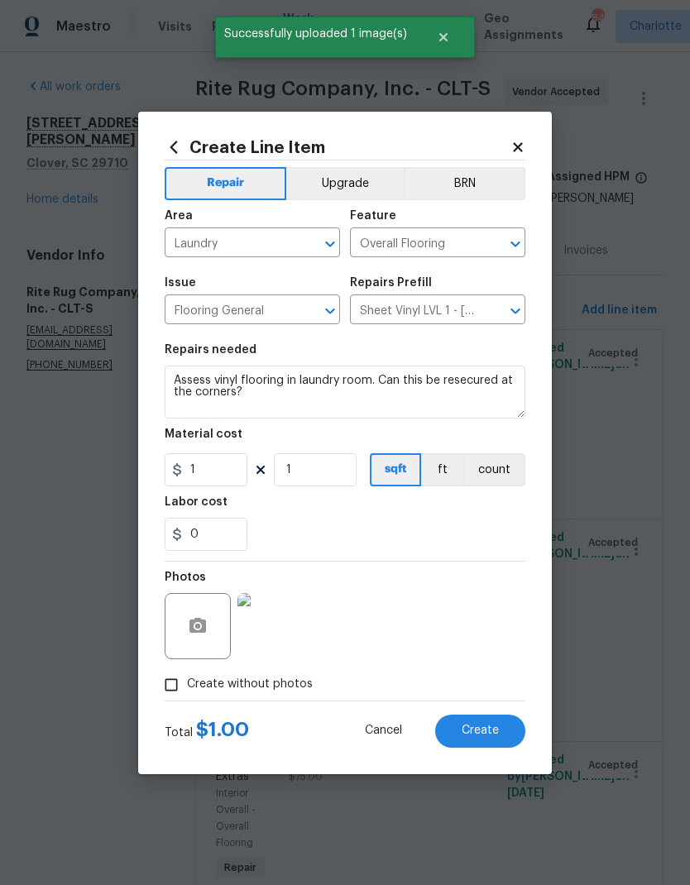
click at [472, 378] on textarea "Assess vinyl flooring in laundry room. Can this be resecured at the corners?" at bounding box center [345, 392] width 361 height 53
click at [450, 381] on textarea "Assess vinyl flooring in laundry room. Can this be resecured at the corners?" at bounding box center [345, 392] width 361 height 53
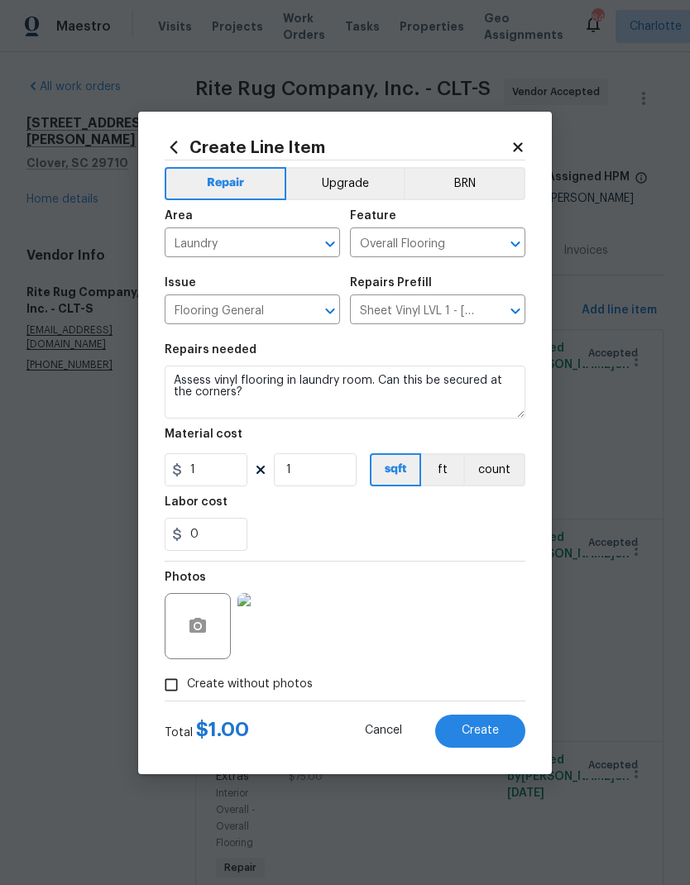
click at [428, 544] on div "0" at bounding box center [345, 534] width 361 height 33
click at [263, 399] on textarea "Assess vinyl flooring in laundry room. Can this be secured at the corners?" at bounding box center [345, 392] width 361 height 53
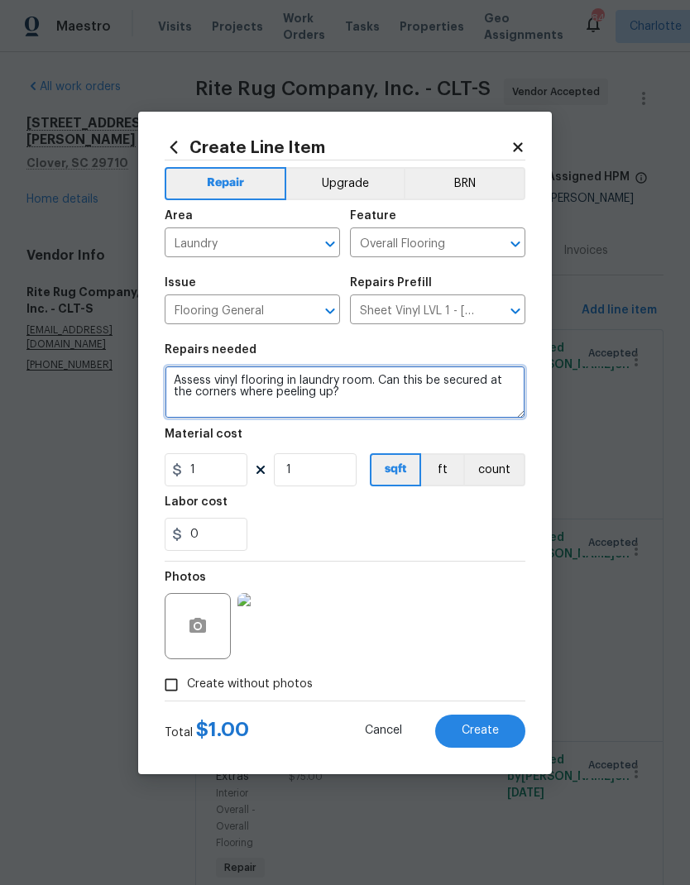
type textarea "Assess vinyl flooring in laundry room. Can this be secured at the corners where…"
click at [399, 531] on div "0" at bounding box center [345, 534] width 361 height 33
click at [486, 717] on button "Create" at bounding box center [480, 731] width 90 height 33
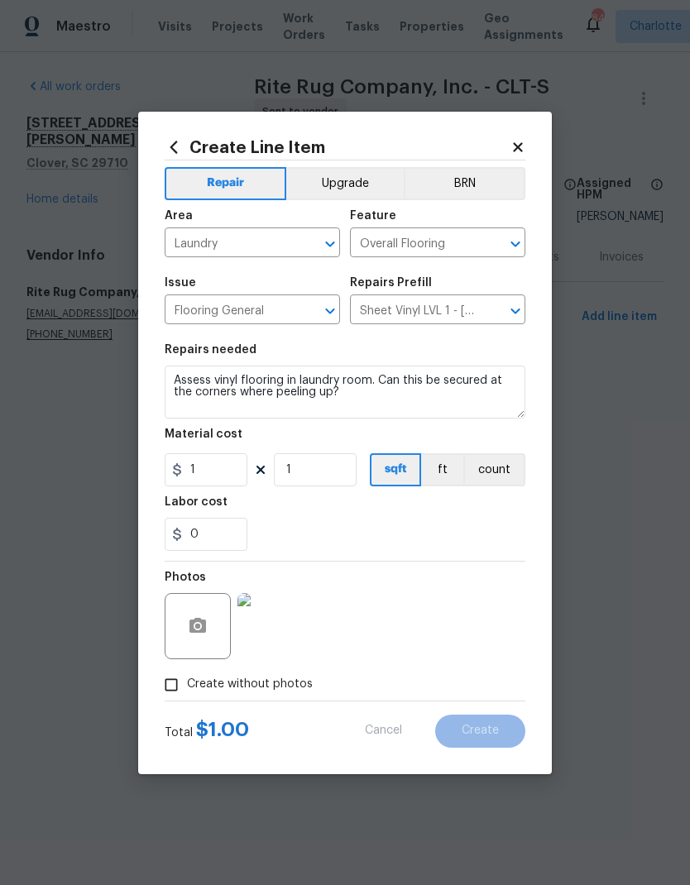
type input "0"
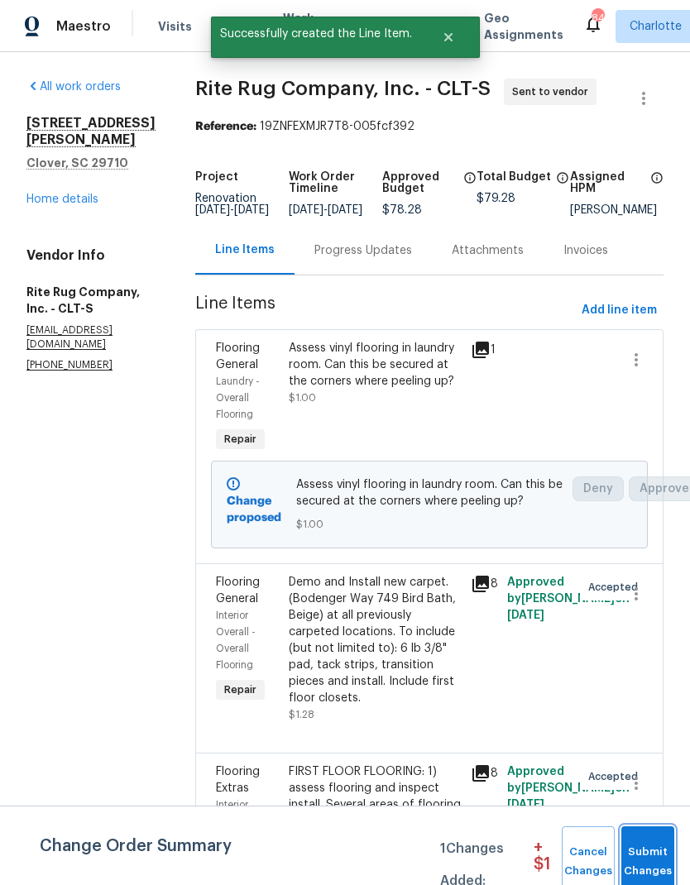
click at [643, 878] on span "Submit Changes" at bounding box center [648, 862] width 36 height 38
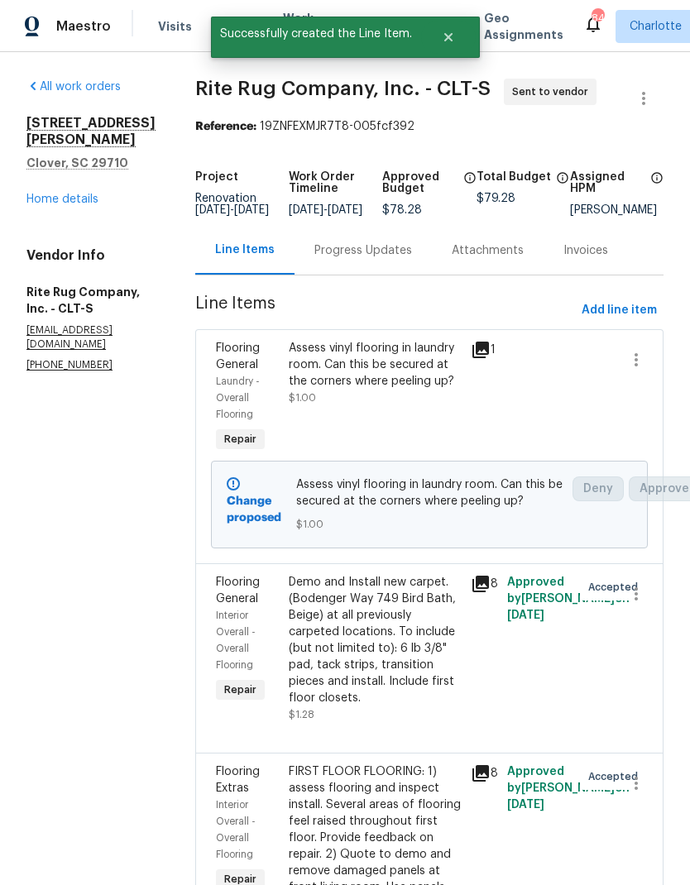
click at [372, 253] on div "Progress Updates" at bounding box center [363, 250] width 137 height 49
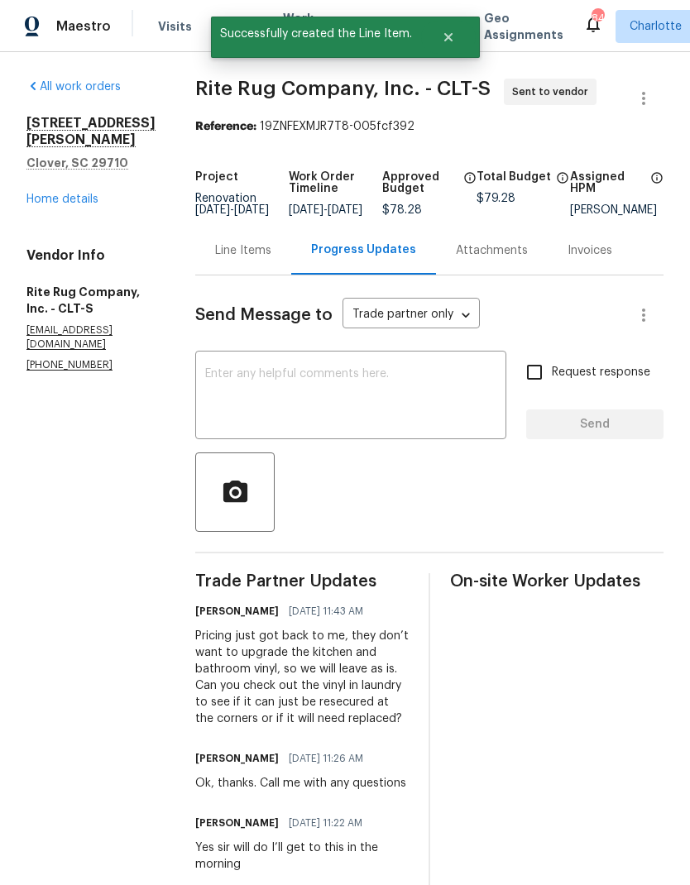
click at [77, 194] on link "Home details" at bounding box center [62, 200] width 72 height 12
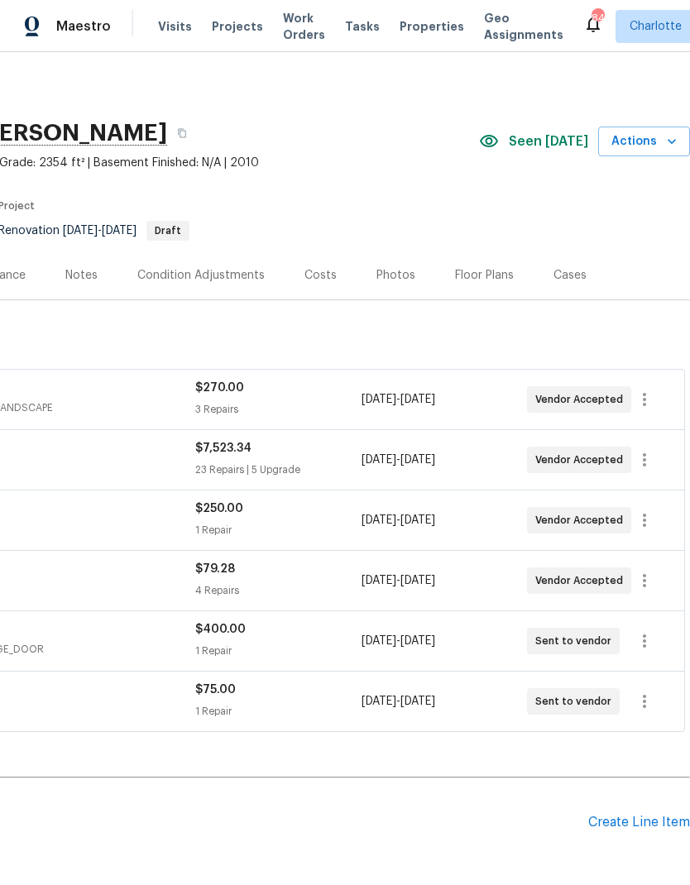
scroll to position [0, 245]
